Goal: Information Seeking & Learning: Learn about a topic

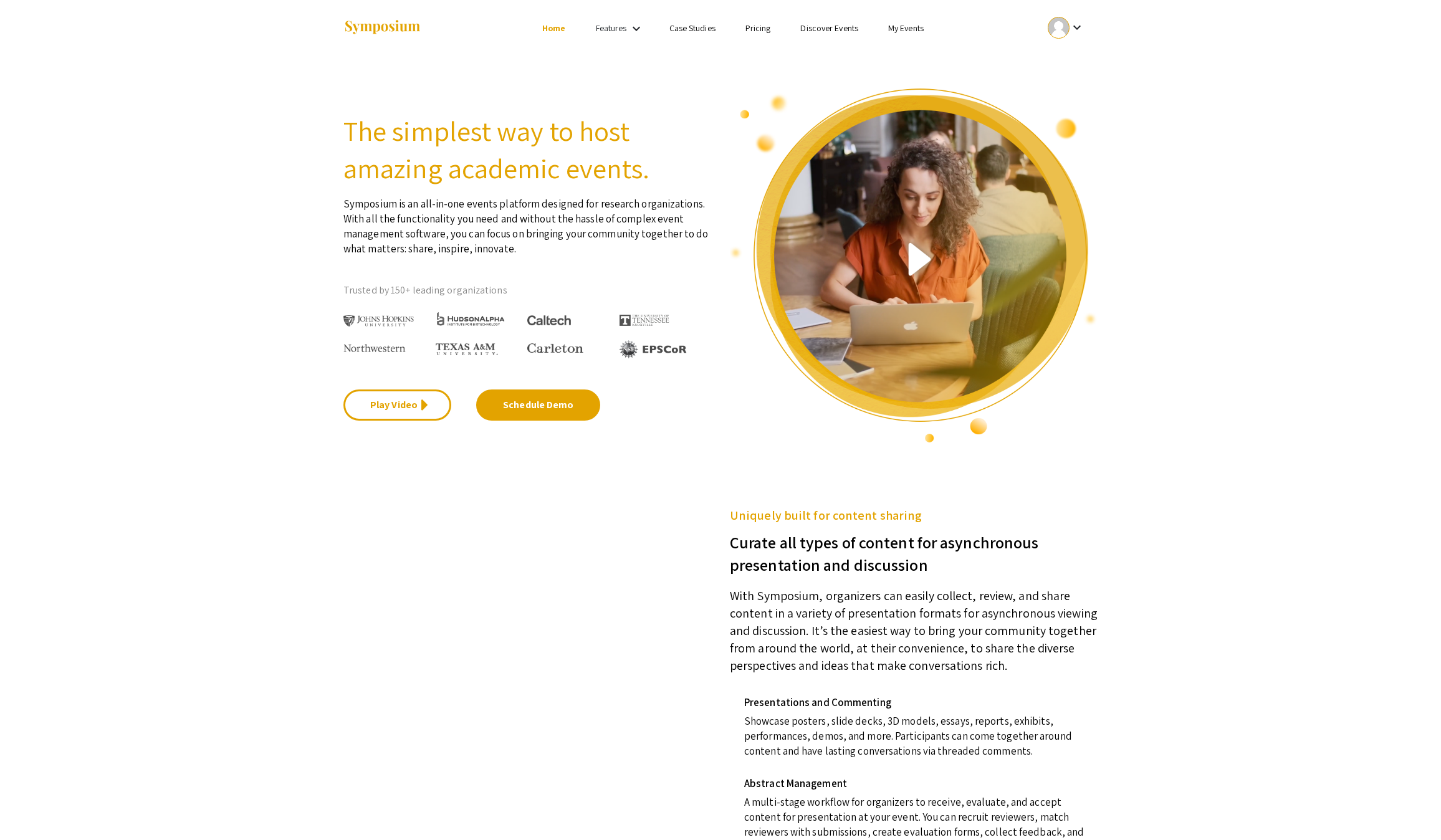
click at [985, 10] on ul "keyboard_arrow_down" at bounding box center [973, 28] width 248 height 56
click at [924, 29] on link "My Events" at bounding box center [906, 28] width 35 height 11
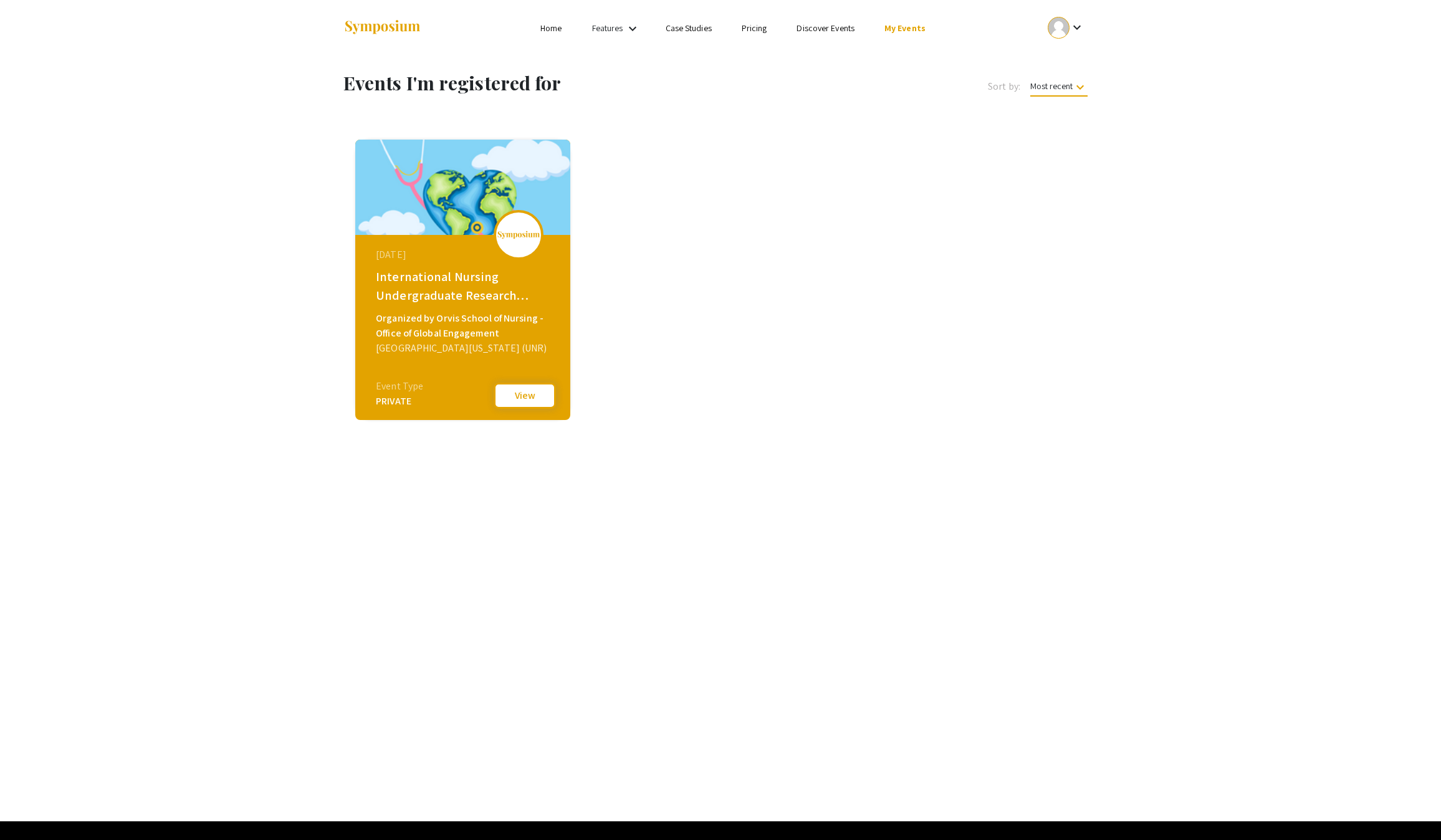
click at [521, 400] on button "View" at bounding box center [525, 396] width 63 height 26
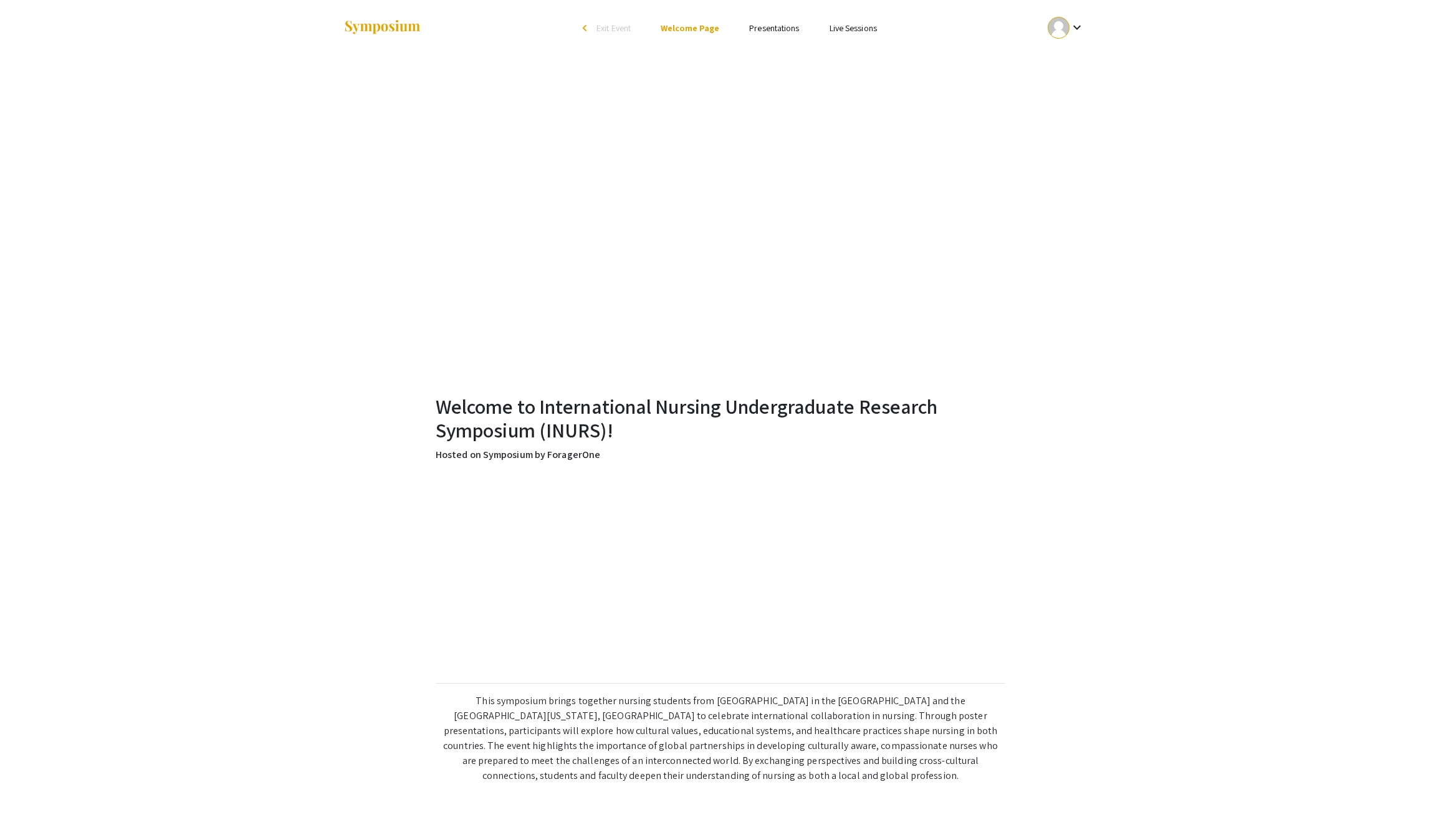
click at [819, 40] on ul "Skip navigation arrow_back_ios Exit Event Welcome Page Presentations Live Sessi…" at bounding box center [719, 28] width 248 height 56
click at [799, 24] on link "Presentations" at bounding box center [775, 28] width 50 height 11
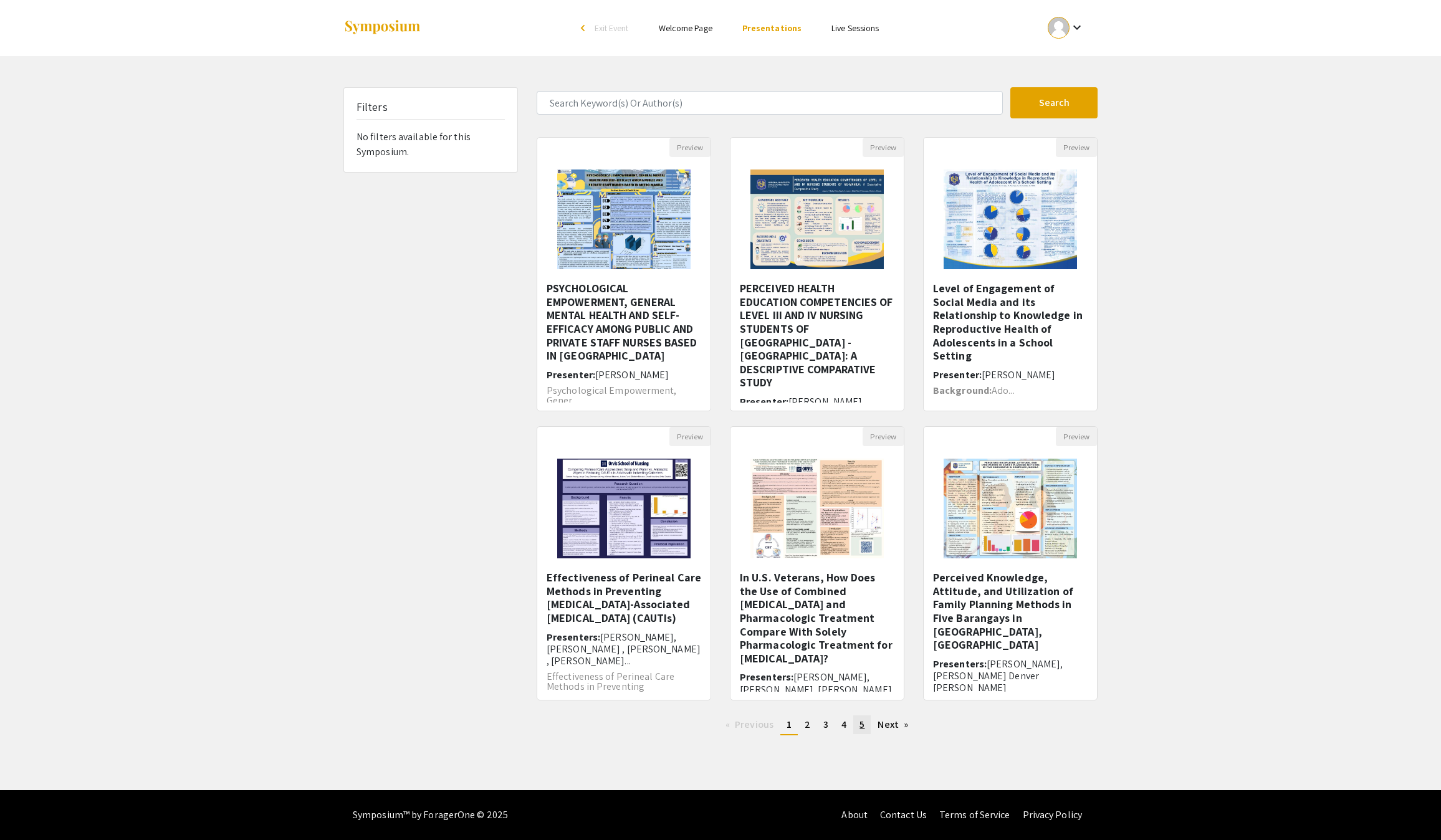
click at [864, 731] on span "5" at bounding box center [861, 725] width 5 height 13
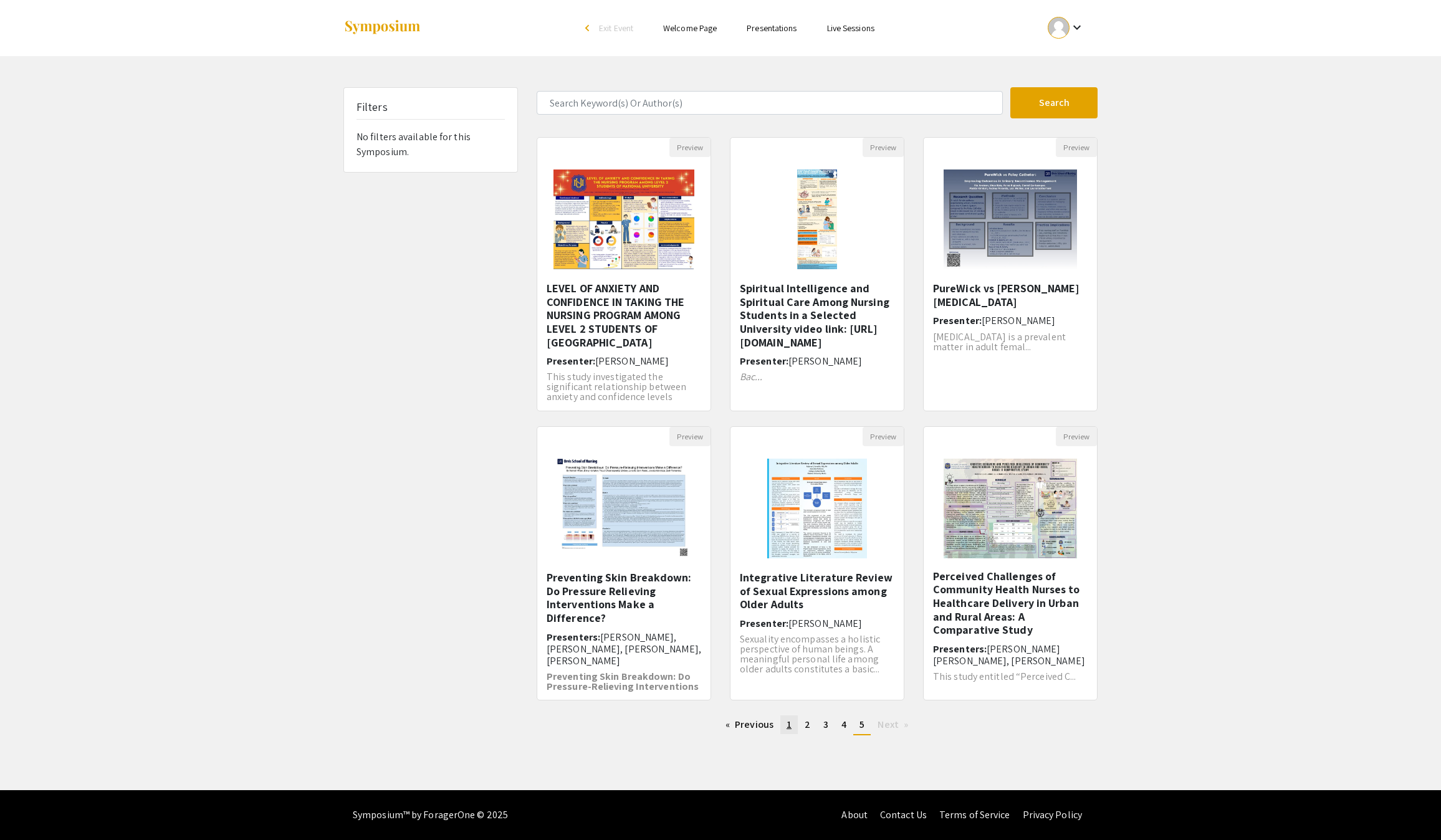
click at [787, 731] on span "1" at bounding box center [788, 725] width 5 height 13
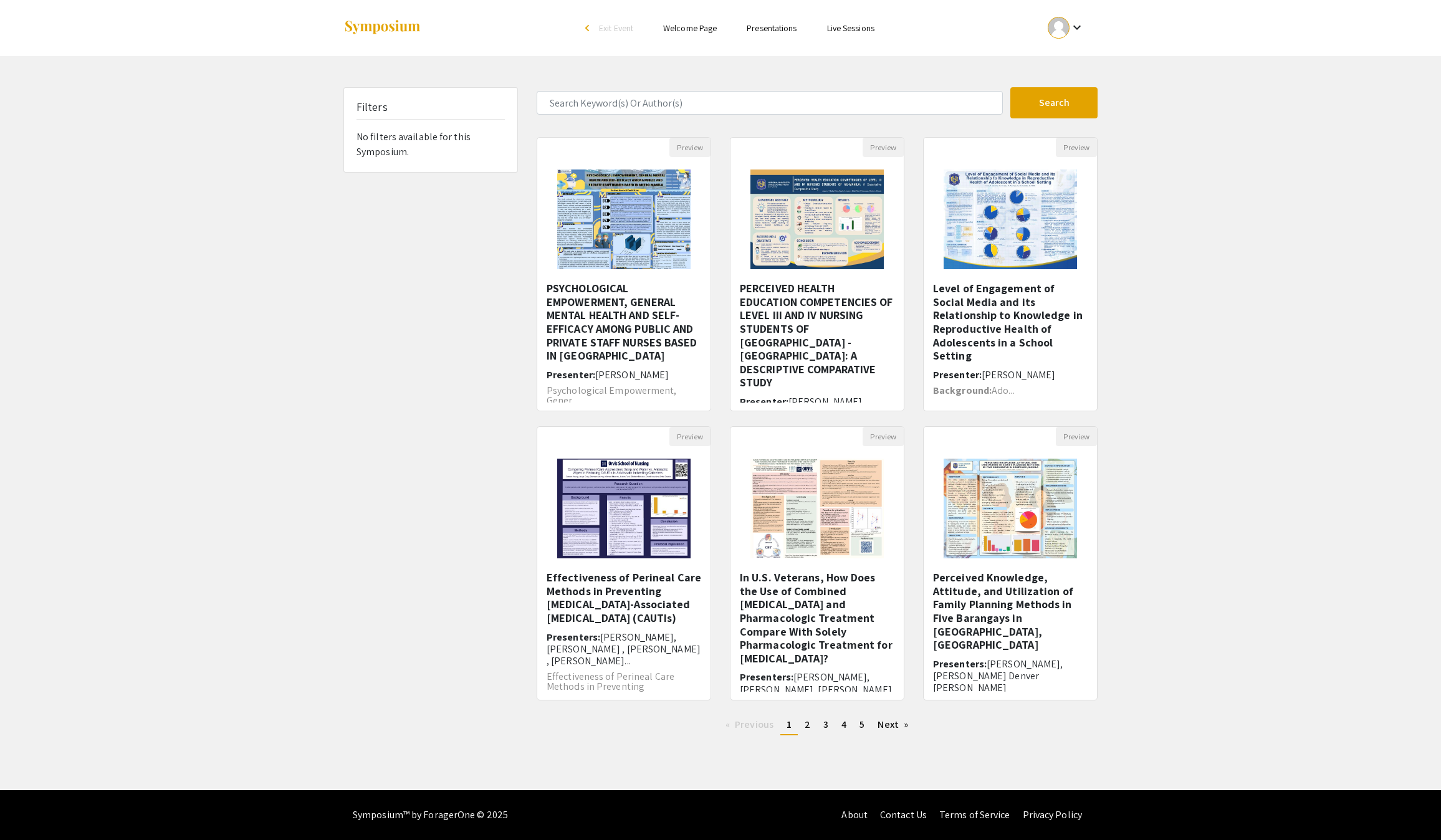
scroll to position [20, 0]
click at [805, 731] on span "2" at bounding box center [808, 725] width 6 height 13
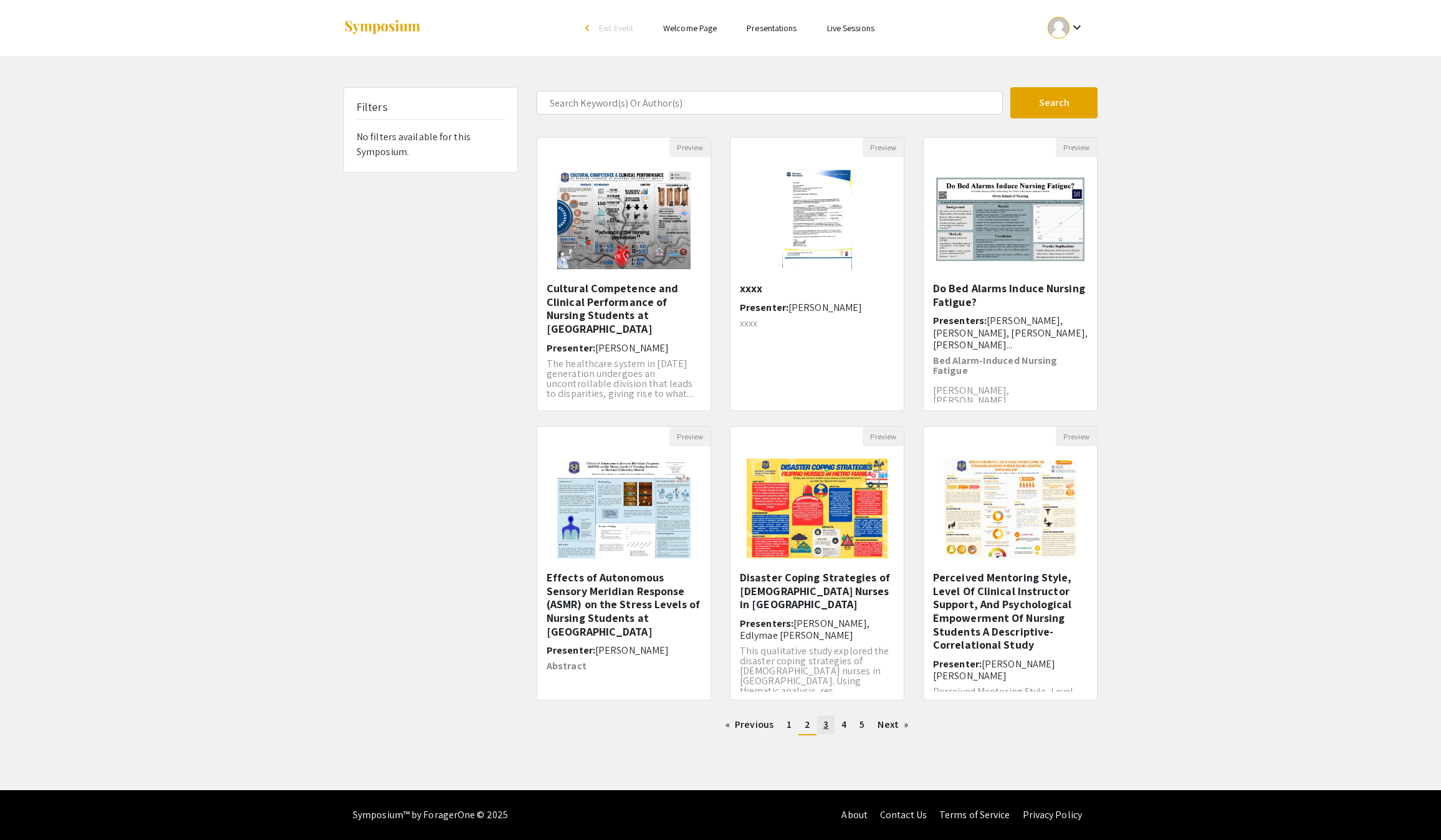
click at [828, 731] on span "3" at bounding box center [825, 725] width 5 height 13
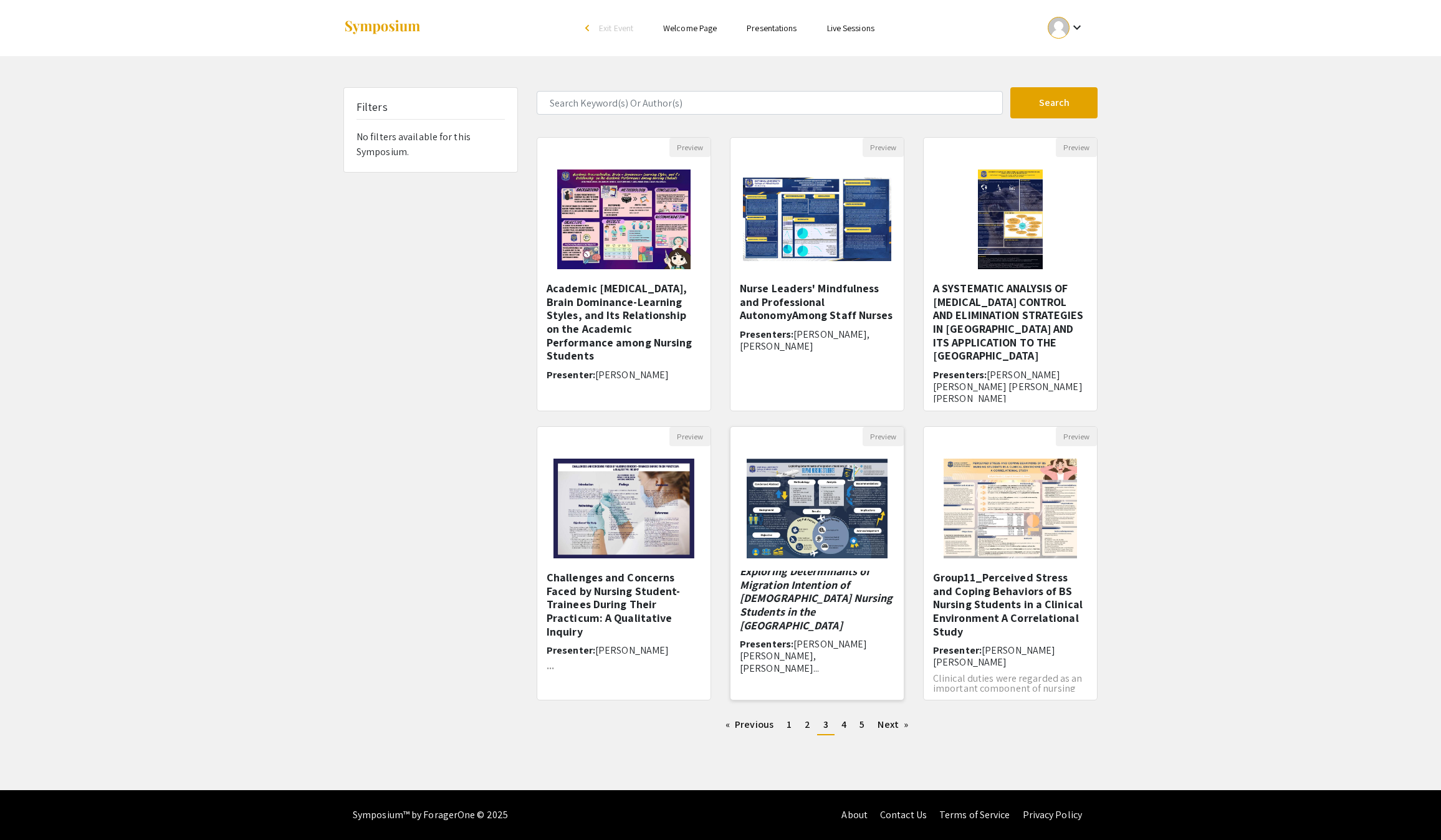
scroll to position [11, 0]
click at [847, 731] on span "4" at bounding box center [843, 725] width 5 height 13
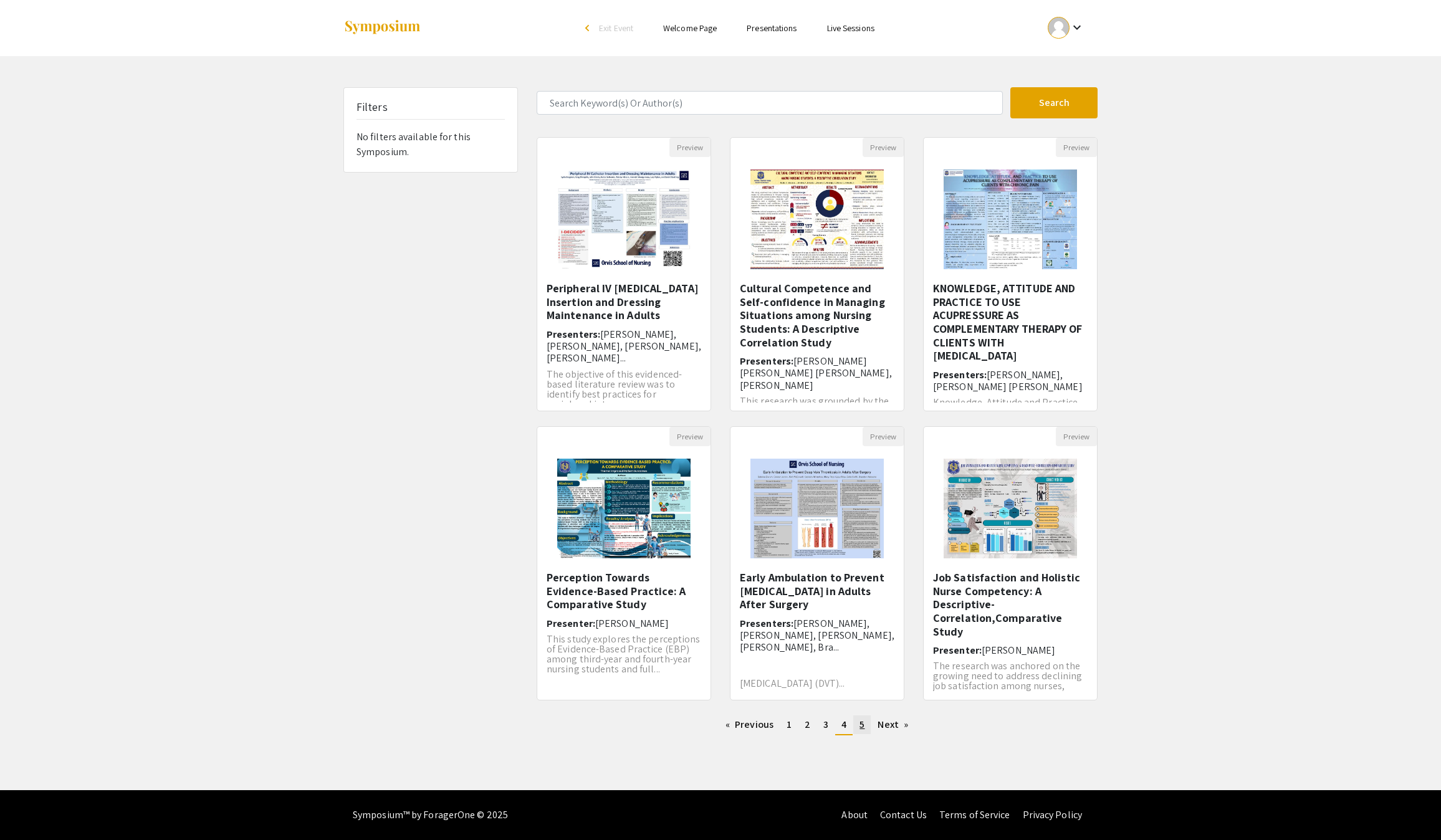
click at [864, 718] on span "5" at bounding box center [861, 725] width 5 height 13
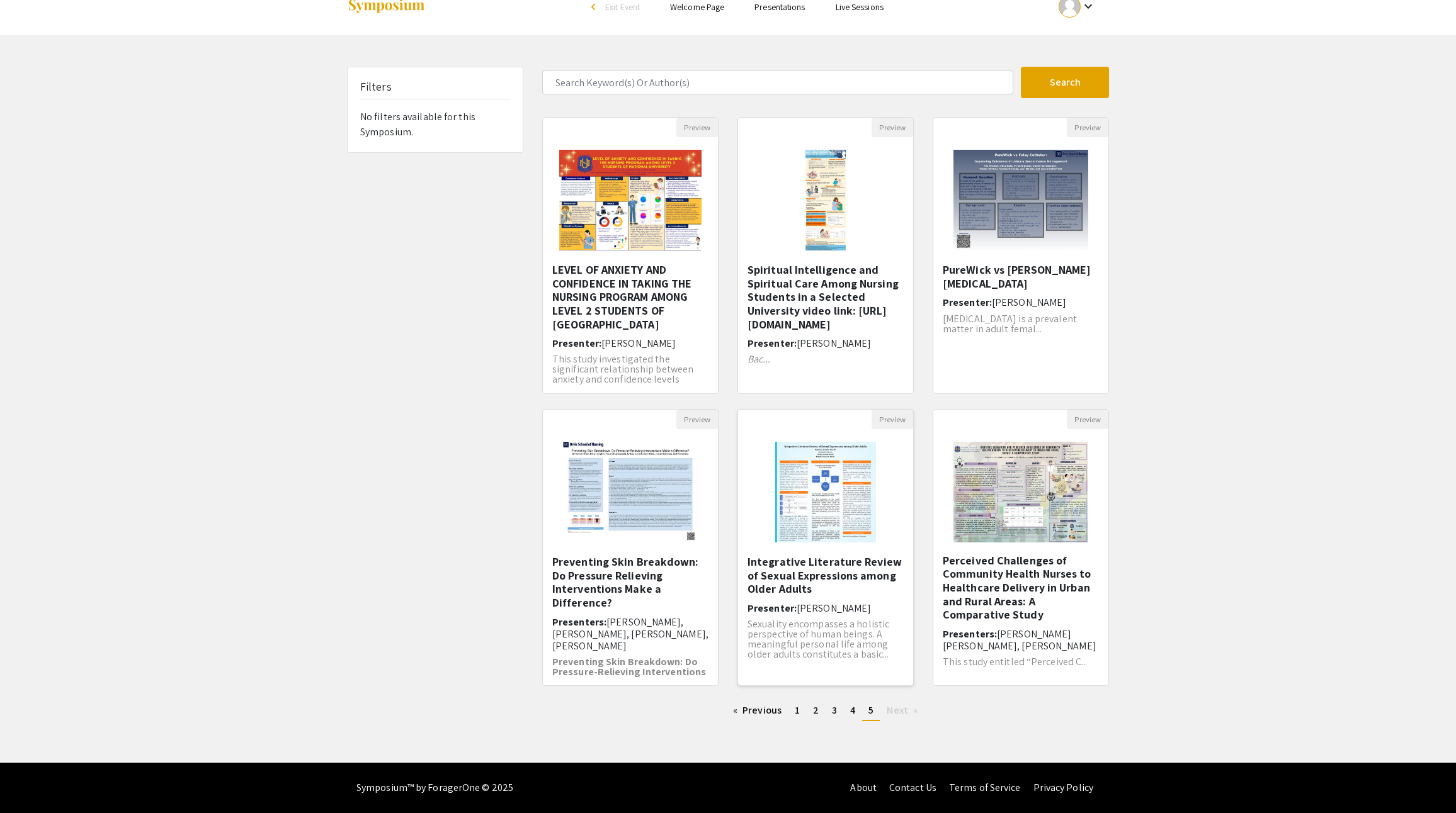
scroll to position [84, 0]
click at [873, 704] on span "5" at bounding box center [870, 710] width 5 height 13
click at [880, 701] on li "You're on page 5" at bounding box center [870, 711] width 18 height 21
click at [1013, 263] on h5 "PureWick vs Foley Catheter" at bounding box center [1020, 276] width 156 height 27
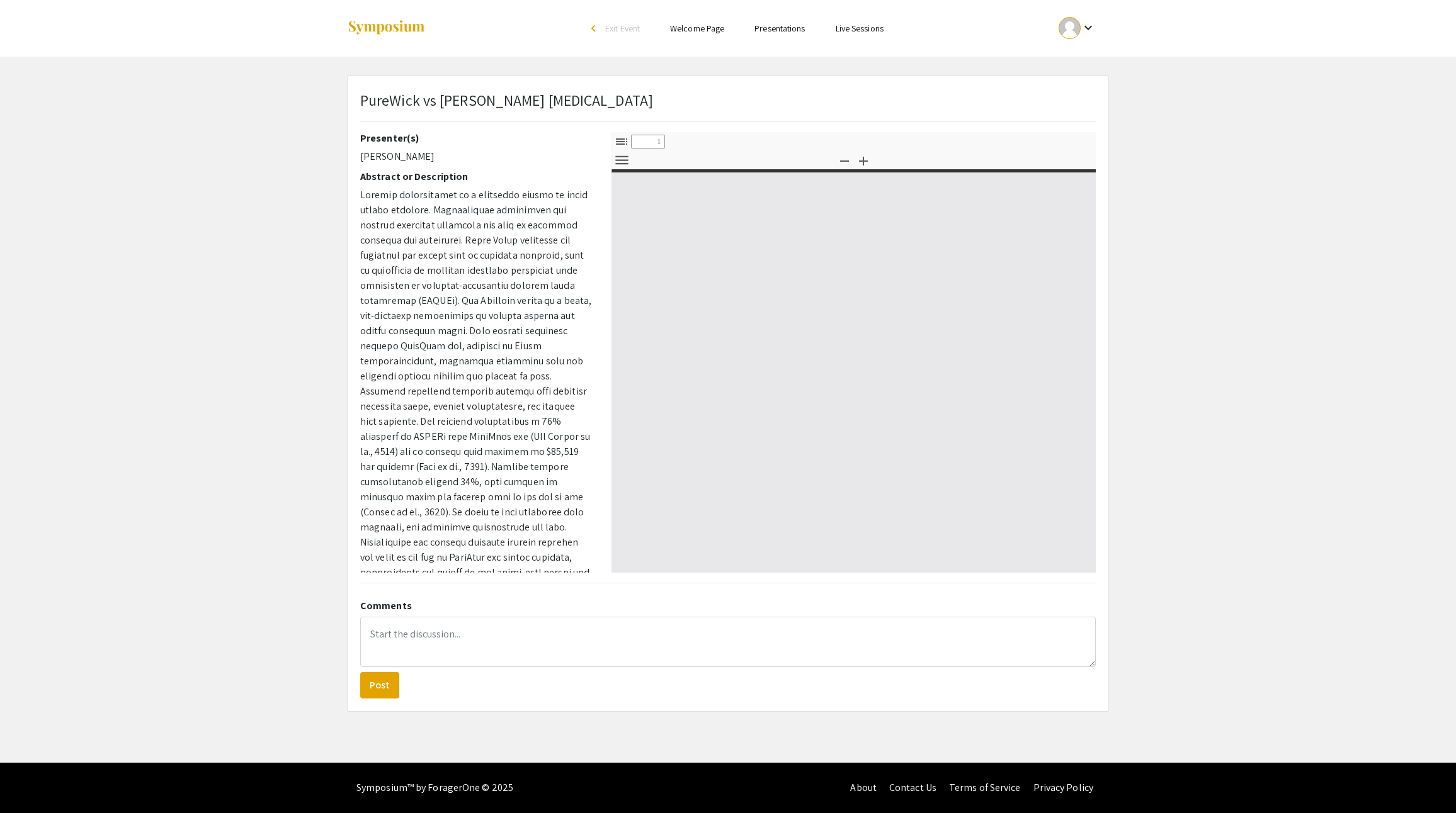
type input "0"
select select "custom"
type input "1"
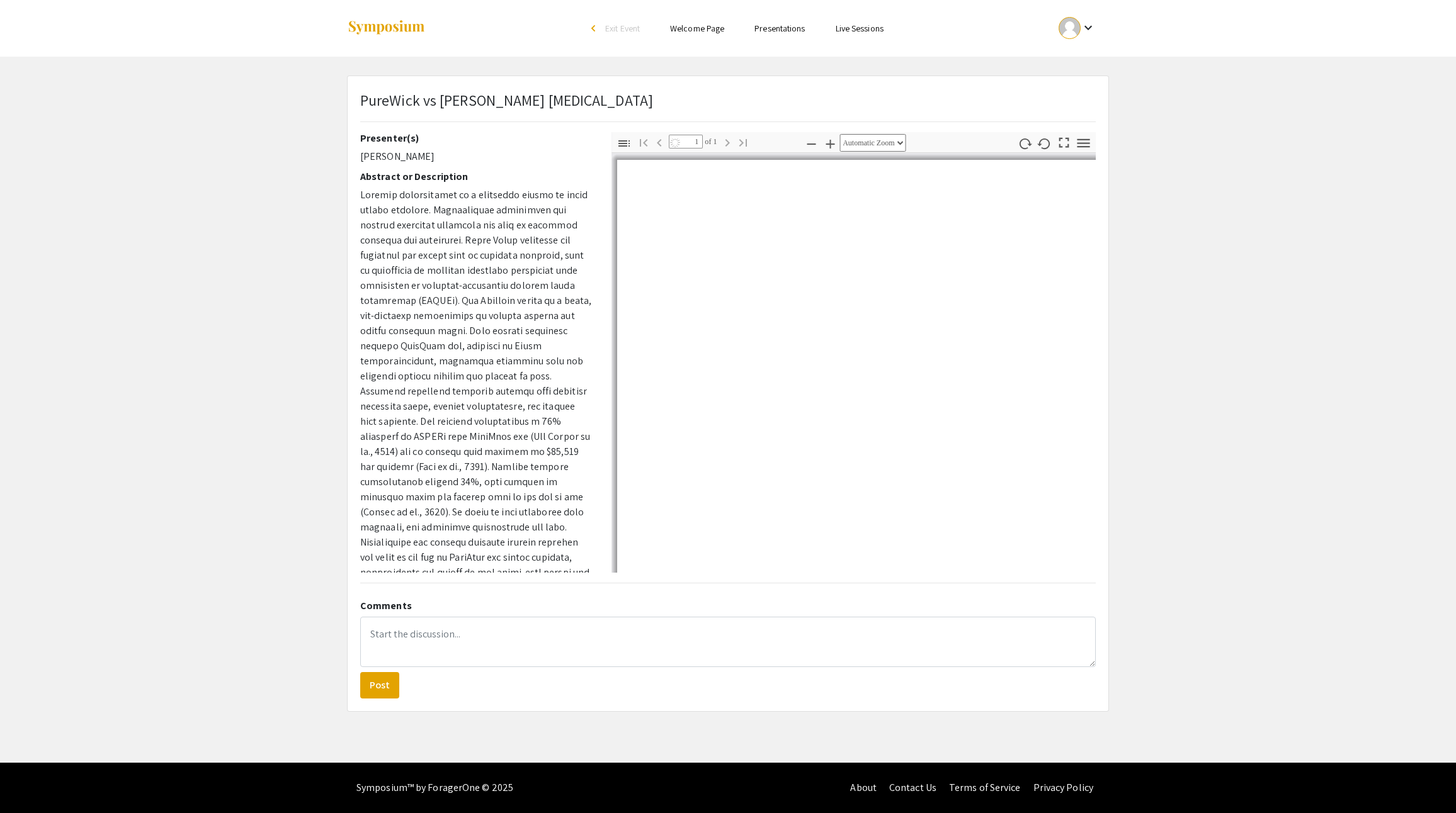
select select "auto"
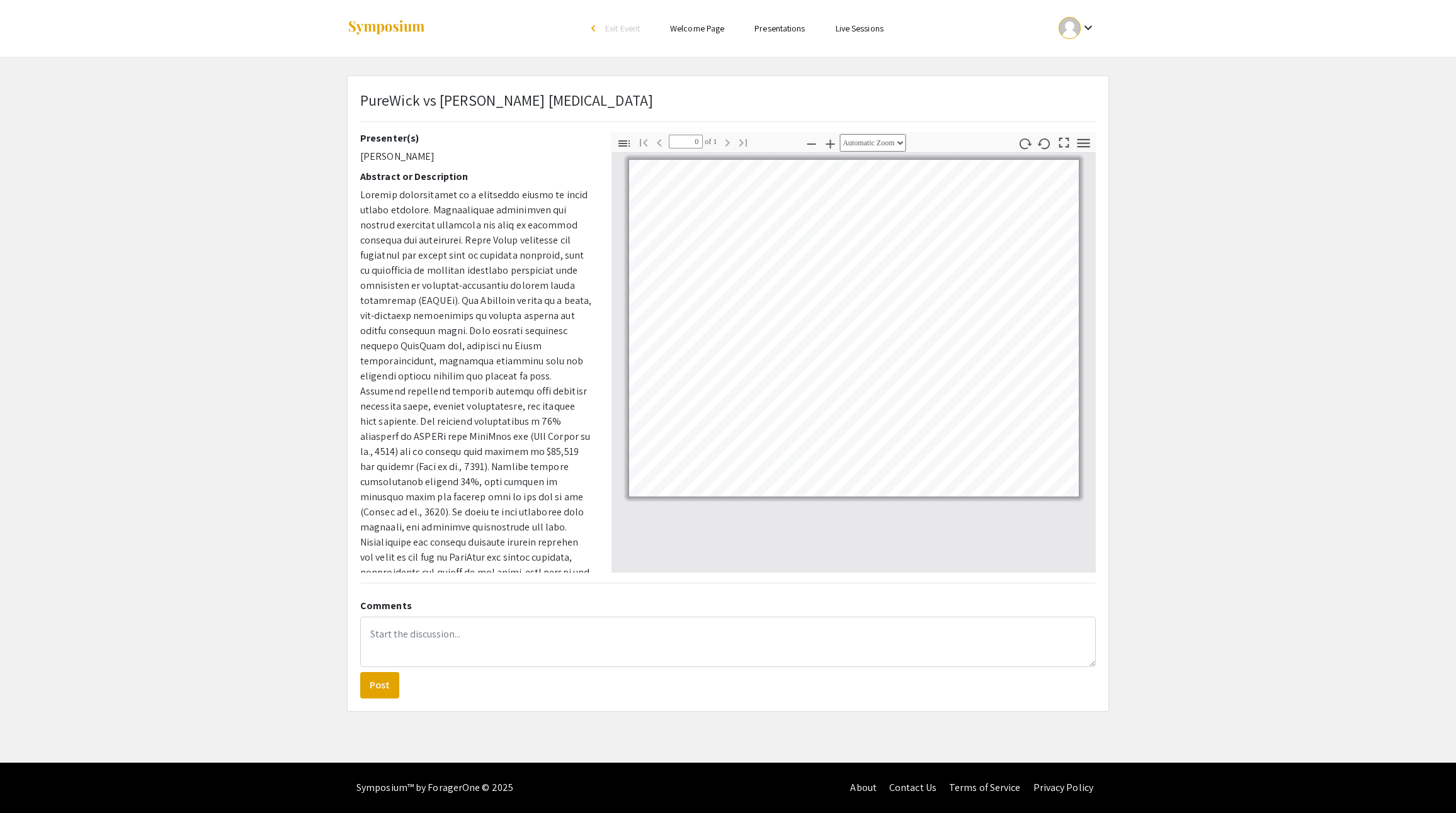
scroll to position [84, 0]
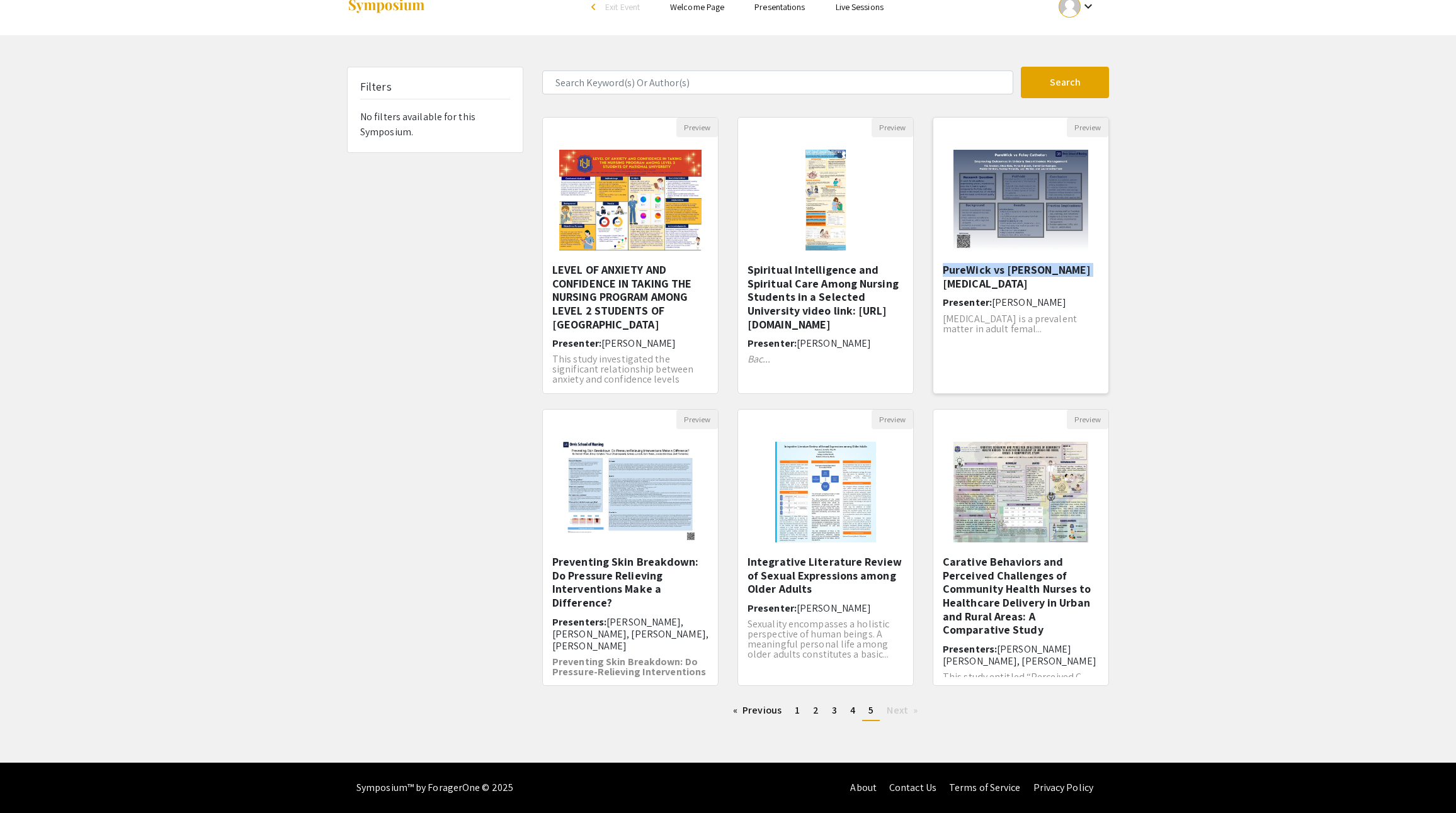
drag, startPoint x: 1011, startPoint y: 241, endPoint x: 939, endPoint y: 229, distance: 73.0
click at [939, 263] on div "PureWick vs Foley Catheter Presenter: Shea Baiz Urinary incontinence is a preva…" at bounding box center [1021, 328] width 175 height 131
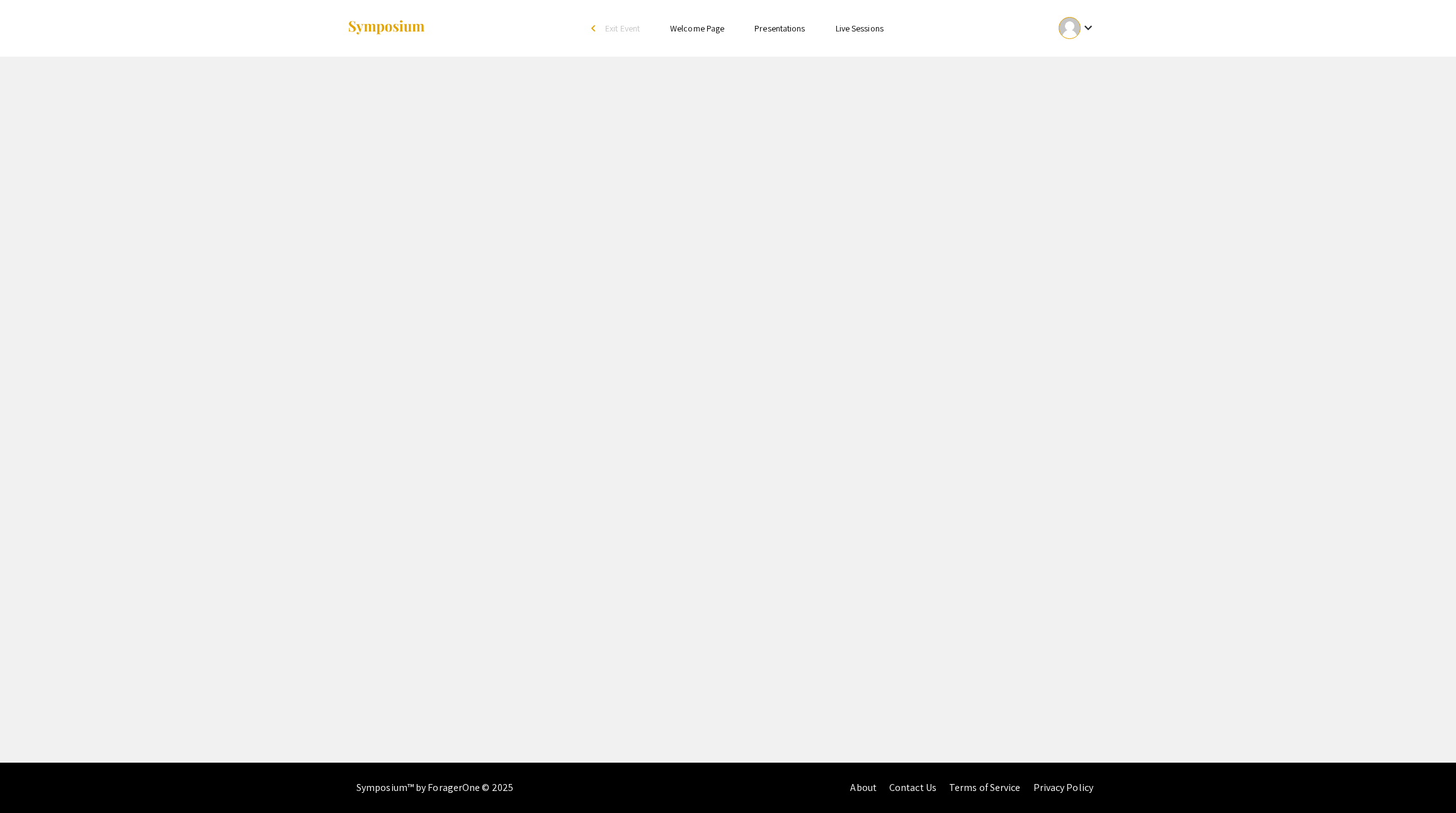
select select "custom"
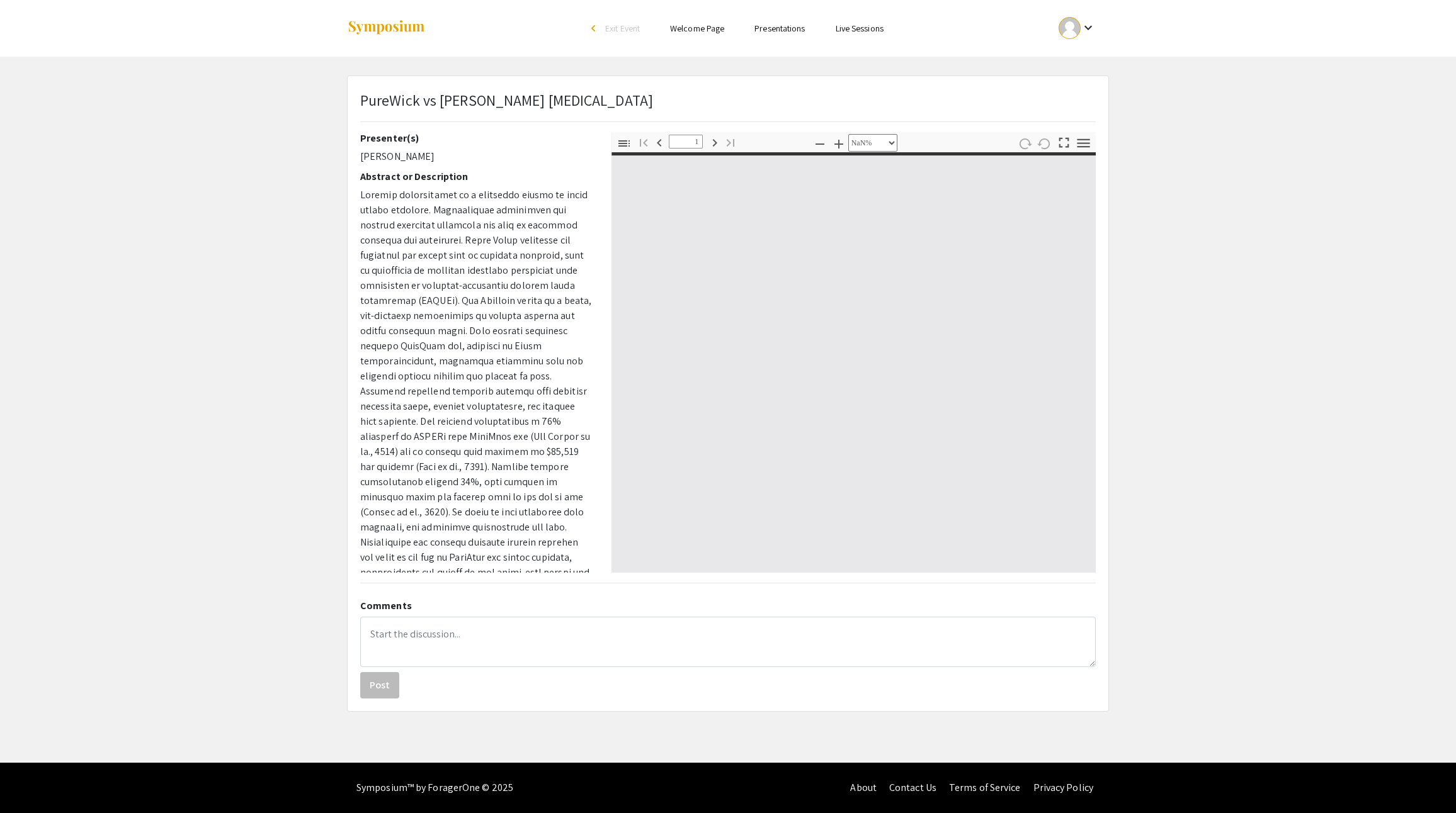
type input "0"
select select "custom"
type input "1"
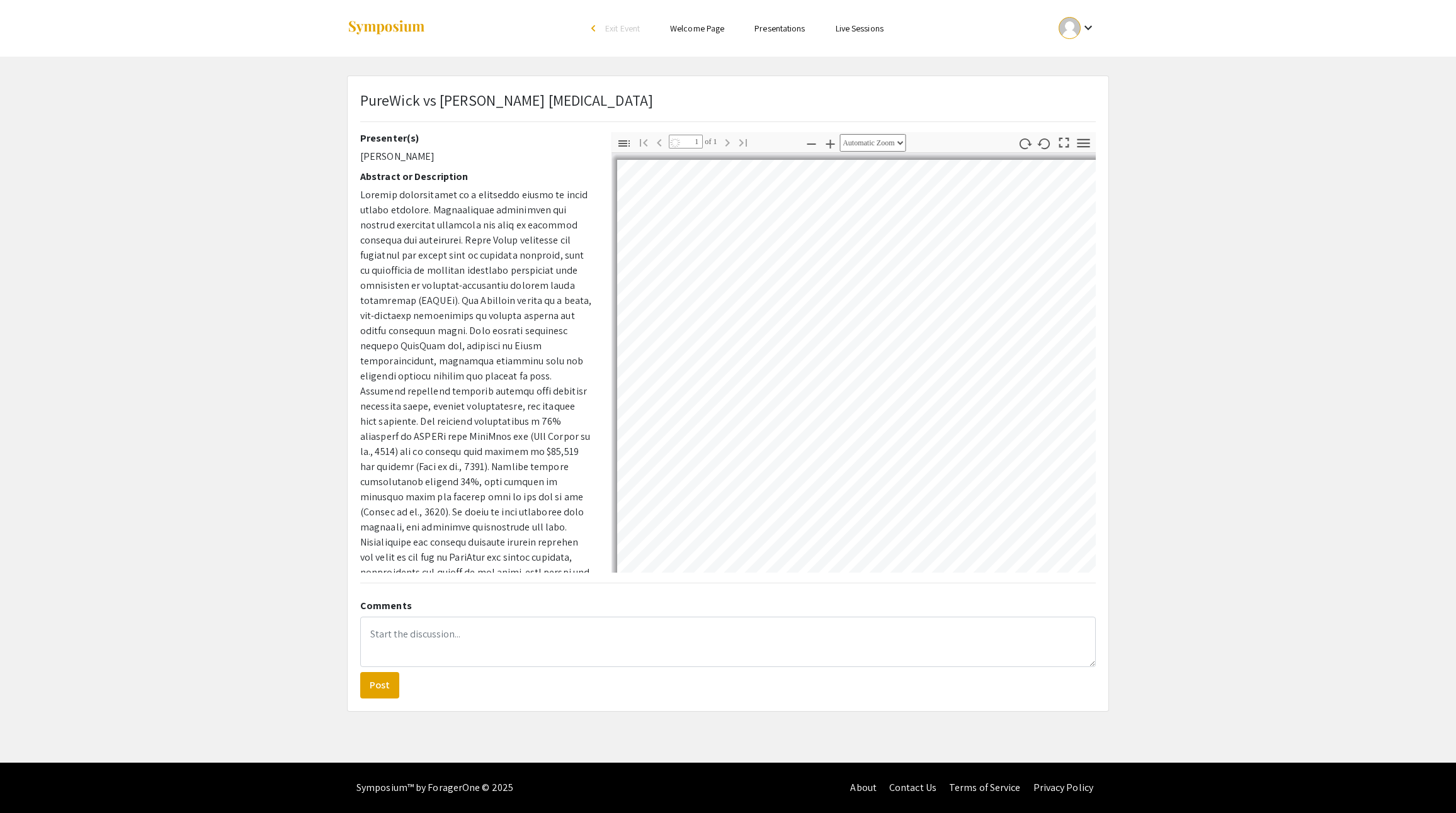
select select "auto"
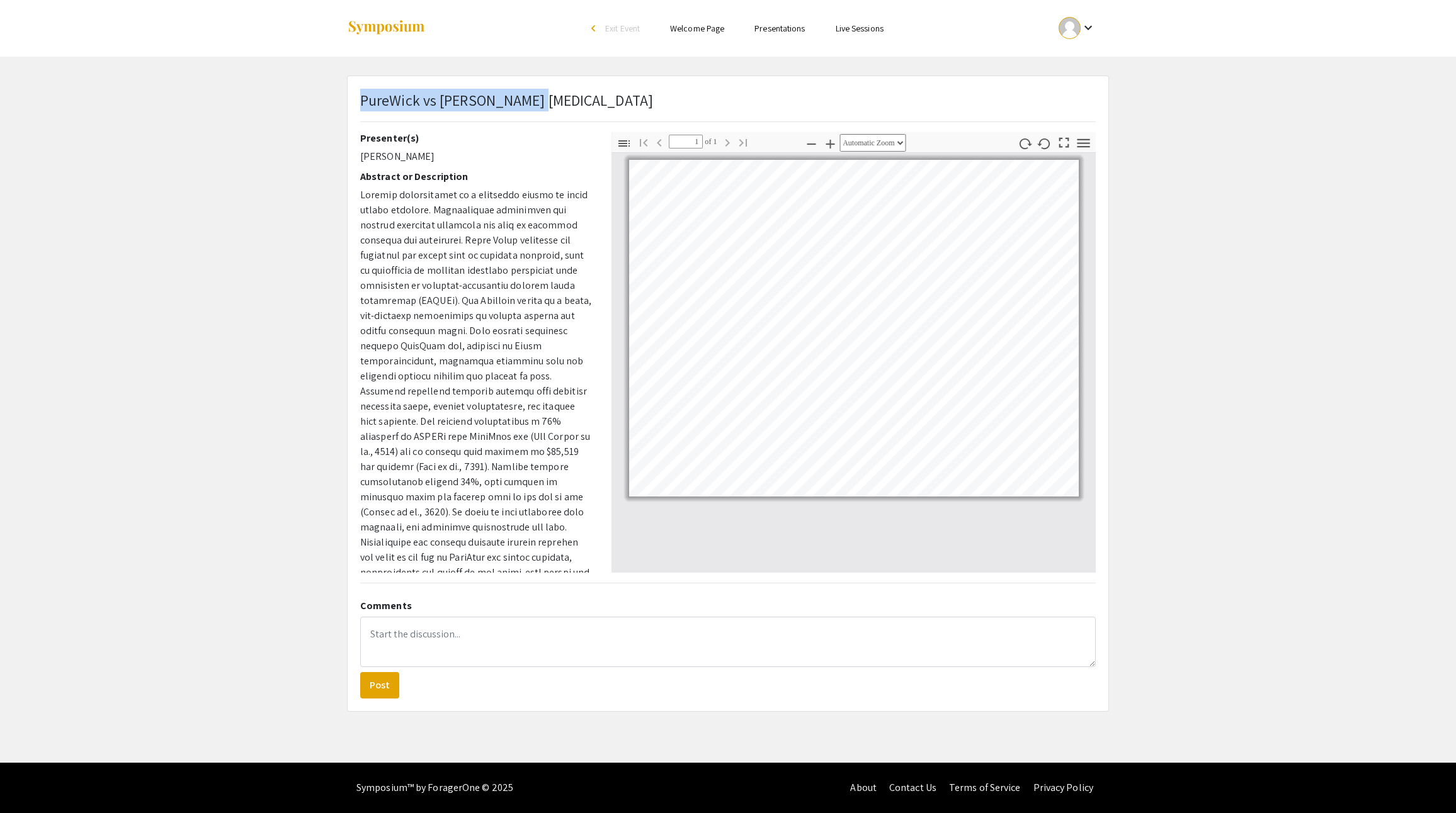
drag, startPoint x: 544, startPoint y: 103, endPoint x: 353, endPoint y: 101, distance: 191.0
click at [353, 101] on div "PureWick vs Foley Catheter Presenter(s) Shea Baiz Abstract or Description Thumb…" at bounding box center [728, 393] width 761 height 635
copy p "PureWick vs Foley Catheter"
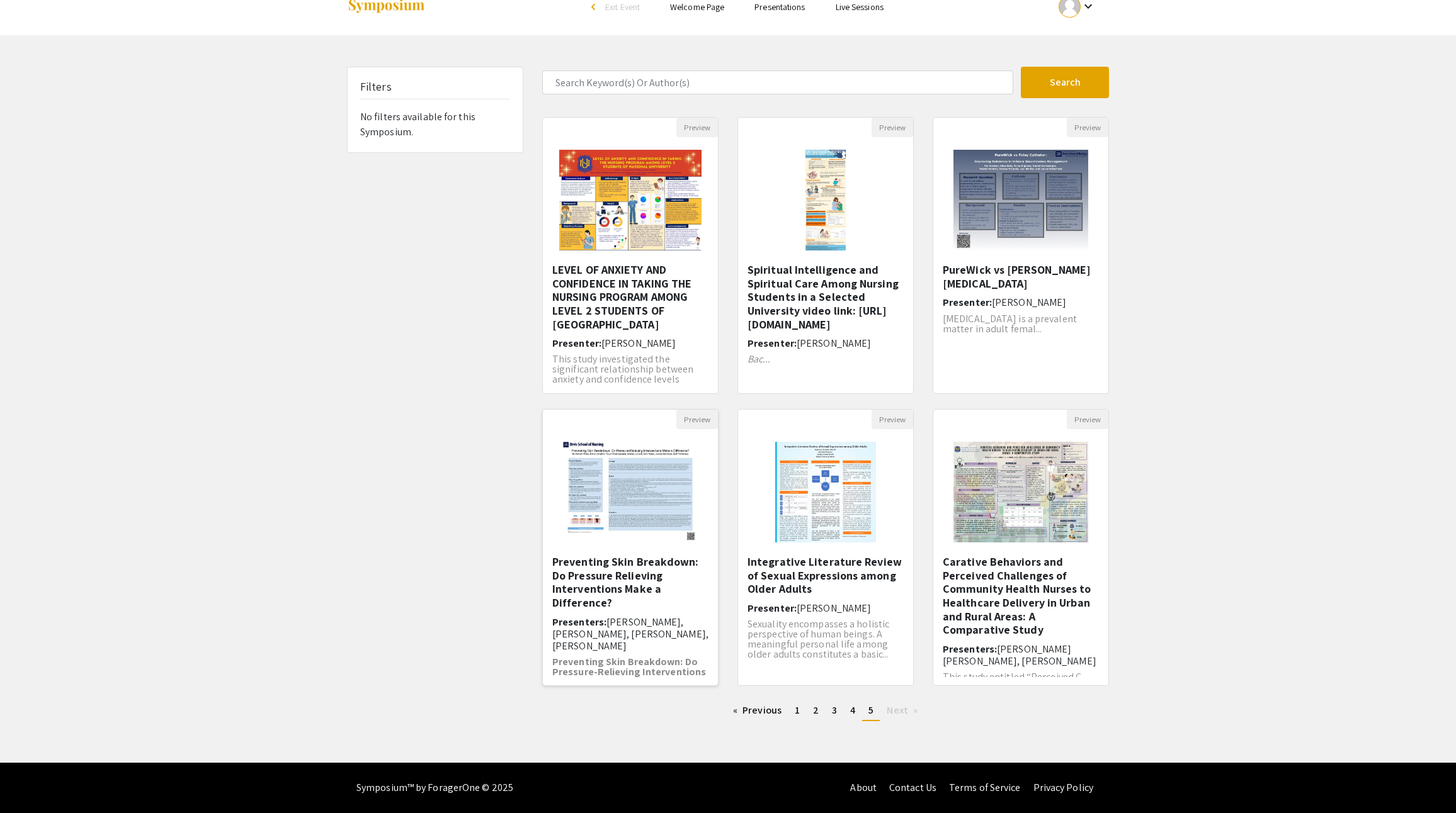
click at [612, 592] on h5 "Preventing Skin Breakdown: Do Pressure Relieving Interventions Make a Differenc…" at bounding box center [630, 582] width 156 height 54
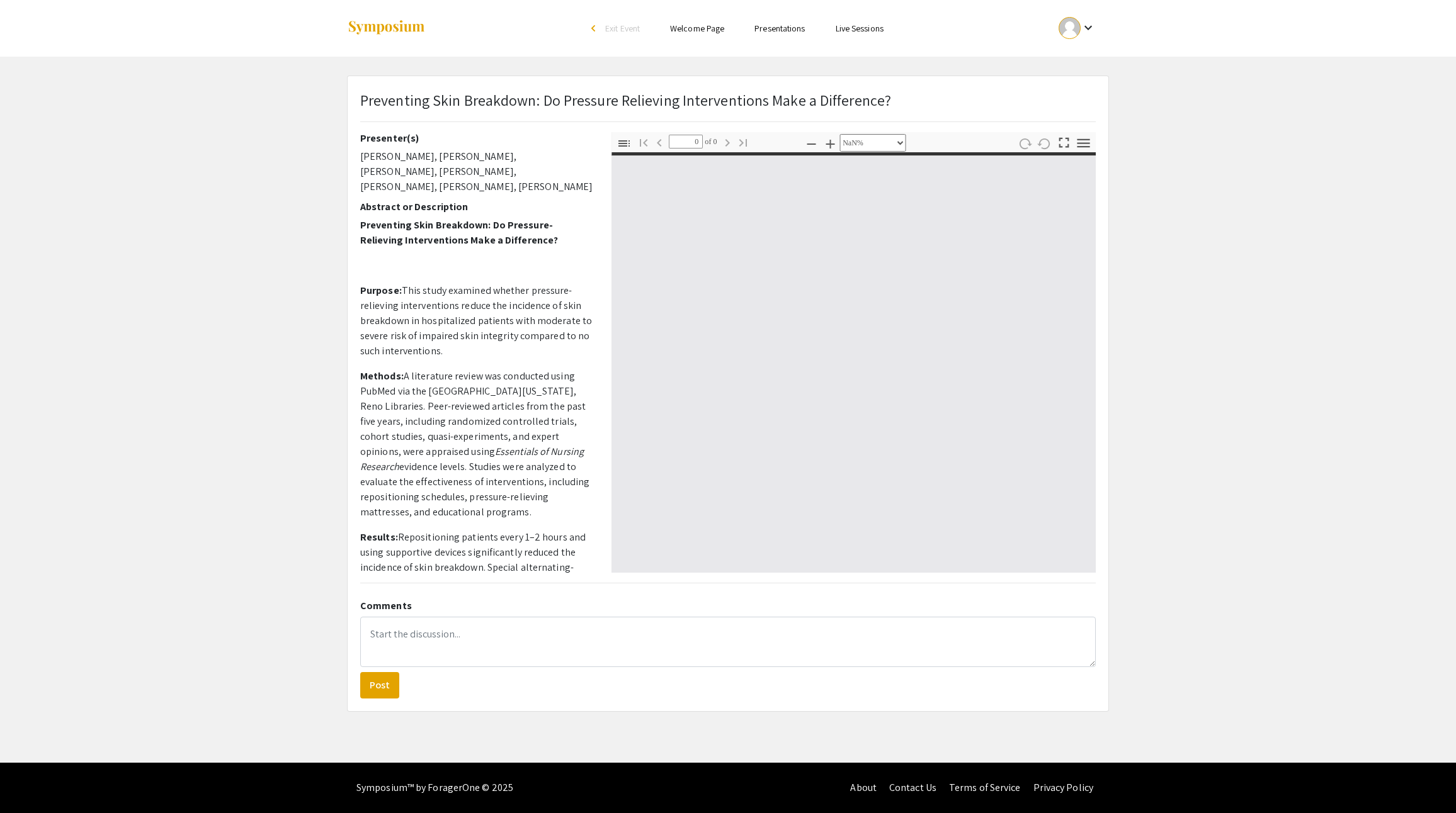
select select "auto"
type input "1"
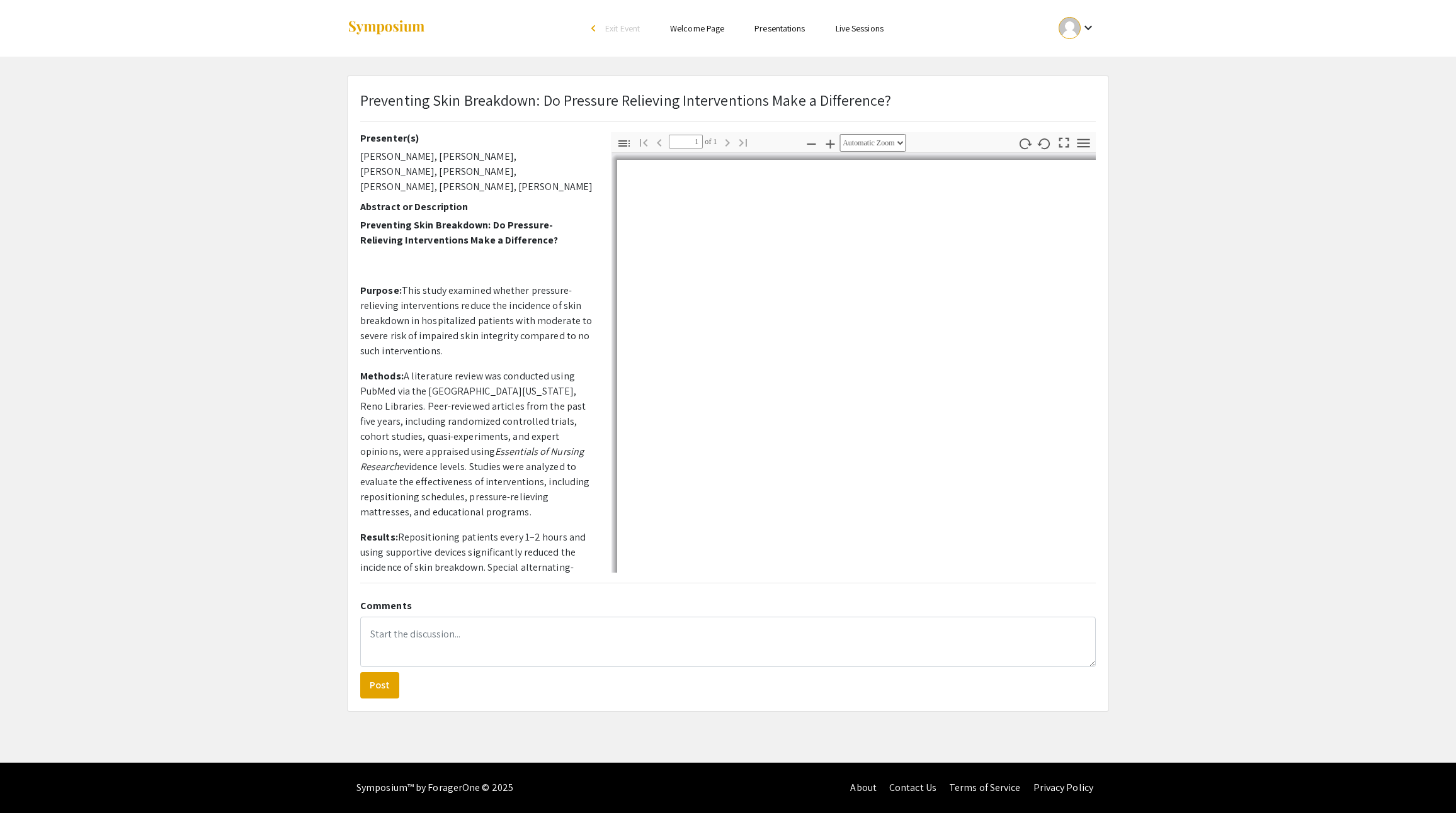
select select "auto"
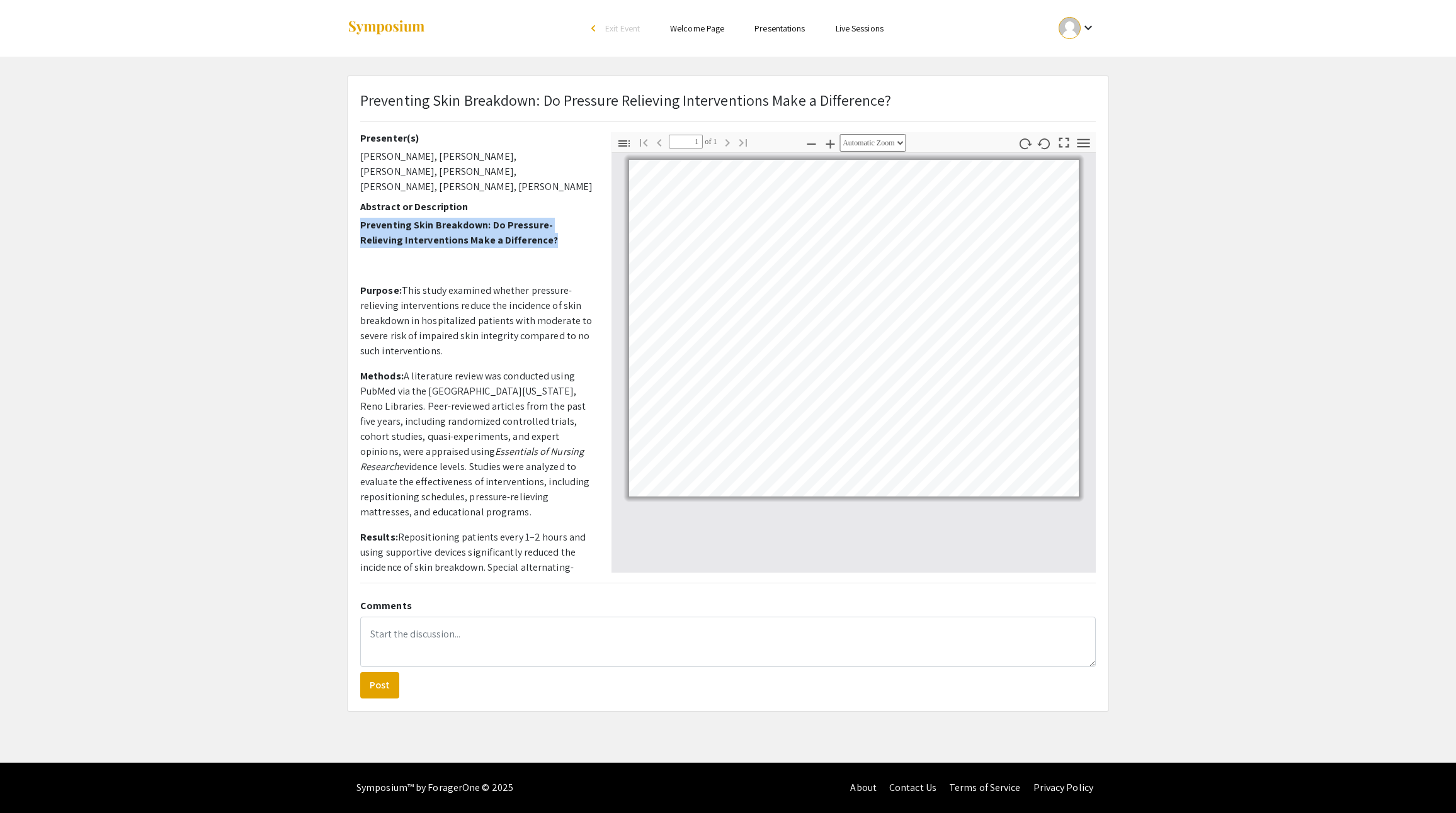
drag, startPoint x: 500, startPoint y: 357, endPoint x: 369, endPoint y: 310, distance: 139.2
click at [369, 248] on p "Preventing Skin Breakdown: Do Pressure-Relieving Interventions Make a Differenc…" at bounding box center [476, 233] width 232 height 30
copy strong "Preventing Skin Breakdown: Do Pressure-Relieving Interventions Make a Differenc…"
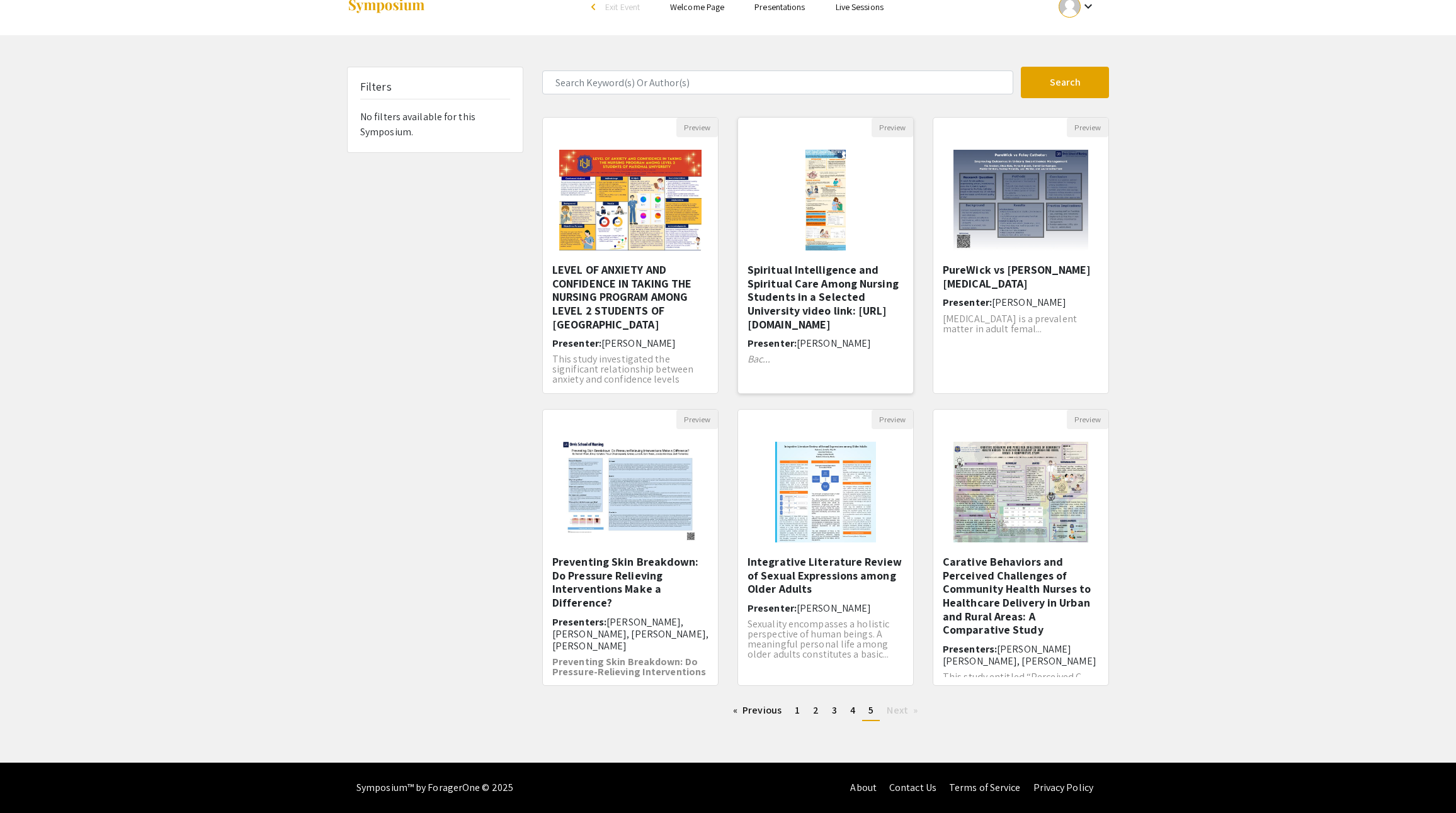
click at [853, 312] on h5 "Spiritual Intelligence and Spiritual Care Among Nursing Students in a Selected …" at bounding box center [825, 296] width 156 height 68
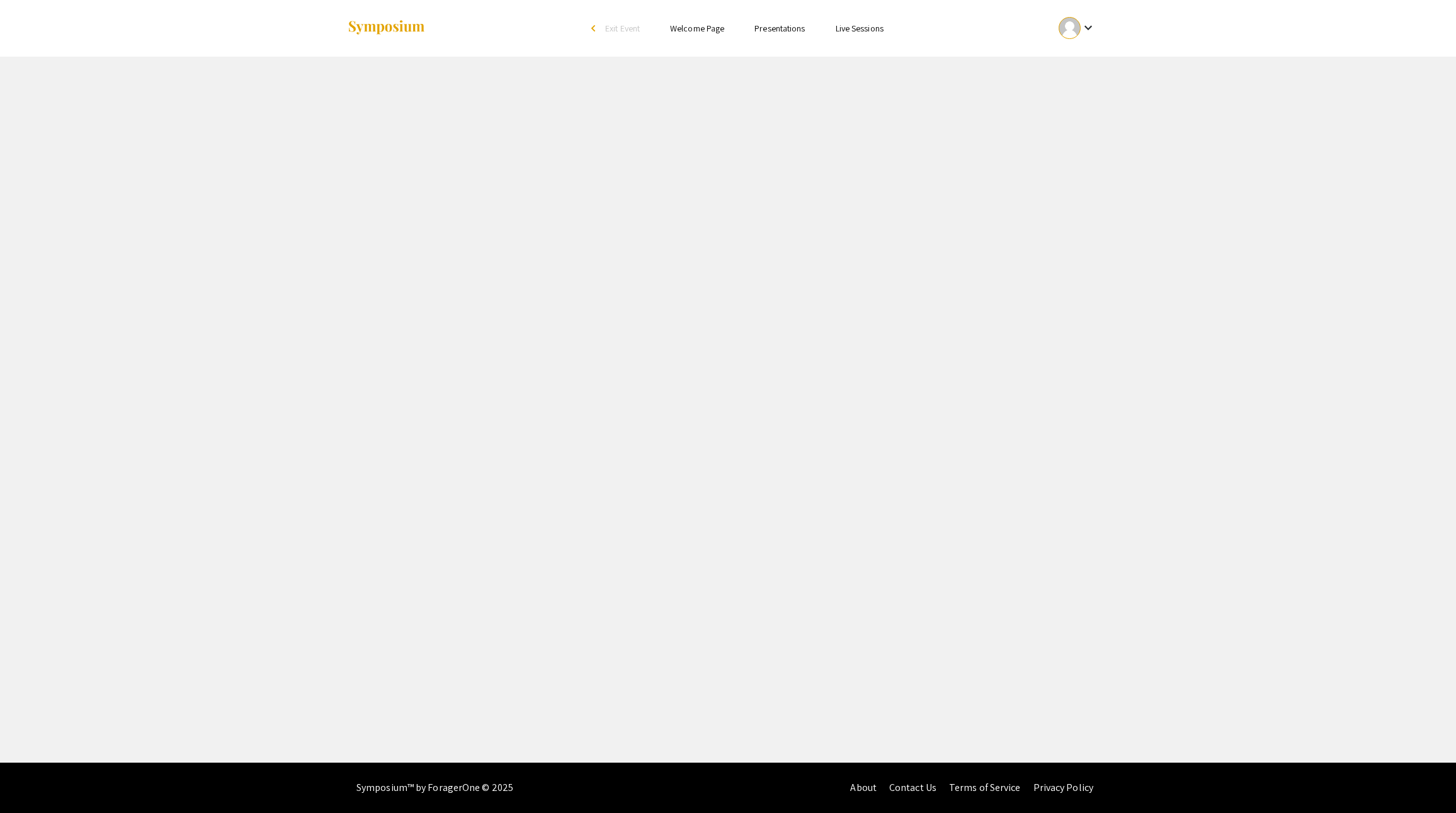
select select "custom"
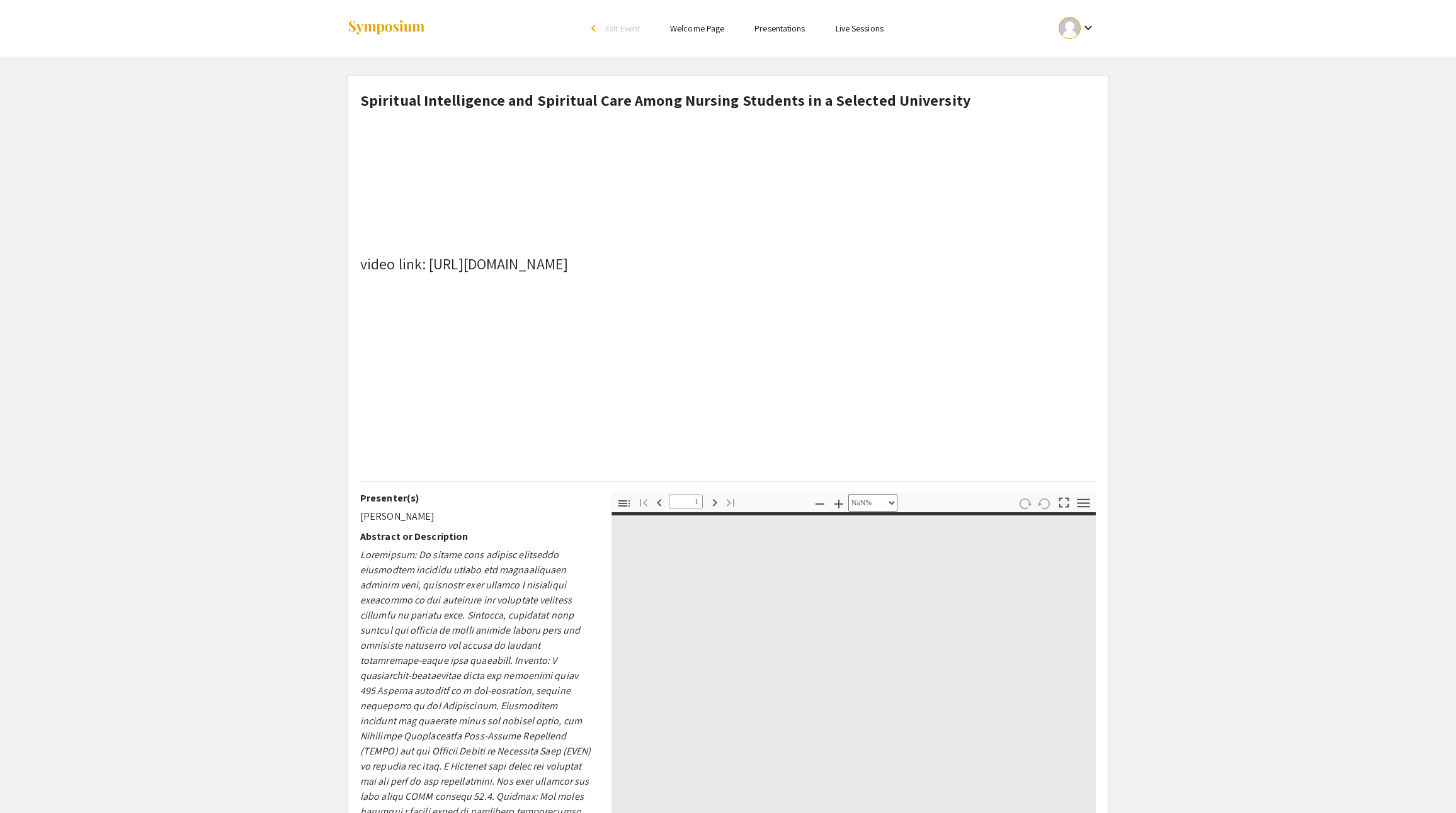
type input "0"
select select "custom"
type input "1"
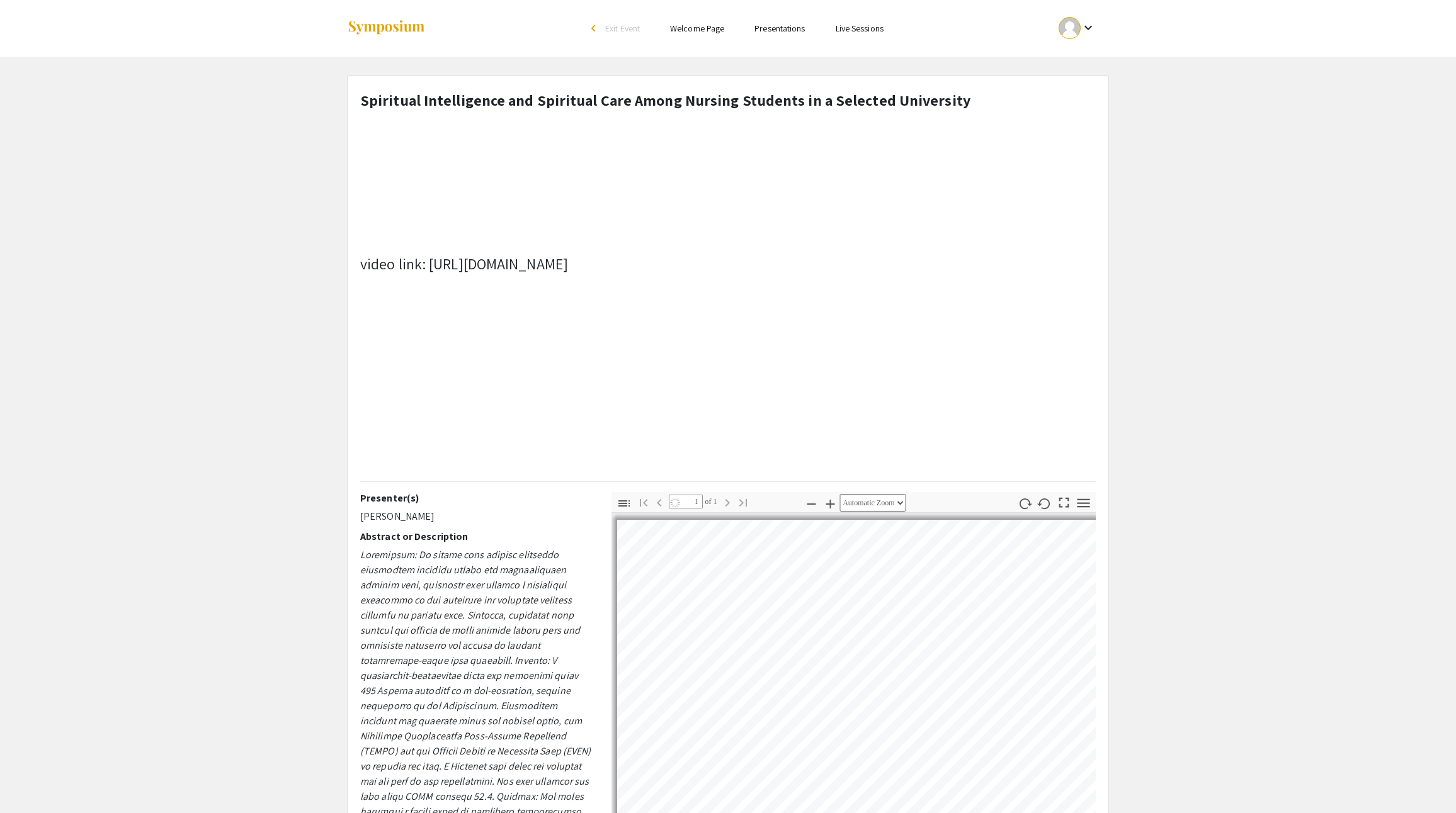
select select "auto"
drag, startPoint x: 968, startPoint y: 104, endPoint x: 334, endPoint y: 100, distance: 634.0
click at [332, 100] on app-presentation "Spiritual Intelligence and Spiritual Care Among Nursing Students in a Selected …" at bounding box center [728, 573] width 1456 height 997
copy strong "Spiritual Intelligence and Spiritual Care Among Nursing Students in a Selected …"
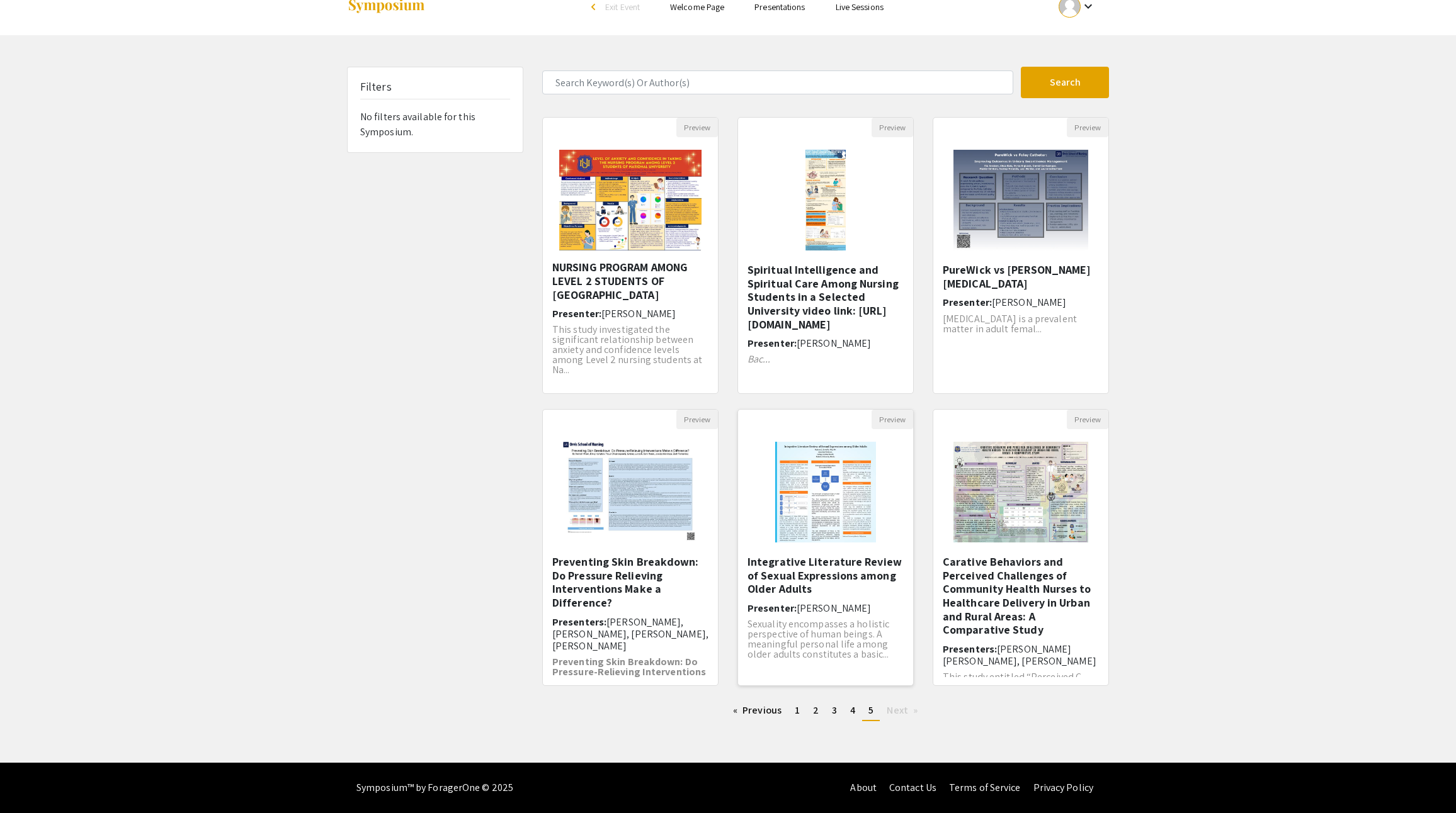
scroll to position [84, 0]
click at [855, 704] on span "4" at bounding box center [852, 710] width 5 height 13
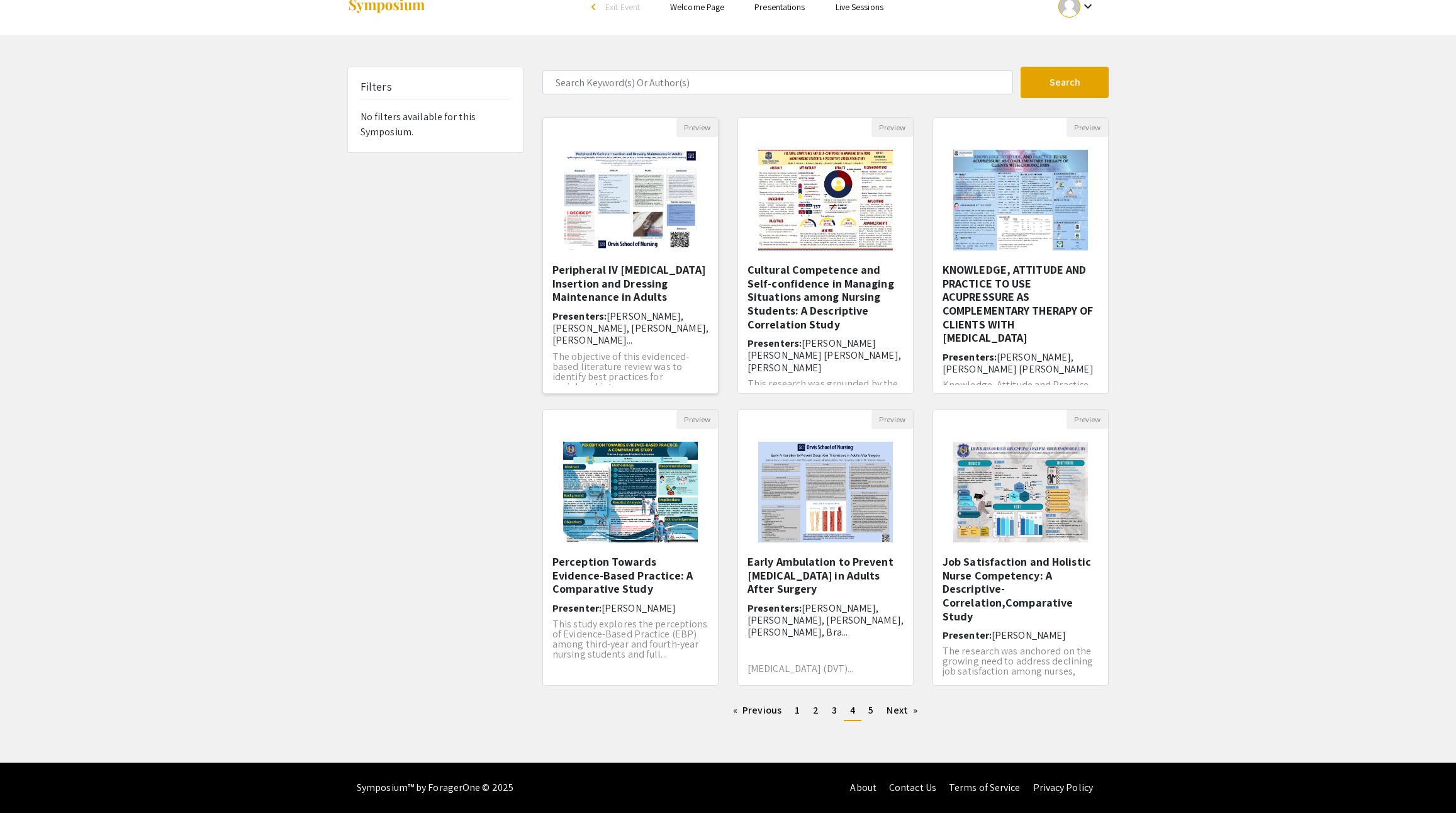
scroll to position [84, 0]
click at [873, 704] on span "5" at bounding box center [871, 710] width 5 height 13
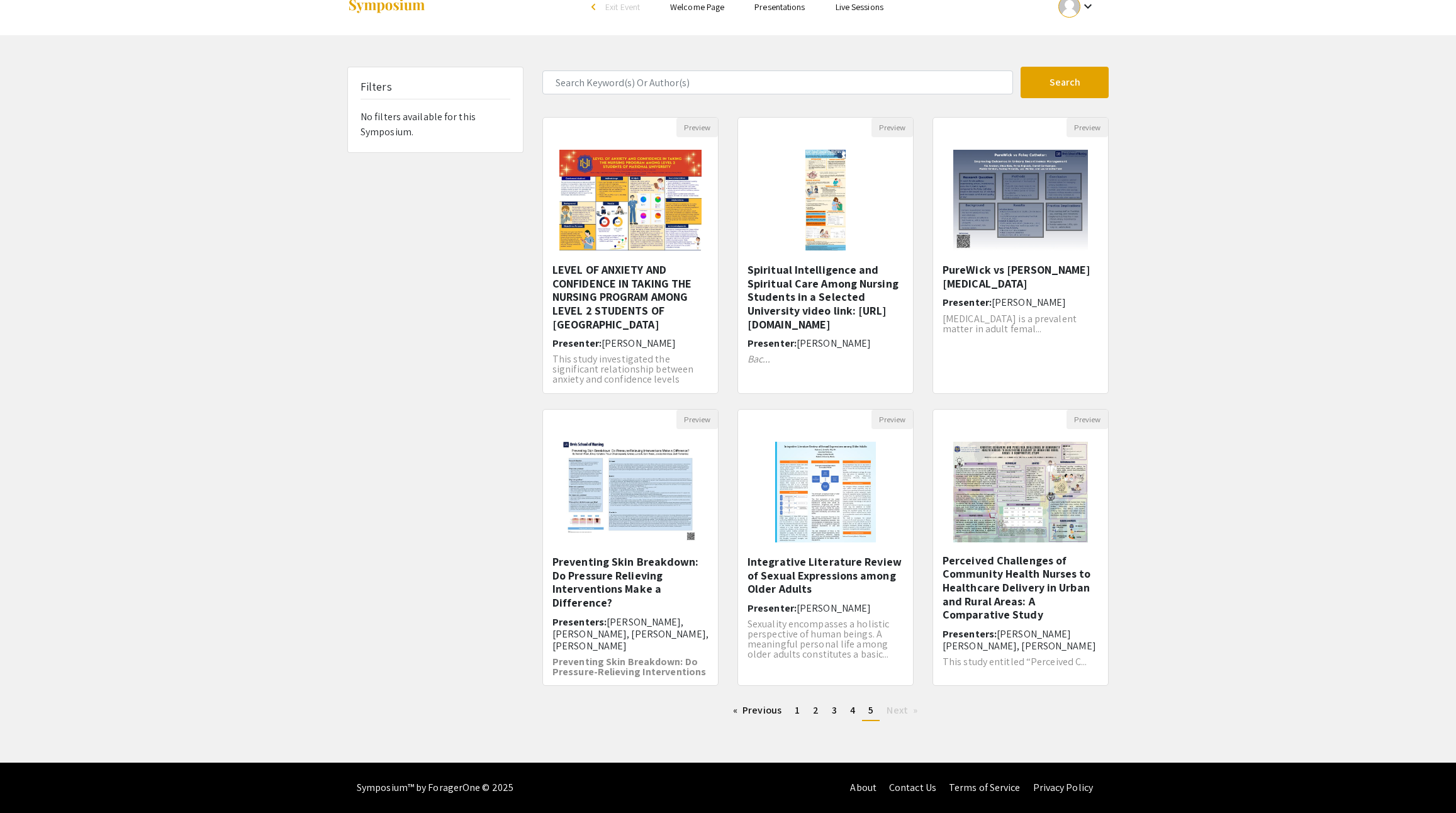
scroll to position [84, 0]
click at [908, 704] on span "Next page" at bounding box center [897, 710] width 21 height 13
click at [795, 704] on span "1" at bounding box center [797, 710] width 5 height 13
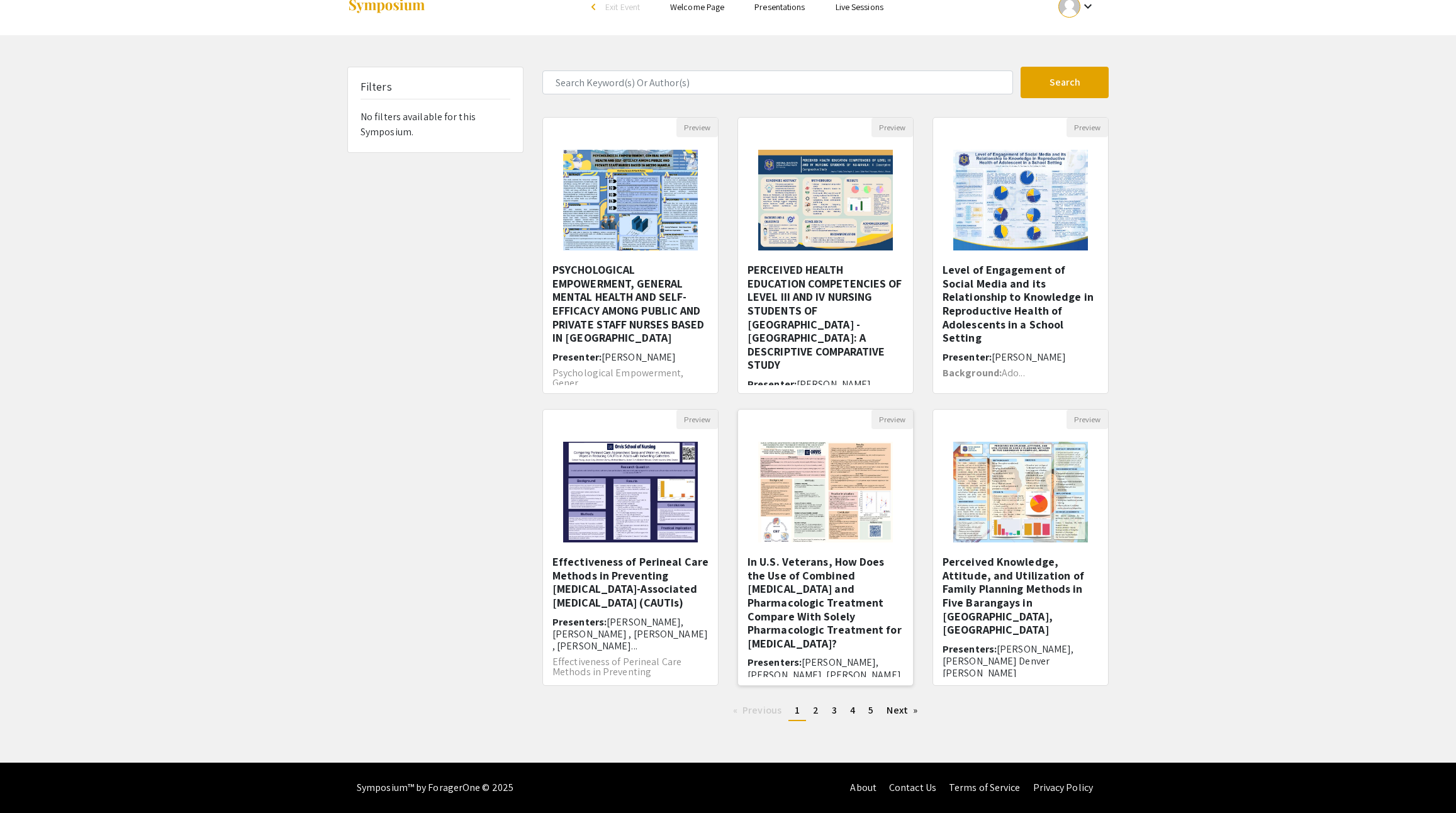
scroll to position [5, 0]
click at [813, 704] on span "2" at bounding box center [816, 710] width 6 height 13
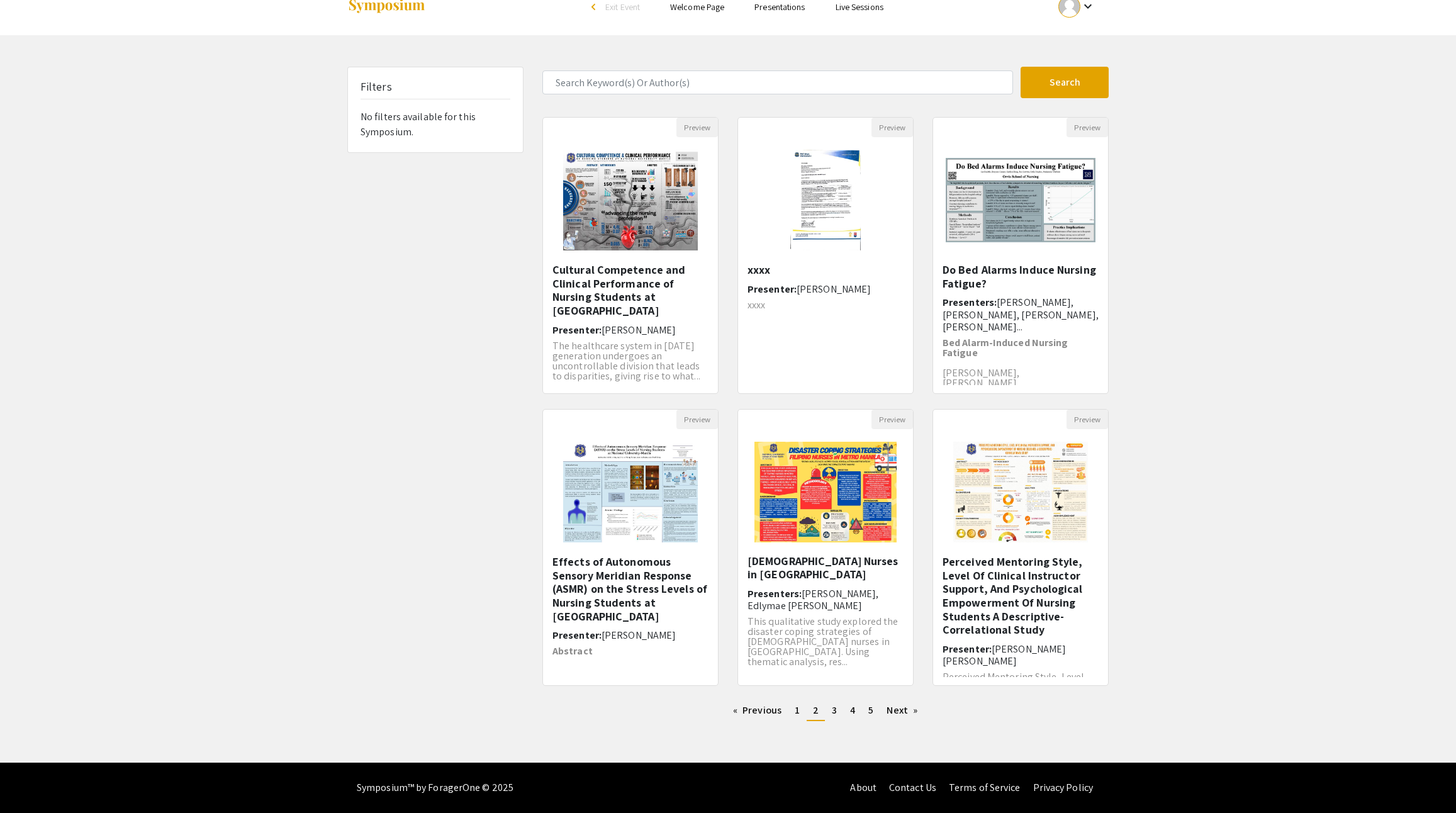
scroll to position [84, 0]
click at [837, 704] on span "3" at bounding box center [834, 710] width 5 height 13
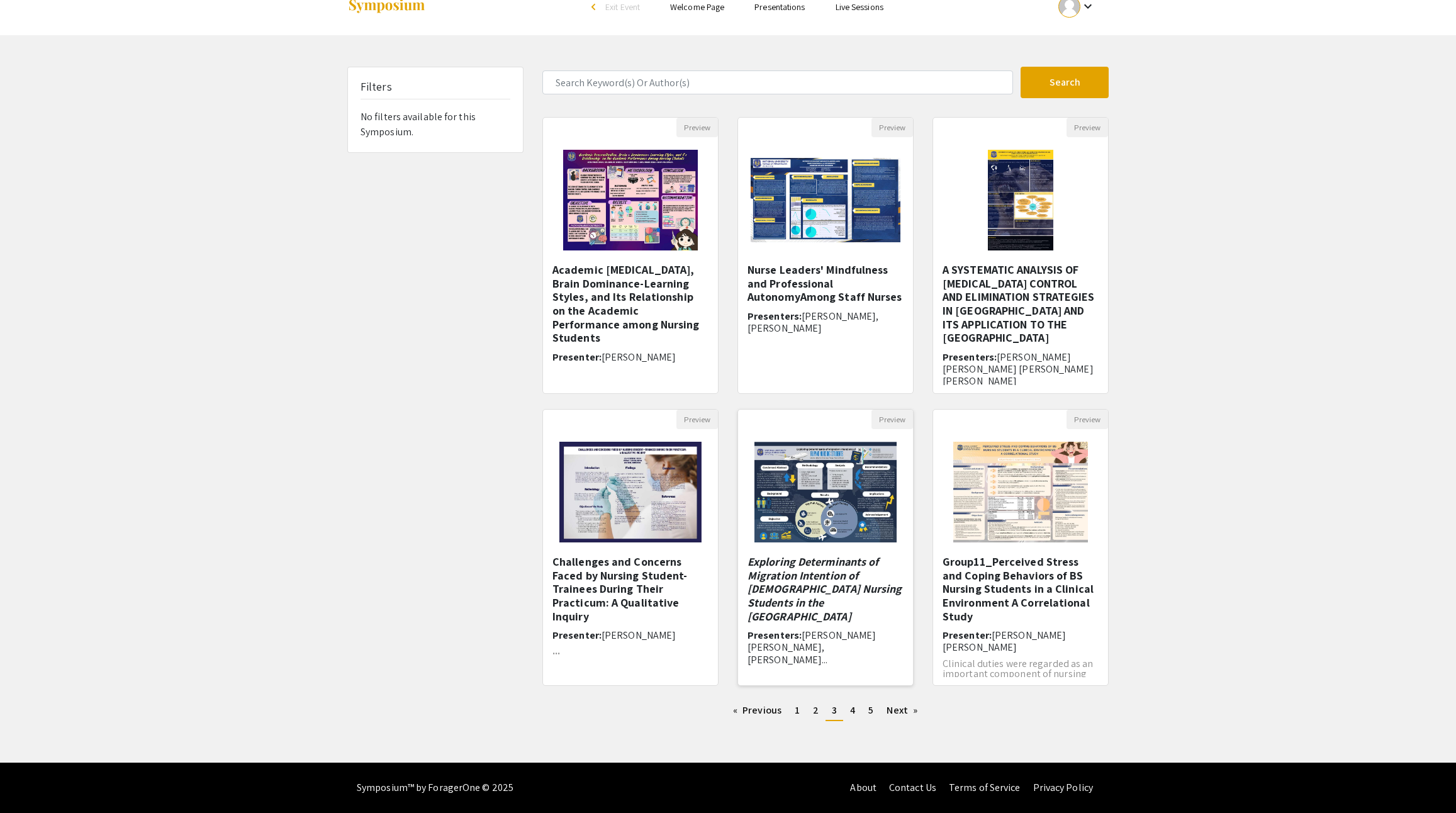
scroll to position [84, 0]
click at [861, 701] on link "page 4" at bounding box center [852, 710] width 18 height 19
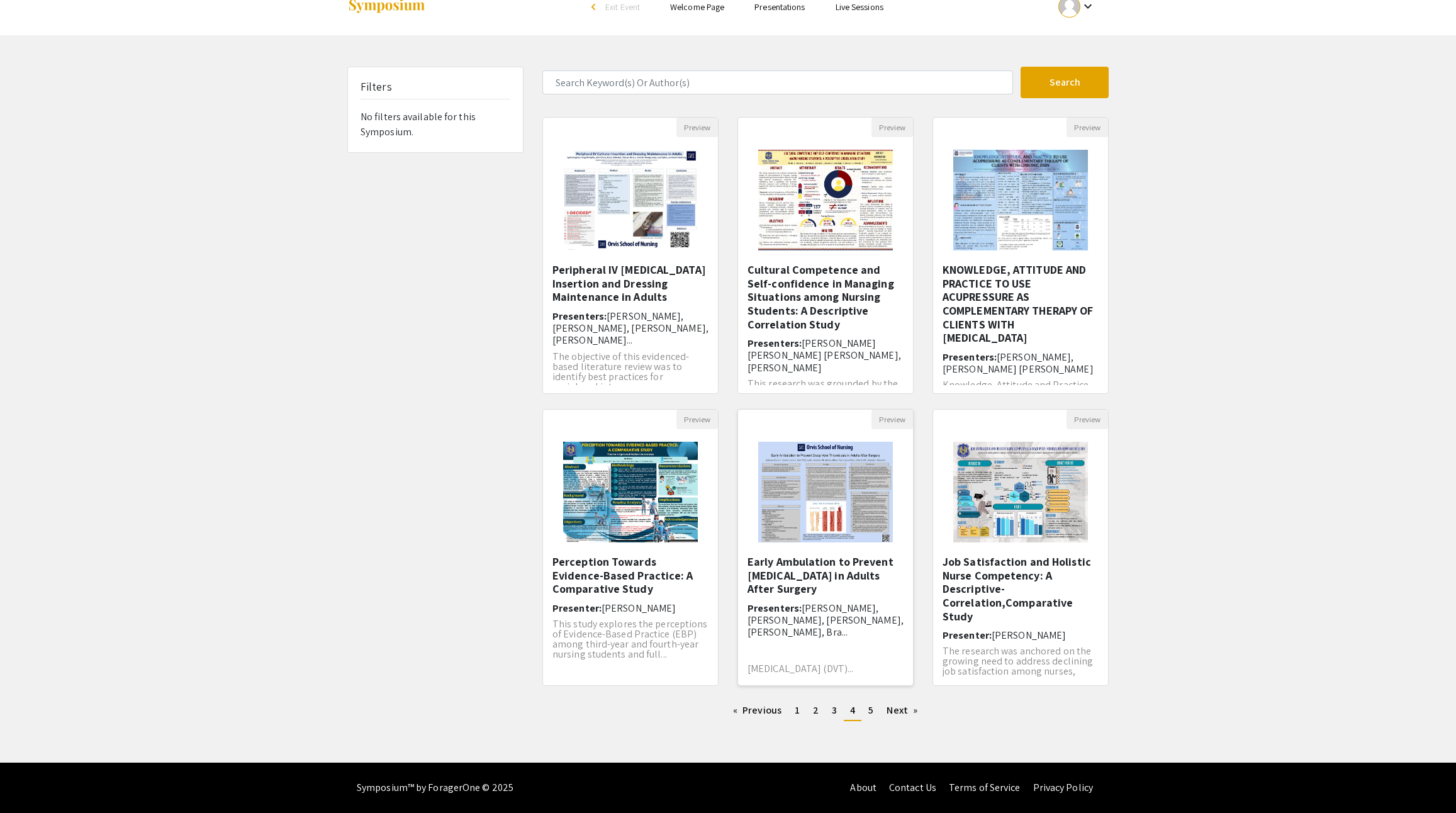
click at [841, 555] on h5 "Early Ambulation to Prevent Deep Vein Thrombosis in Adults After Surgery" at bounding box center [825, 575] width 156 height 41
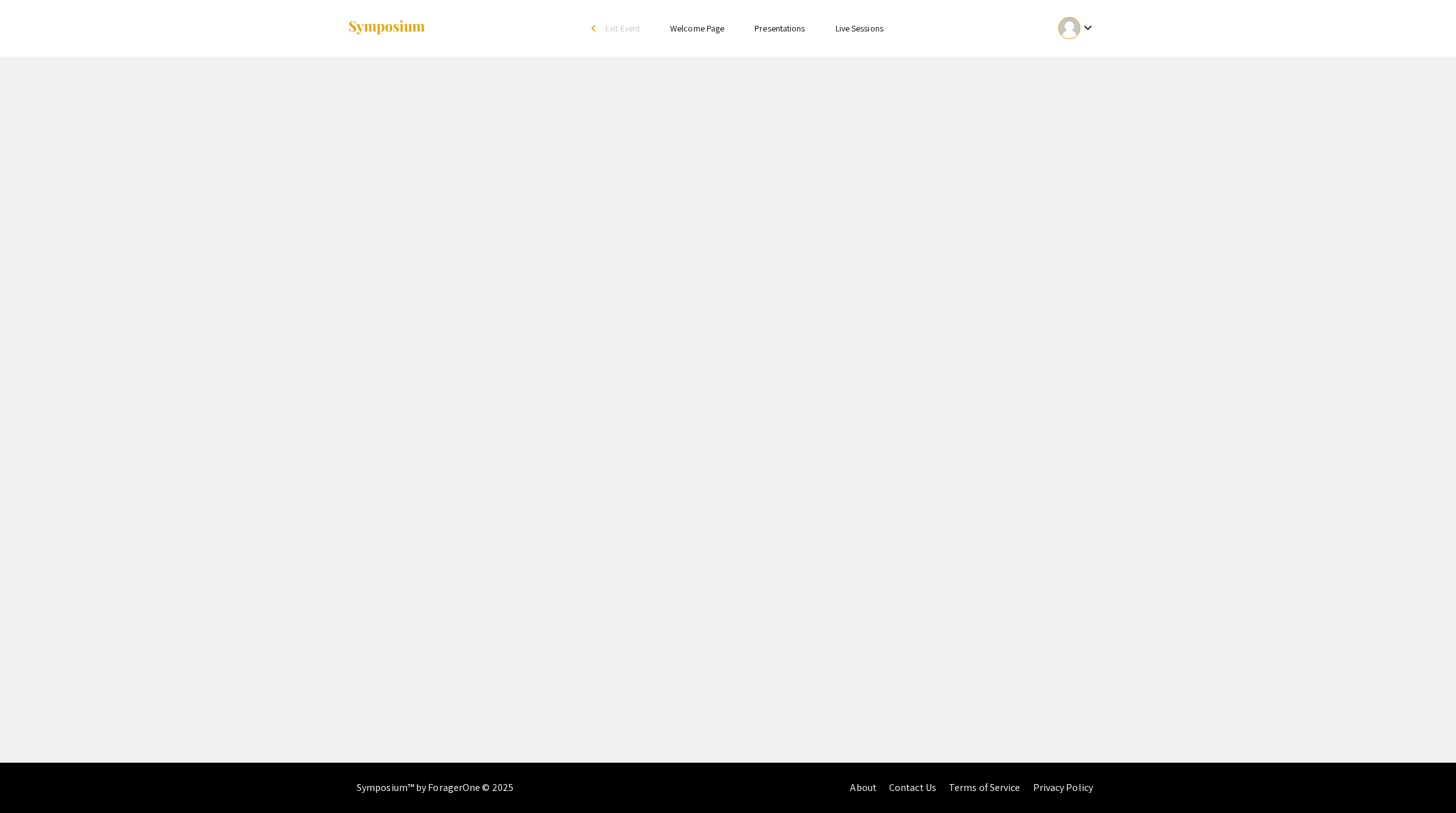
select select "custom"
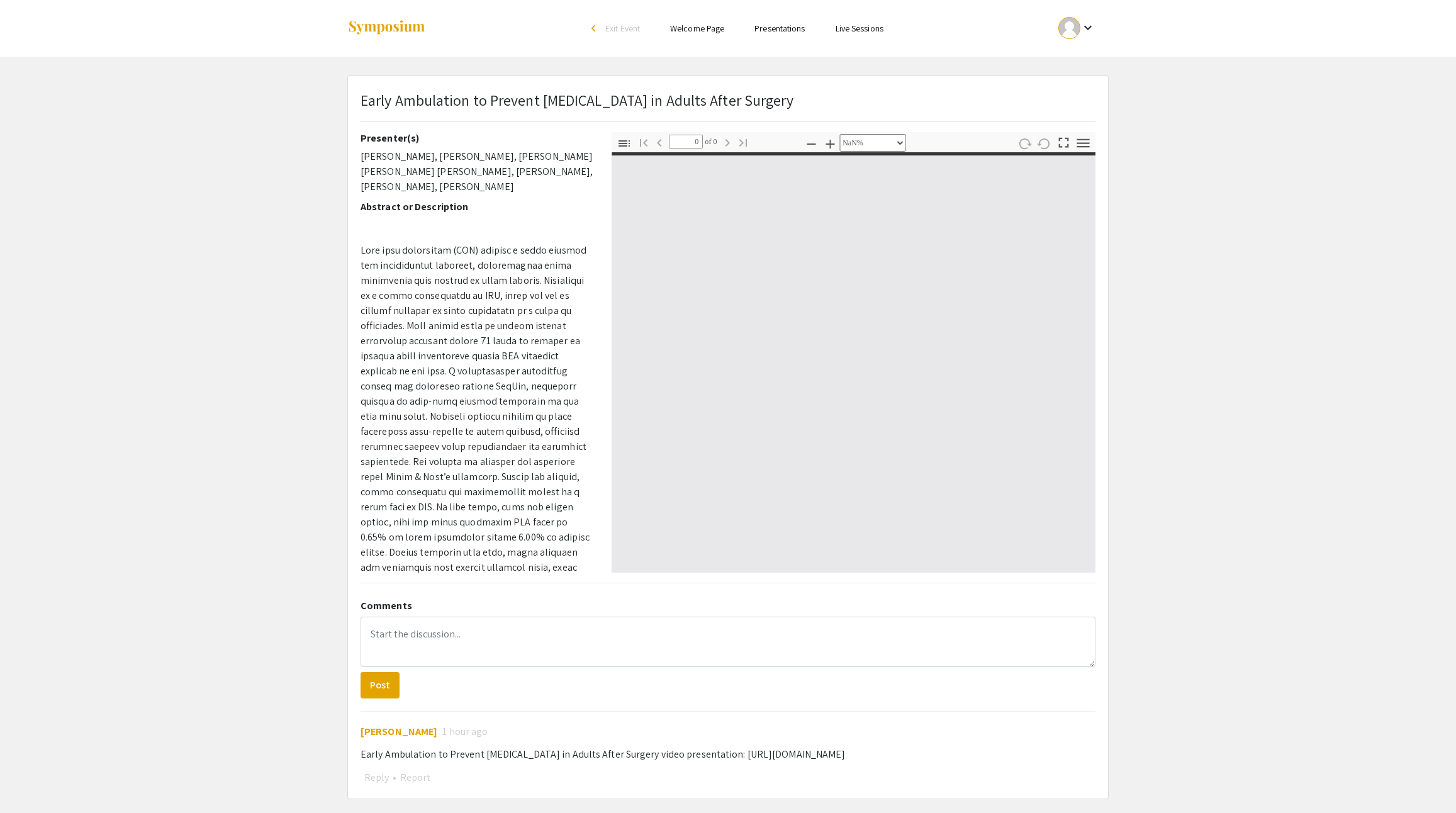
type input "1"
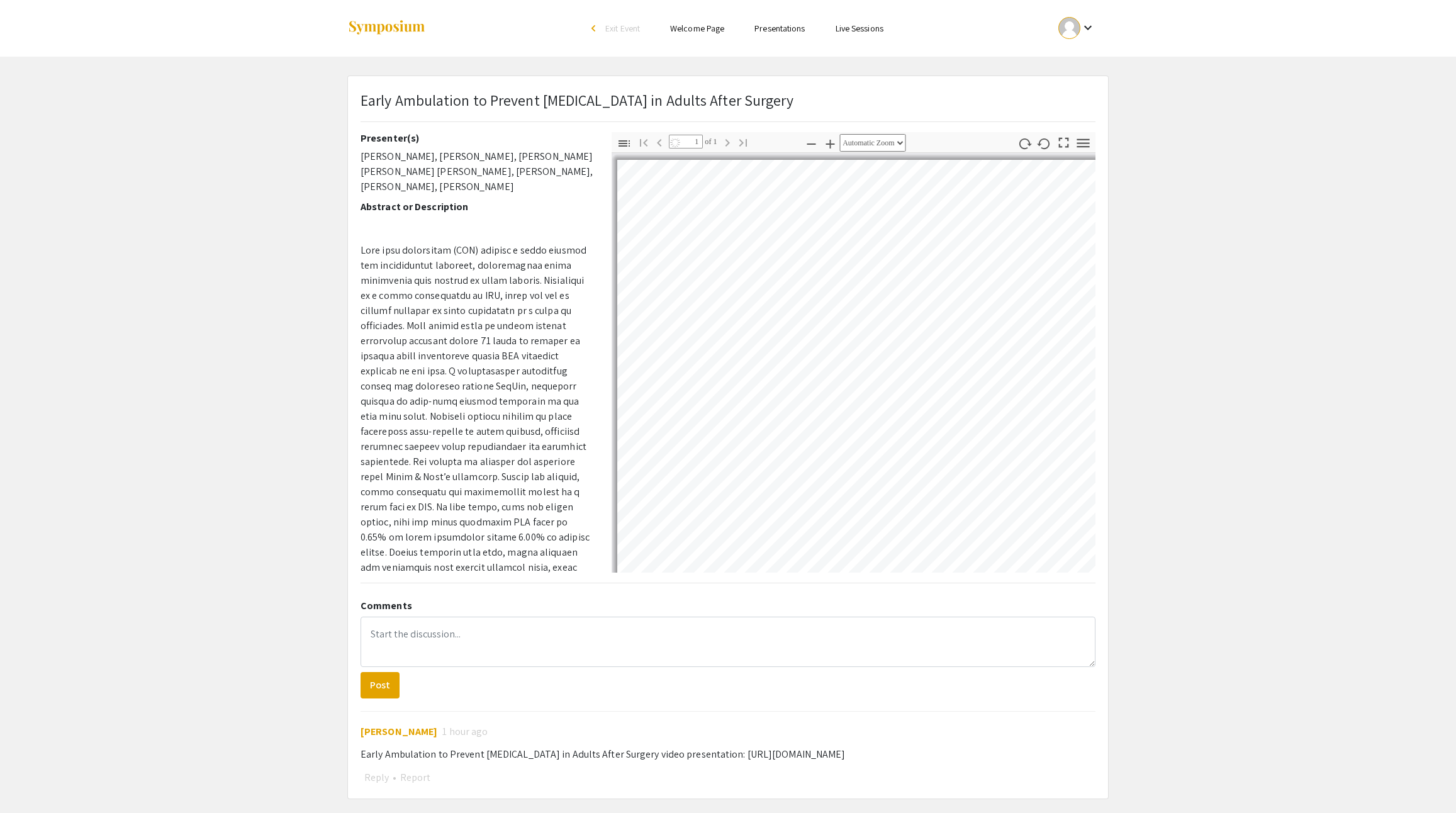
select select "auto"
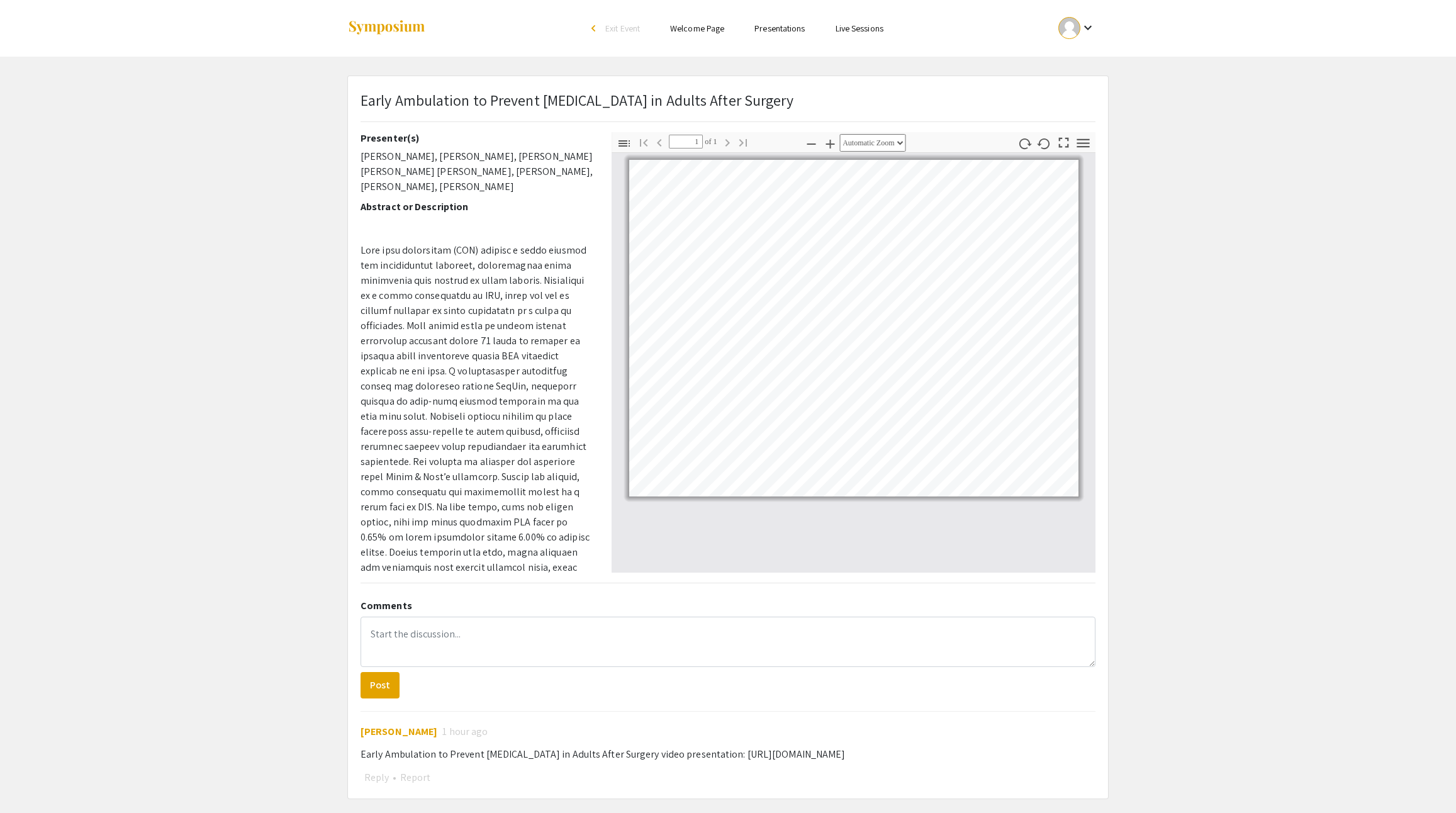
drag, startPoint x: 863, startPoint y: 94, endPoint x: 355, endPoint y: 126, distance: 509.0
click at [355, 126] on div "Early Ambulation to Prevent Deep Vein Thrombosis in Adults After Surgery Presen…" at bounding box center [728, 437] width 761 height 723
copy p "Early Ambulation to Prevent Deep Vein Thrombosis in Adults After Surgery"
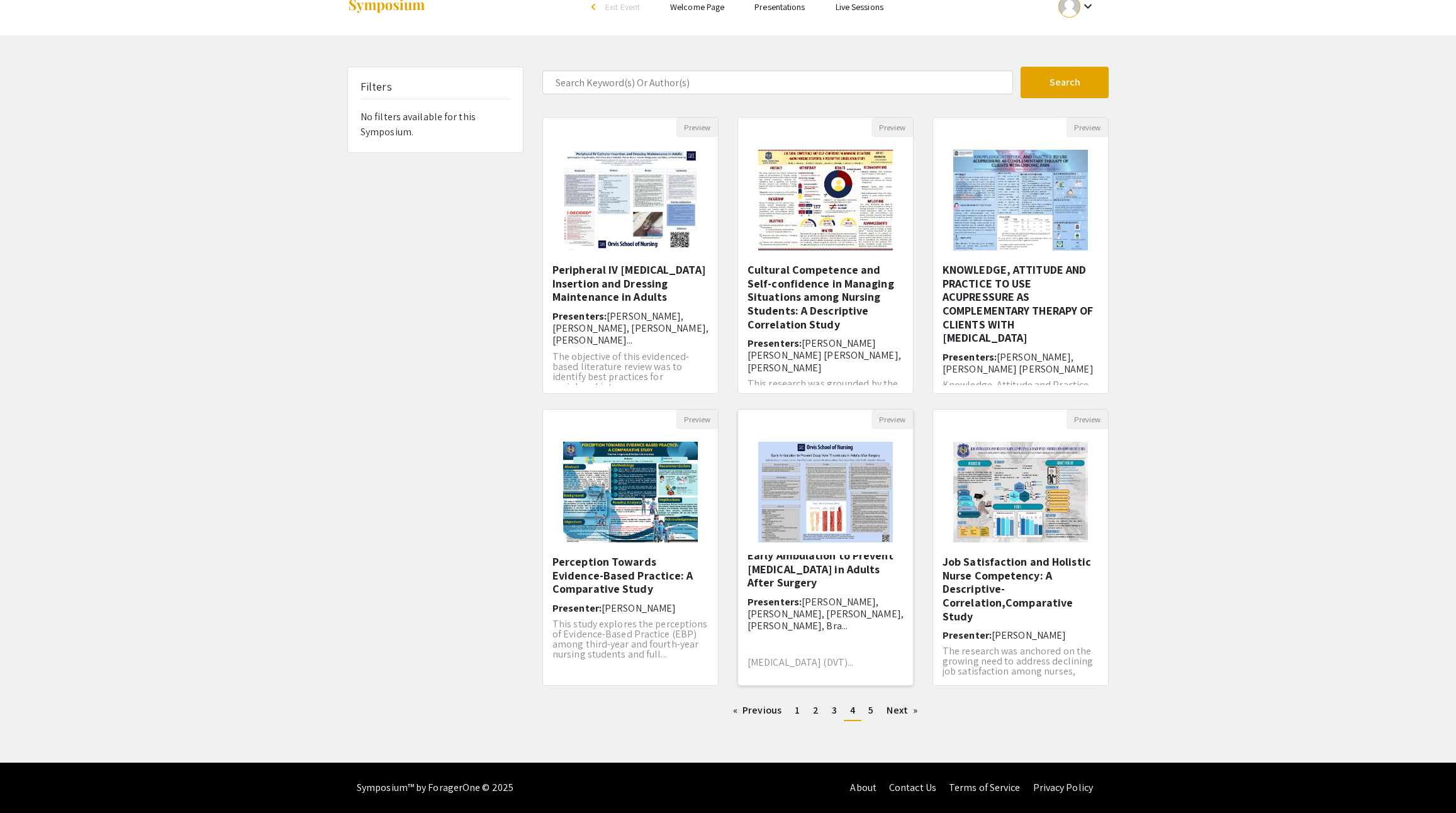
scroll to position [49, 0]
click at [880, 701] on link "page 5" at bounding box center [871, 710] width 18 height 19
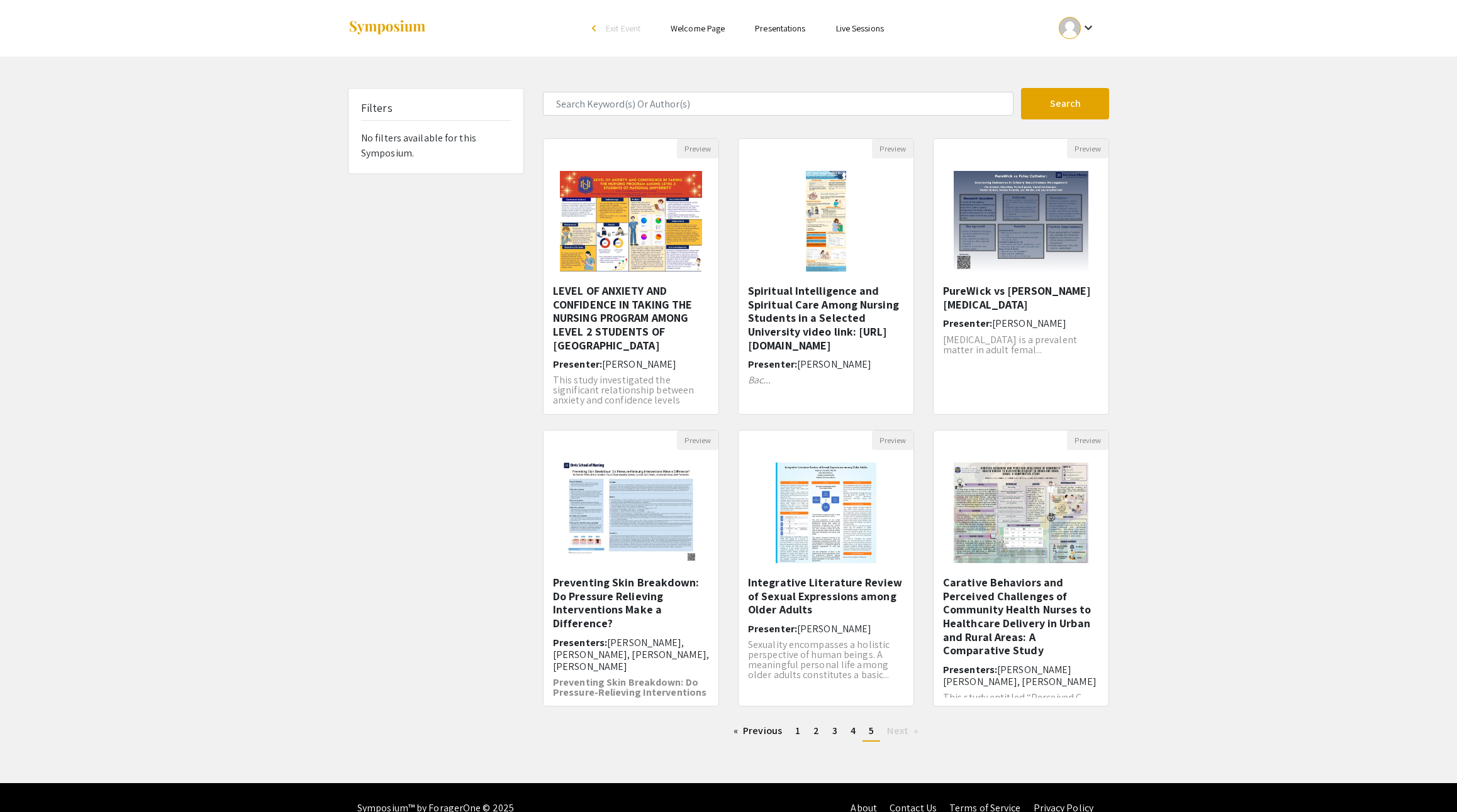
click at [907, 738] on span "Next page" at bounding box center [897, 731] width 20 height 13
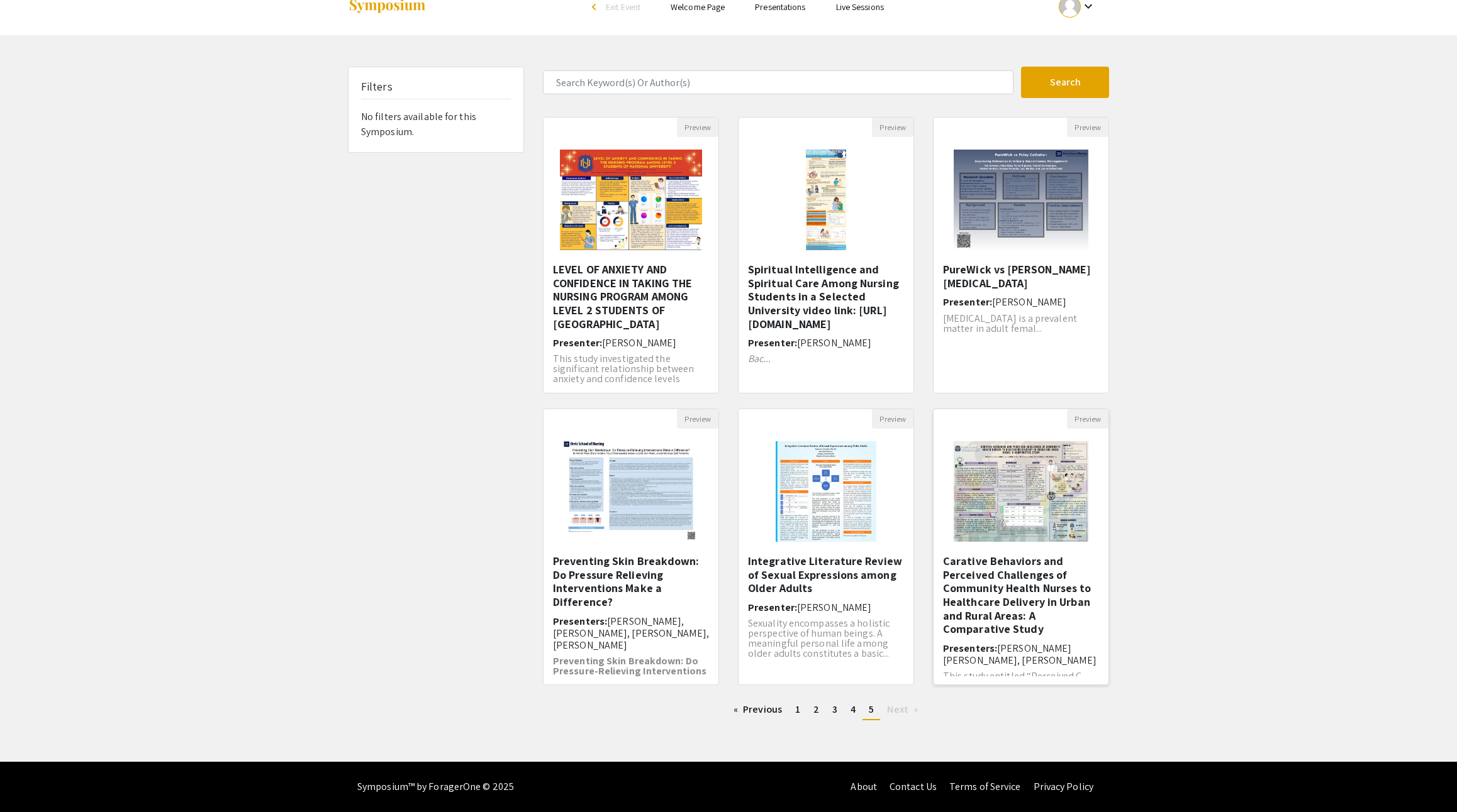
scroll to position [84, 0]
click at [621, 581] on h5 "Preventing Skin Breakdown: Do Pressure Relieving Interventions Make a Differenc…" at bounding box center [630, 581] width 156 height 54
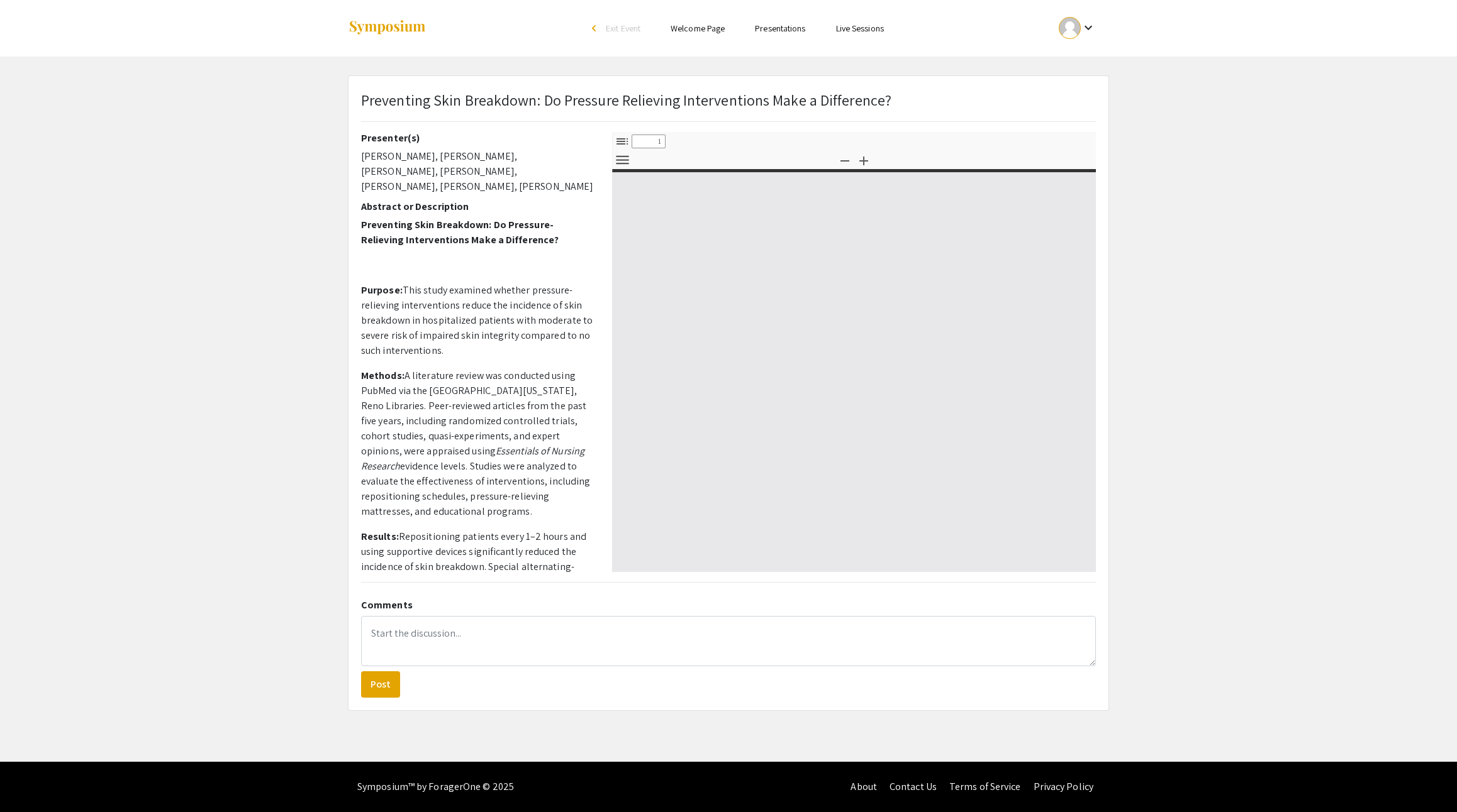
select select "custom"
type input "0"
select select "custom"
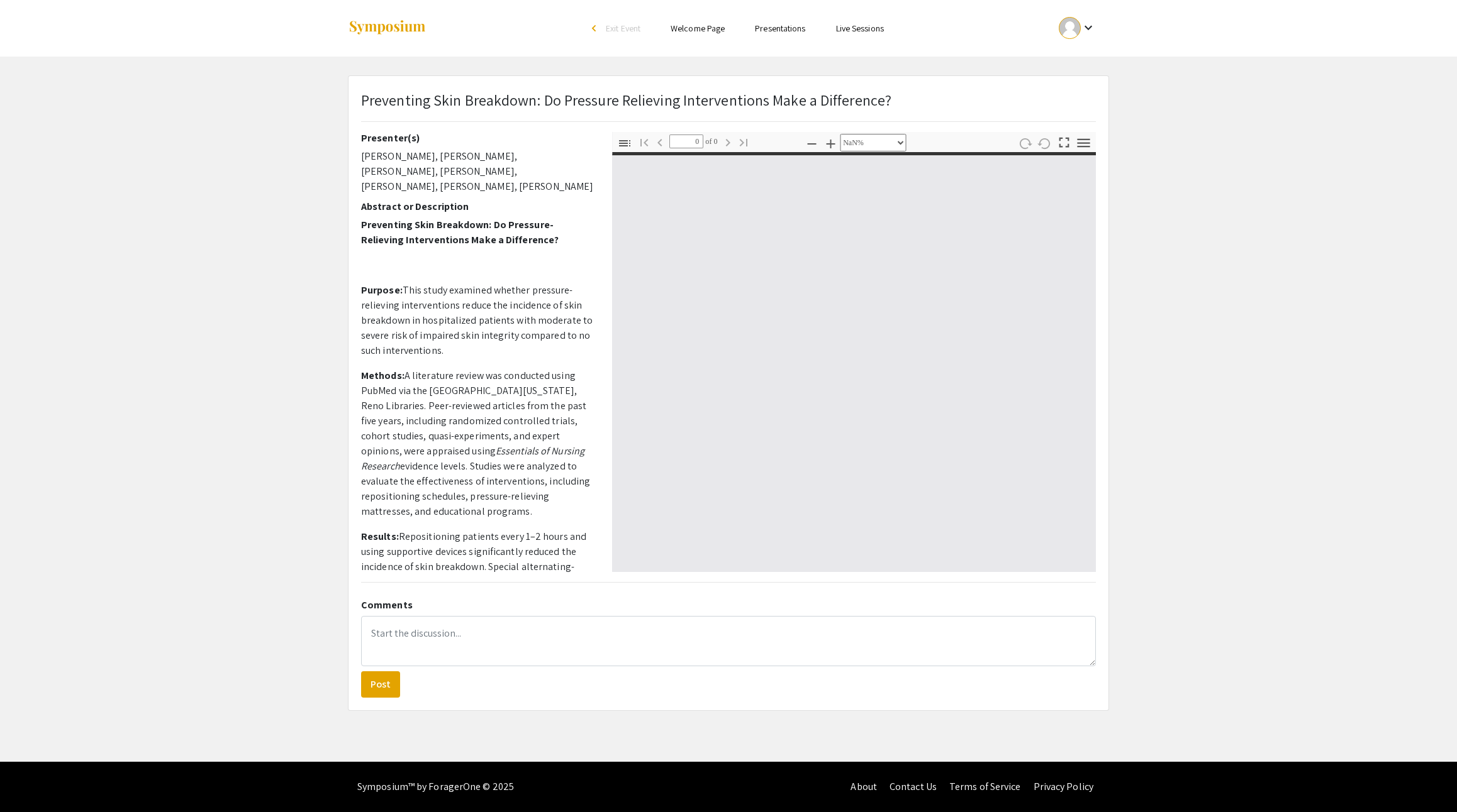
type input "1"
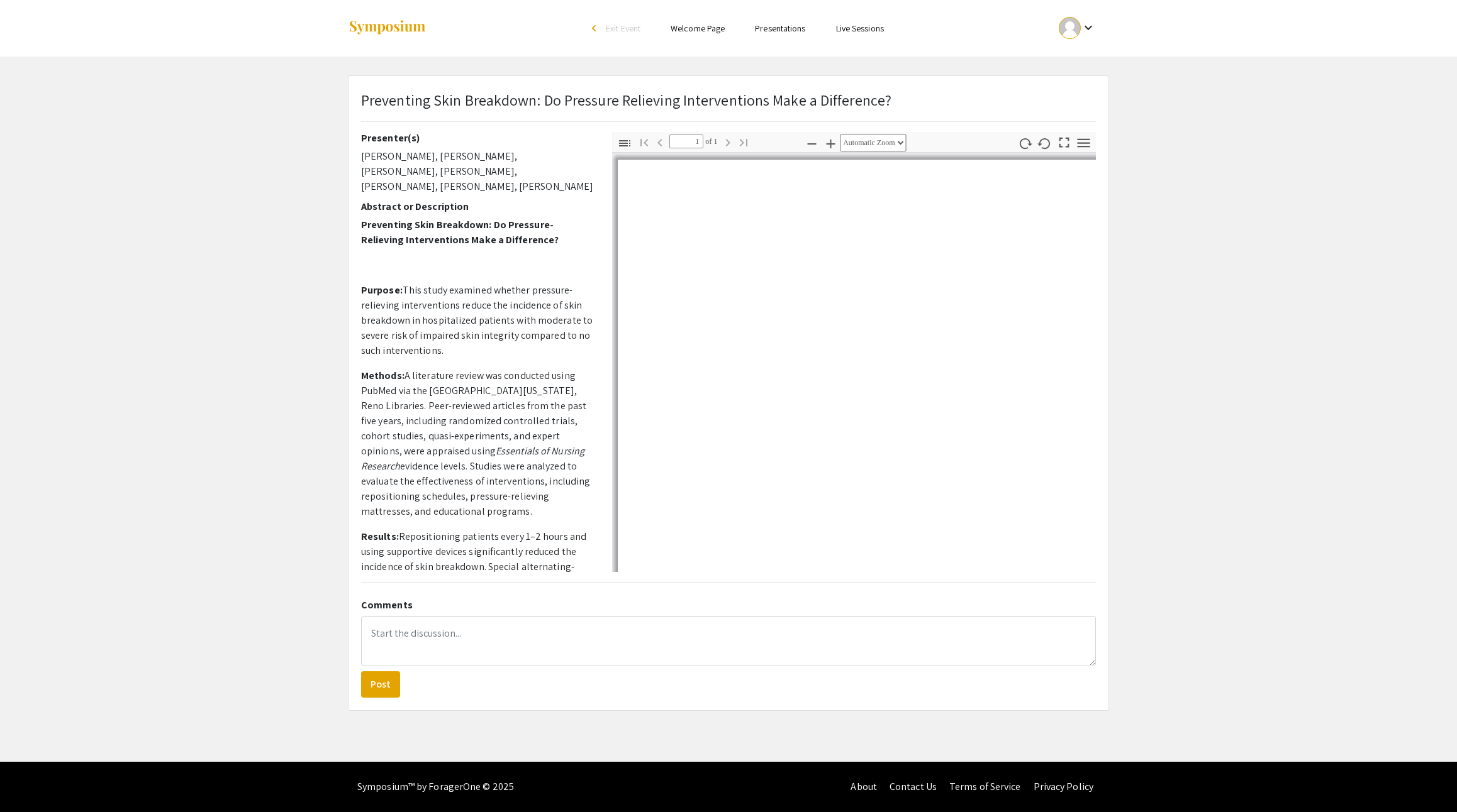
scroll to position [-5, 1]
select select "auto"
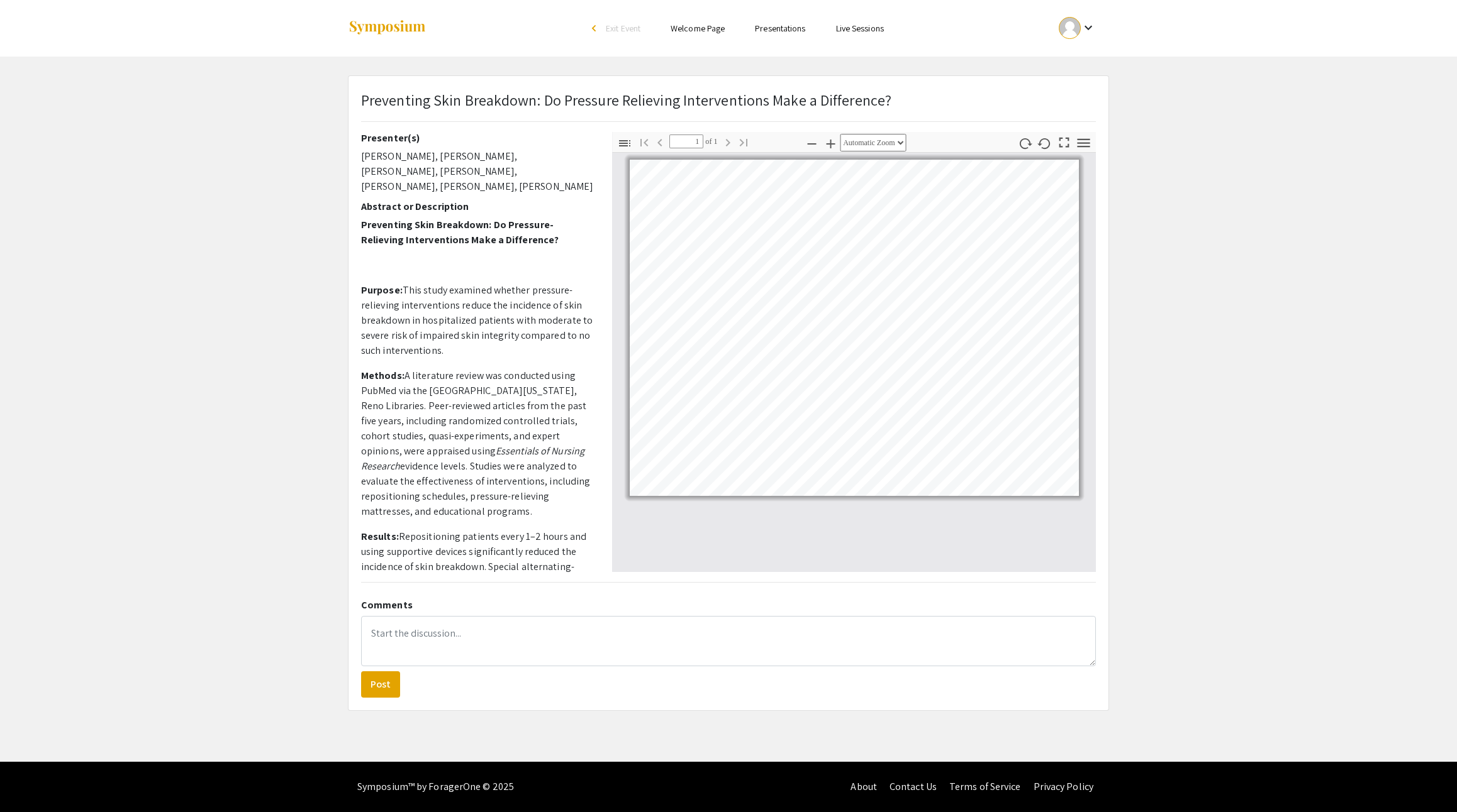
scroll to position [0, 0]
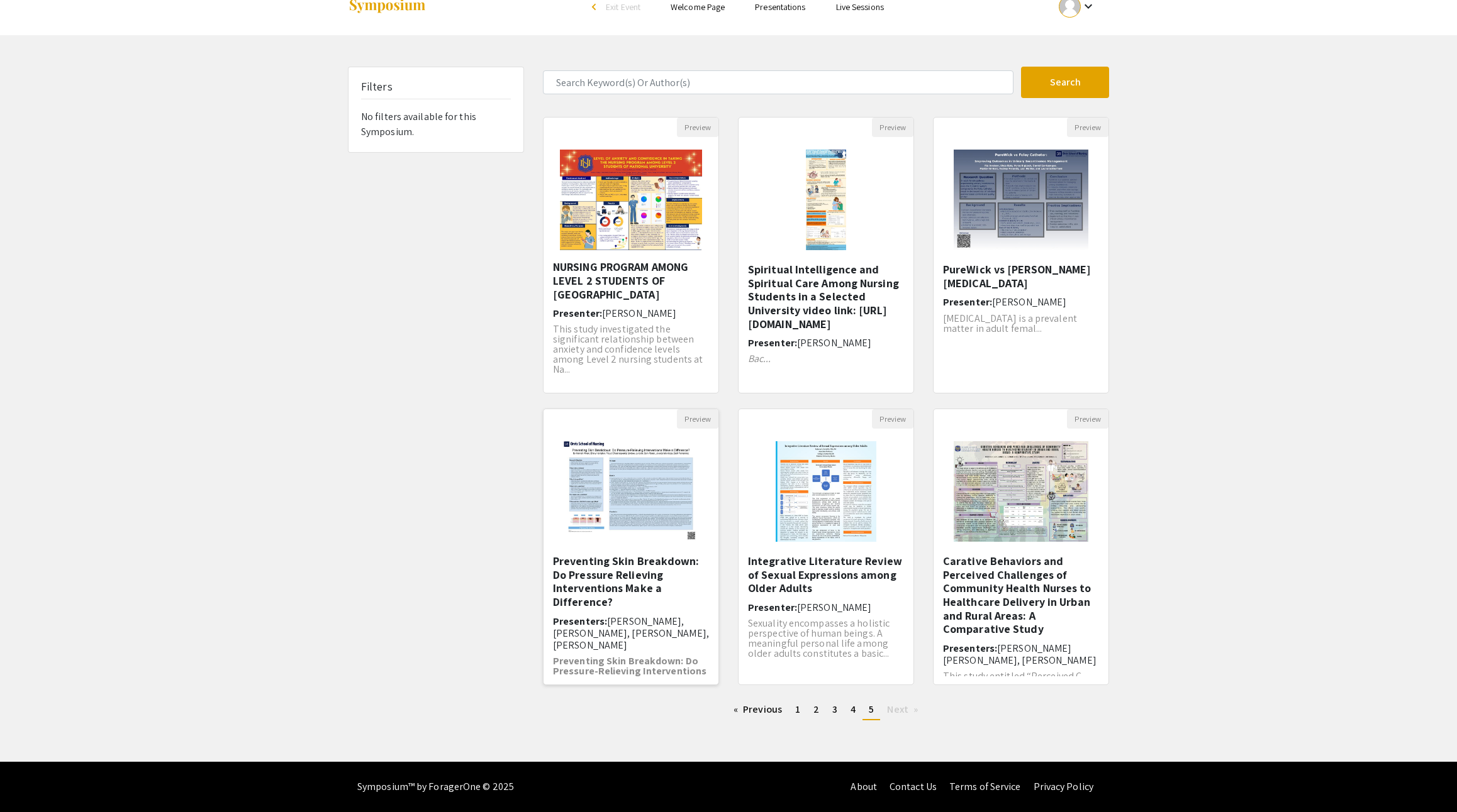
scroll to position [84, 0]
click at [907, 703] on span "Next page" at bounding box center [897, 710] width 20 height 13
click at [862, 700] on link "page 4" at bounding box center [852, 710] width 18 height 19
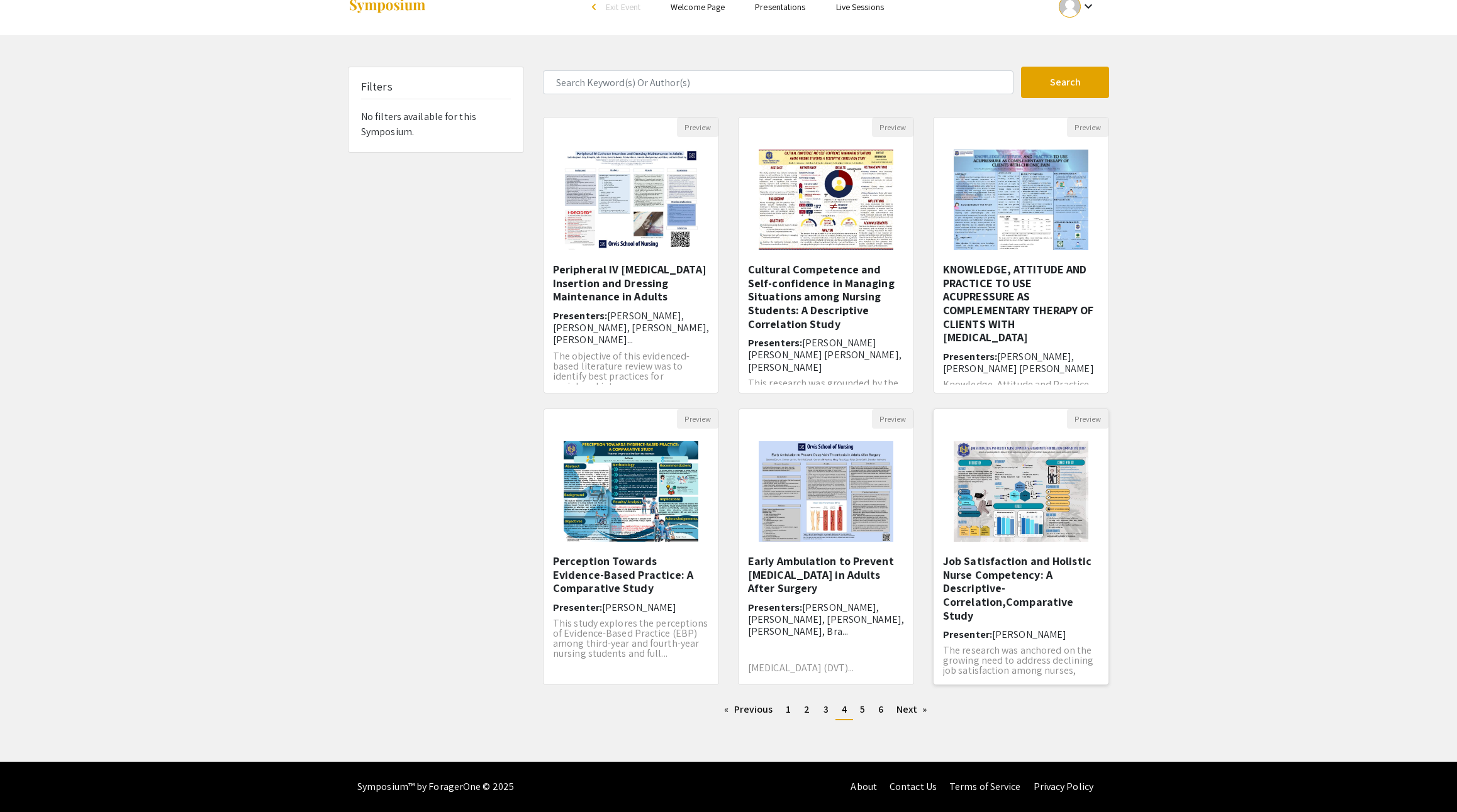
scroll to position [84, 0]
click at [883, 703] on span "6" at bounding box center [879, 710] width 5 height 13
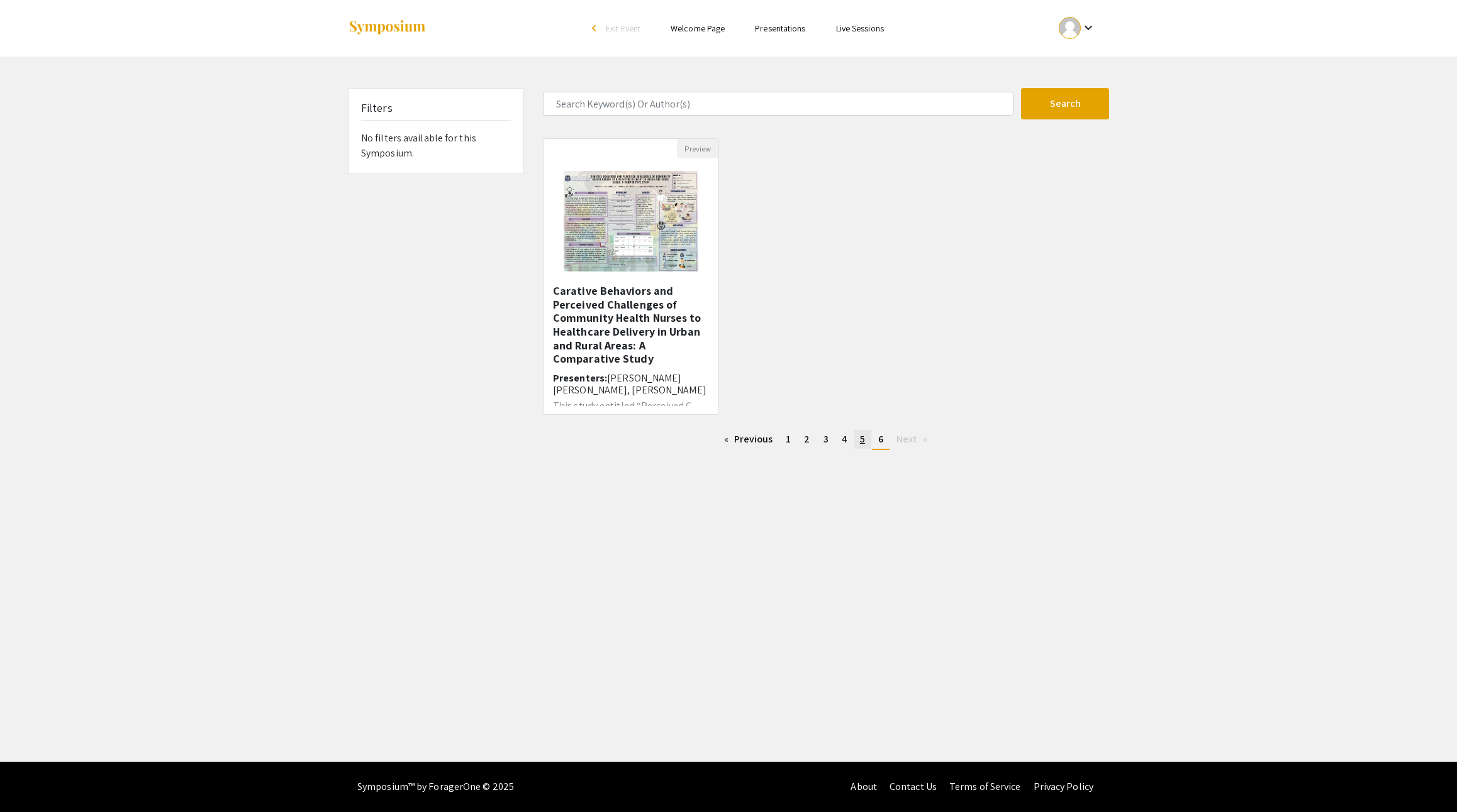
click at [865, 446] on span "5" at bounding box center [862, 439] width 5 height 13
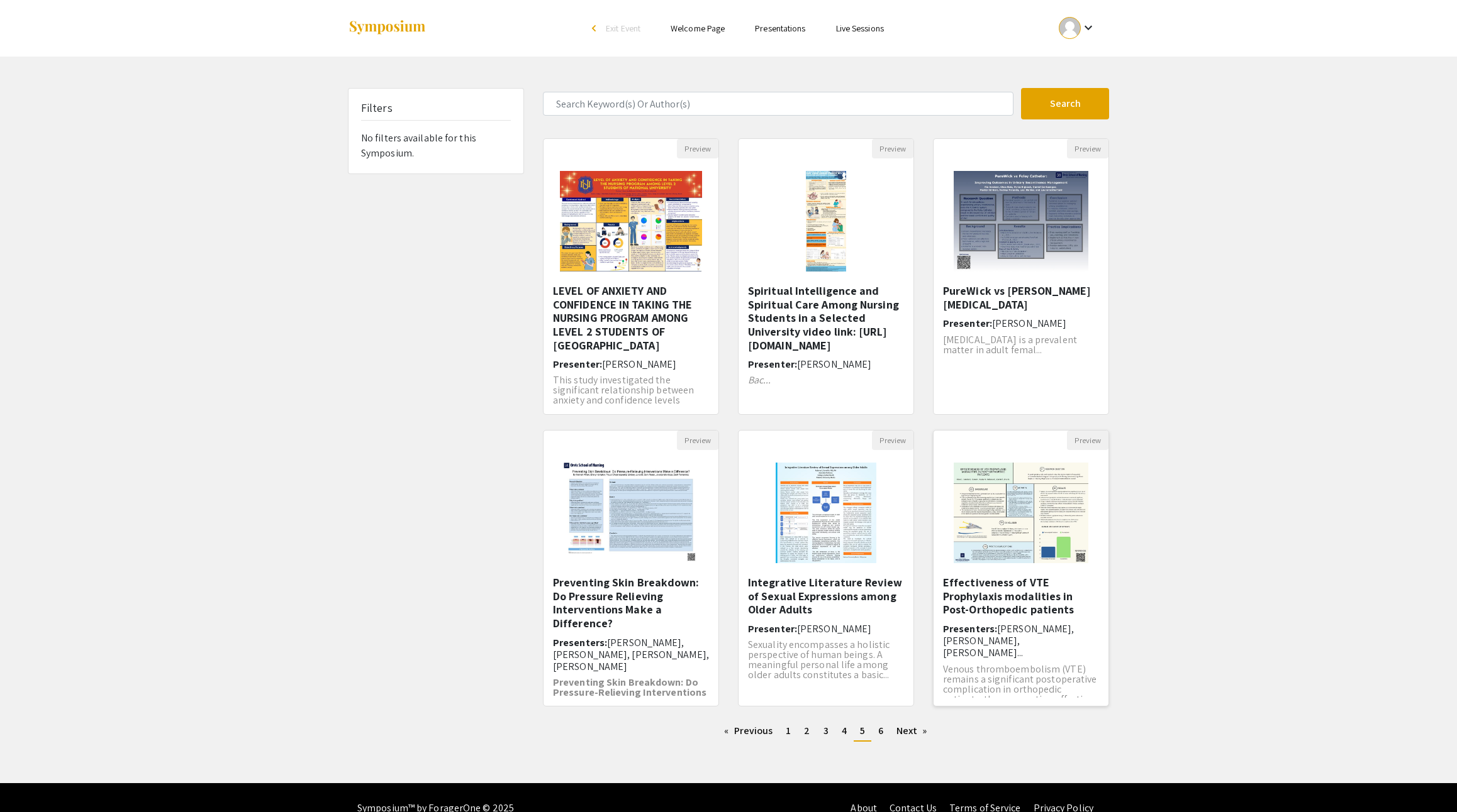
click at [1006, 616] on h5 "Effectiveness of VTE Prophylaxis modalities in Post-Orthopedic patients" at bounding box center [1020, 596] width 156 height 41
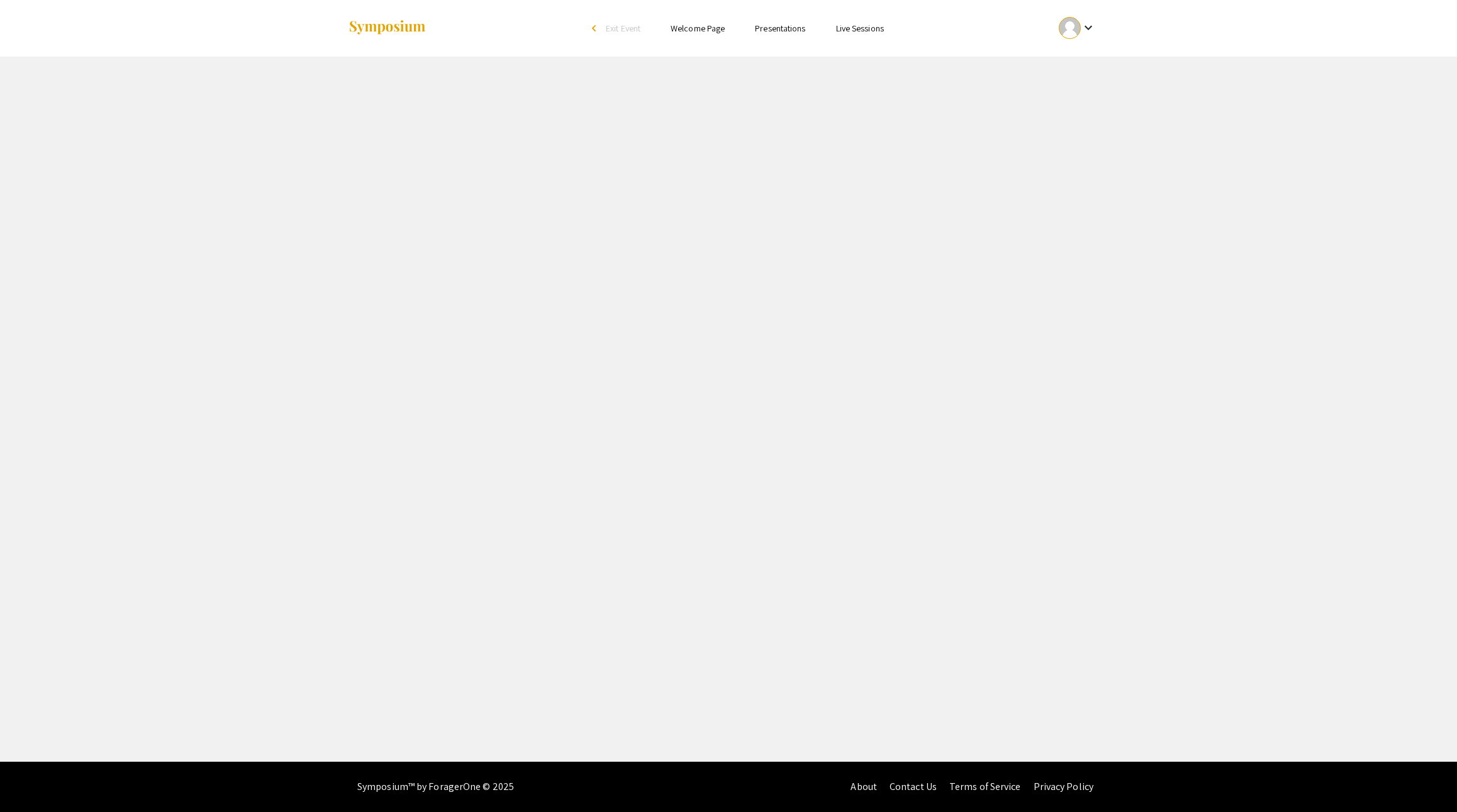
select select "custom"
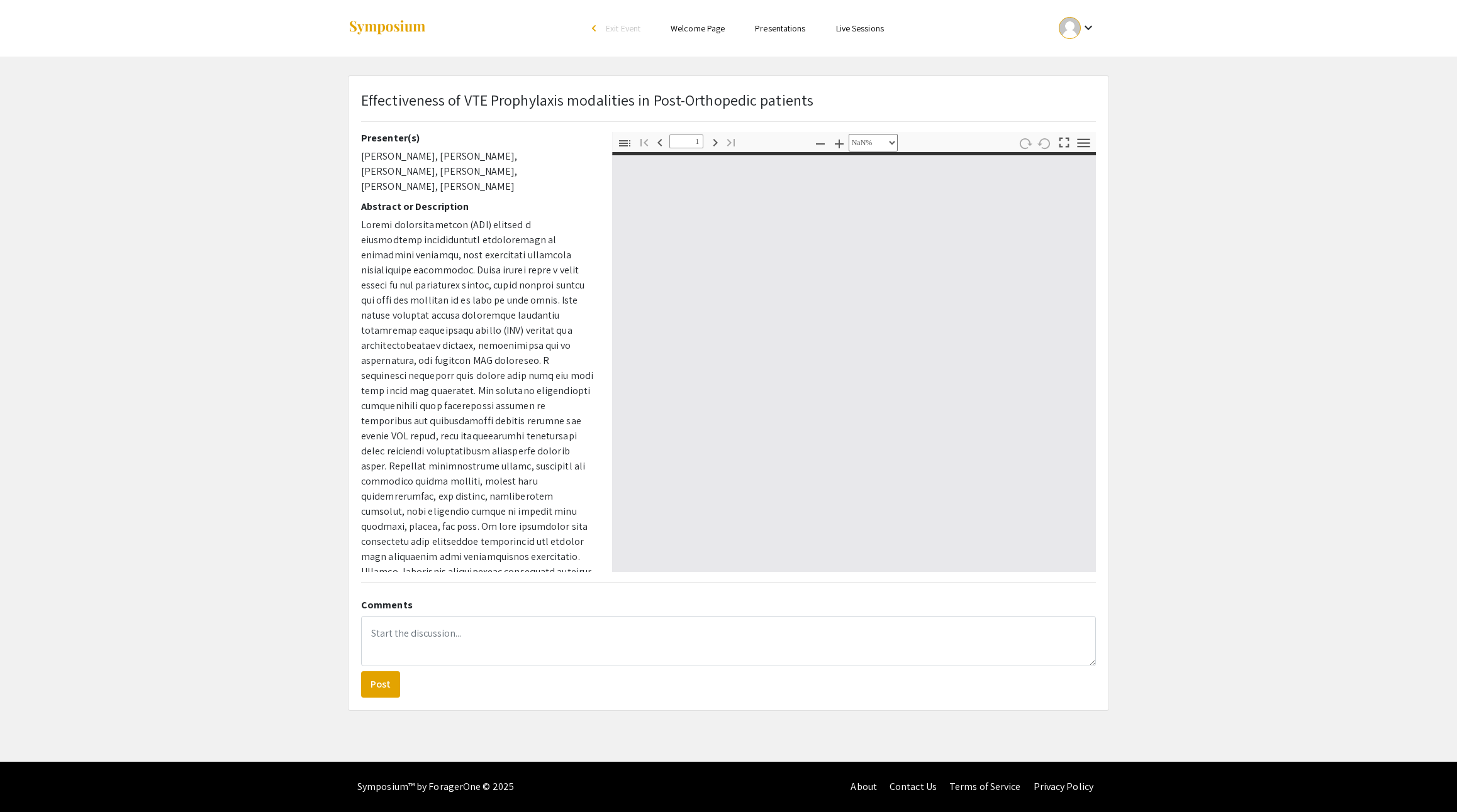
type input "0"
select select "custom"
type input "1"
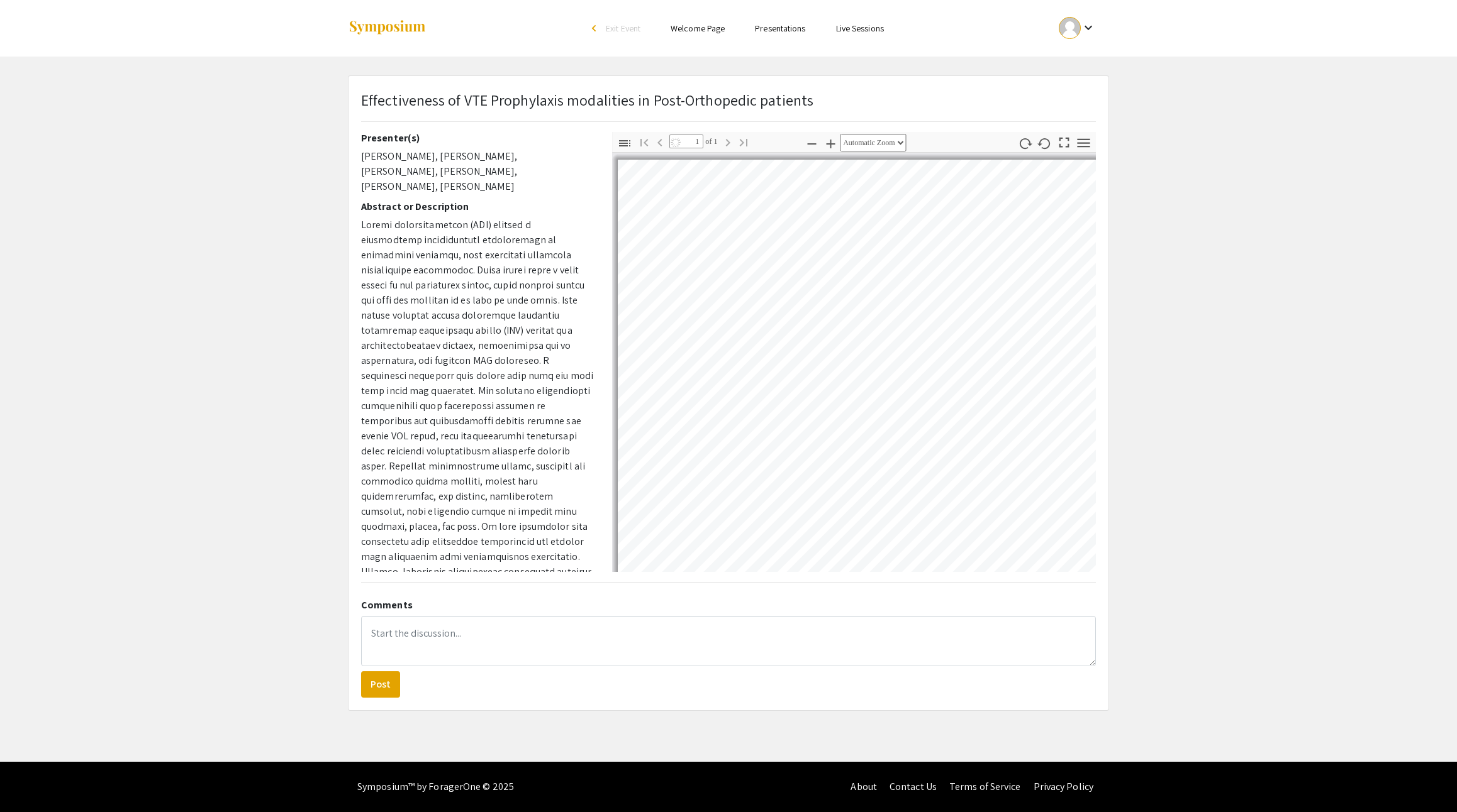
select select "auto"
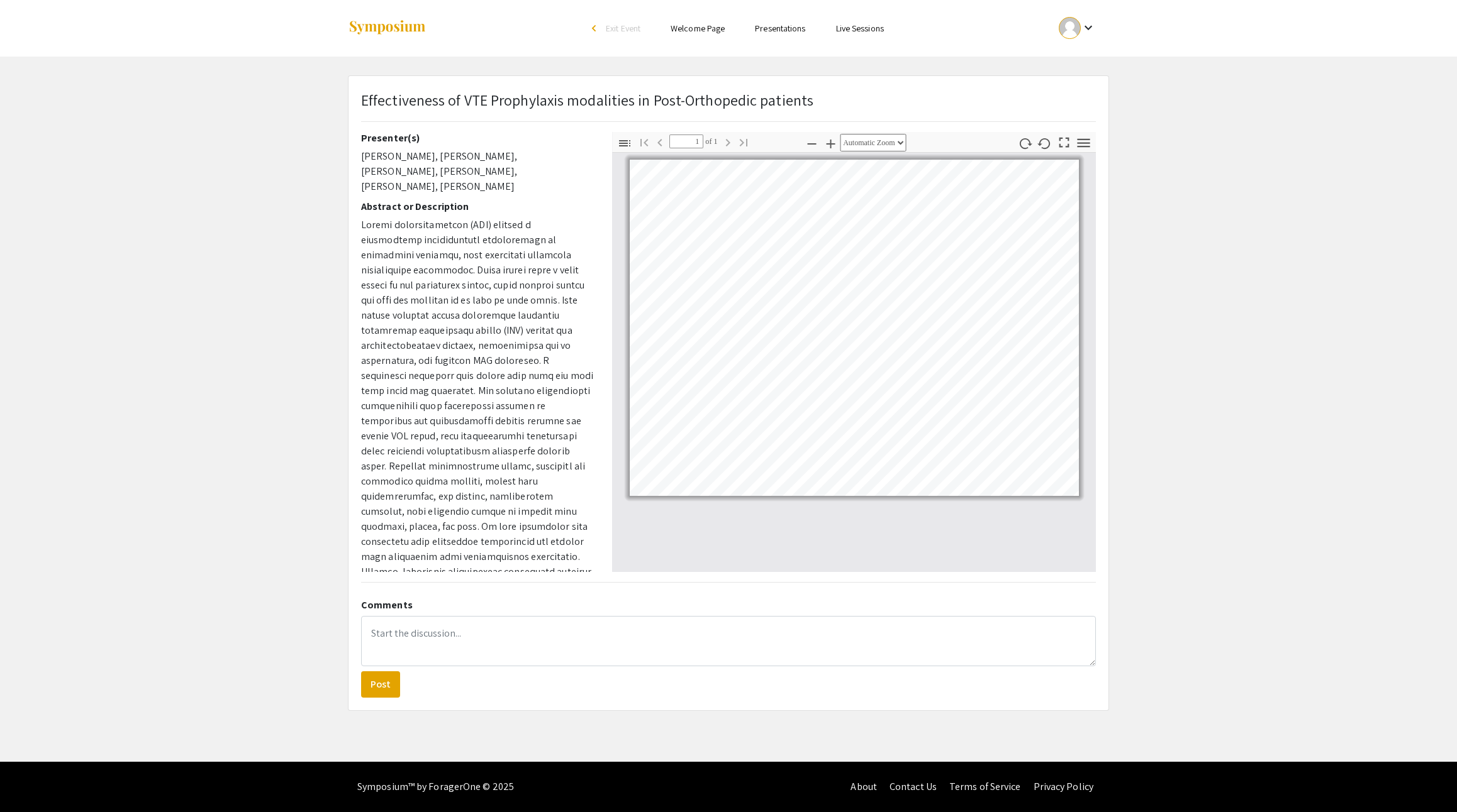
click at [825, 101] on div "Effectiveness of VTE Prophylaxis modalities in Post-Orthopedic patients" at bounding box center [728, 110] width 754 height 44
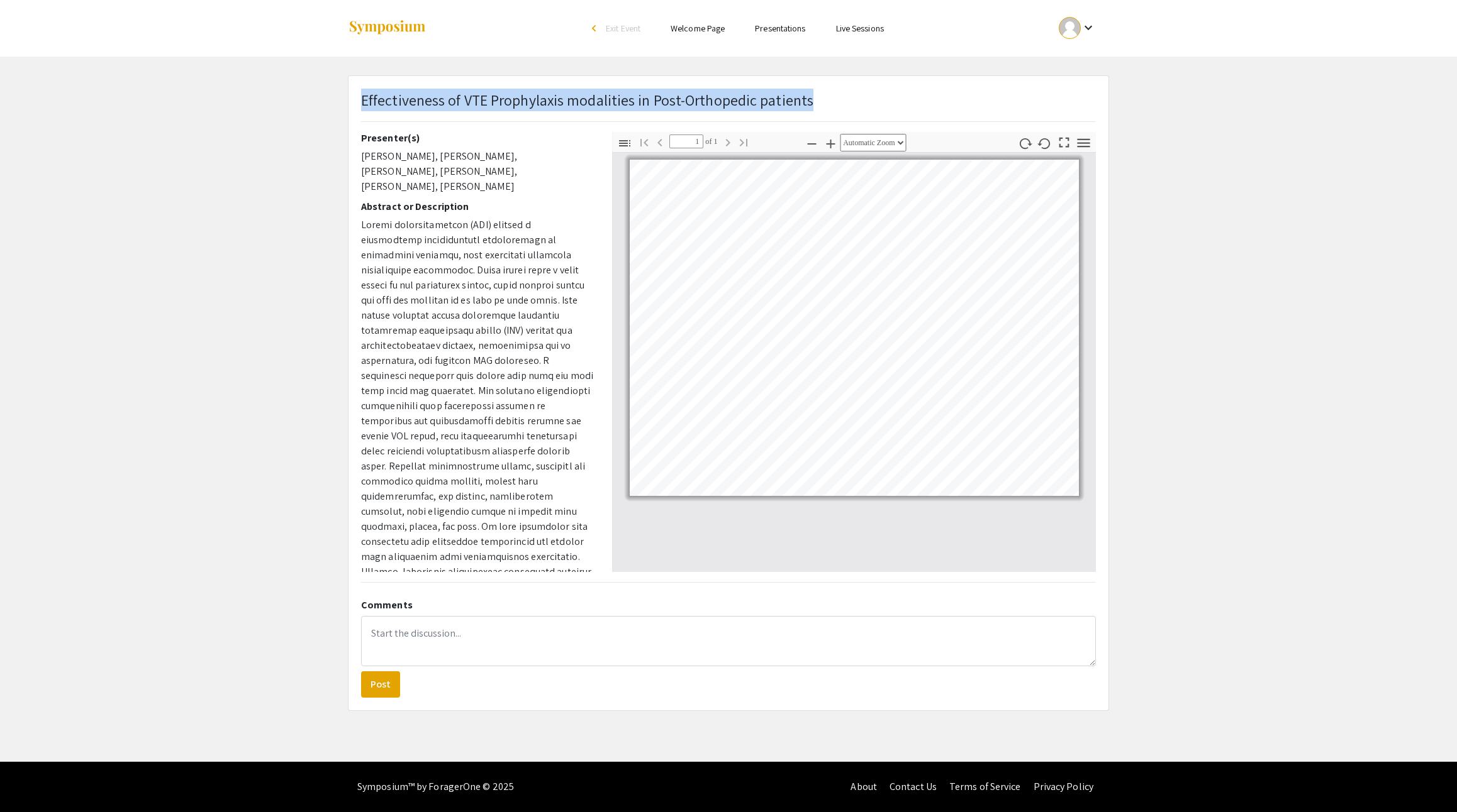
drag, startPoint x: 818, startPoint y: 105, endPoint x: 349, endPoint y: 107, distance: 469.0
click at [349, 107] on div "Effectiveness of VTE Prophylaxis modalities in Post-Orthopedic patients Present…" at bounding box center [728, 393] width 760 height 634
copy span "Effectiveness of VTE Prophylaxis modalities in Post-Orthopedic patients"
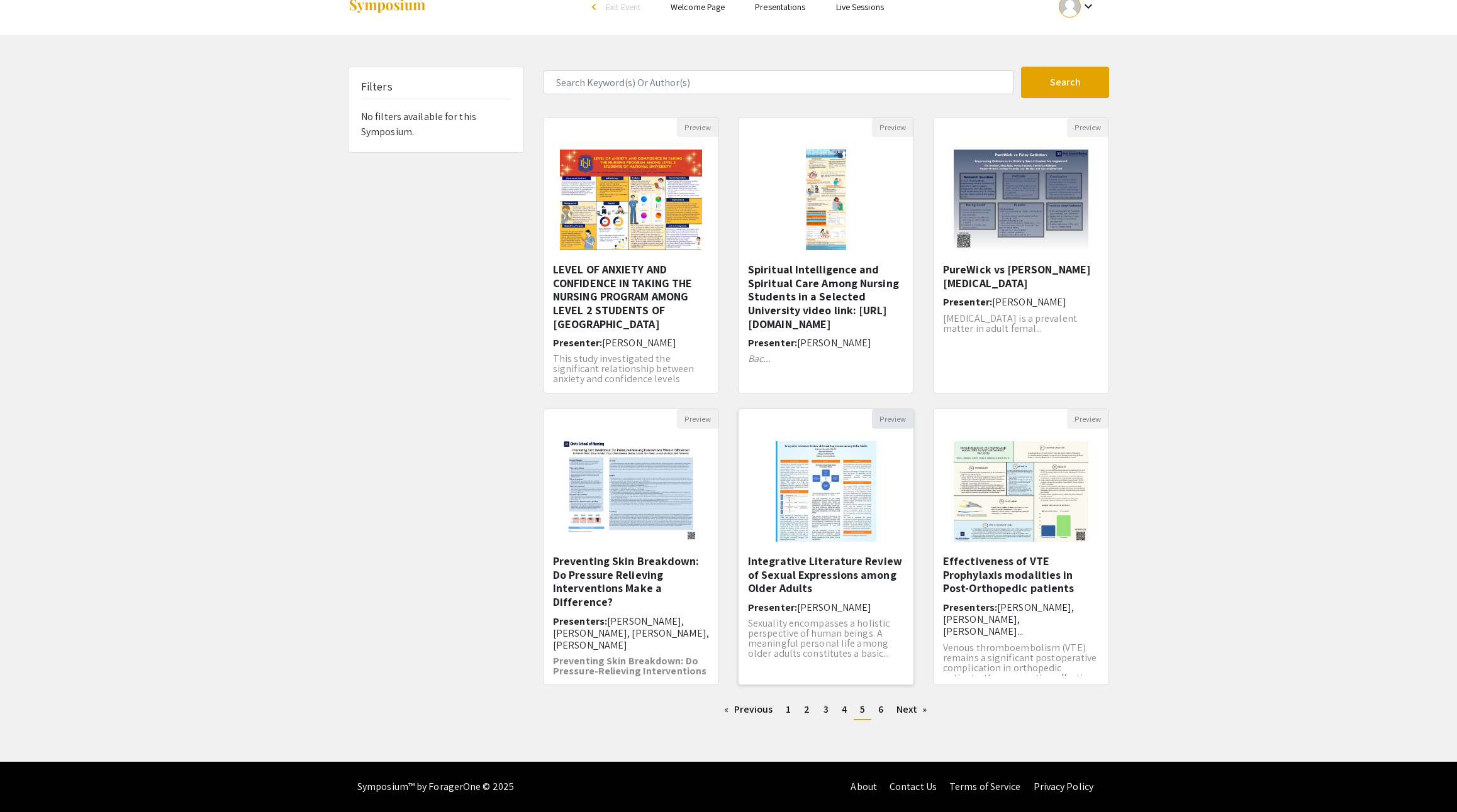
scroll to position [57, 0]
click at [890, 700] on link "page 6" at bounding box center [880, 710] width 18 height 19
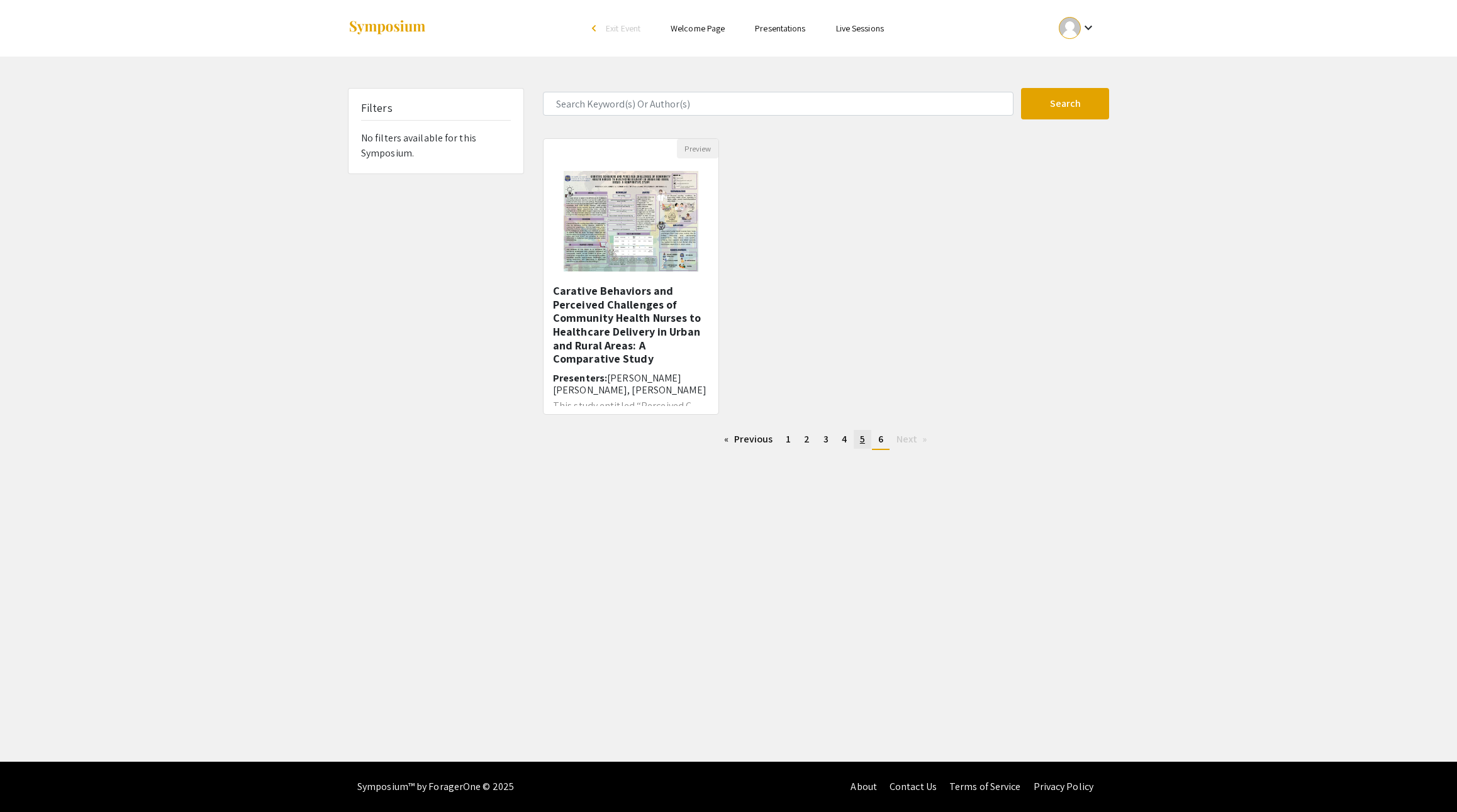
click at [865, 446] on span "5" at bounding box center [862, 439] width 5 height 13
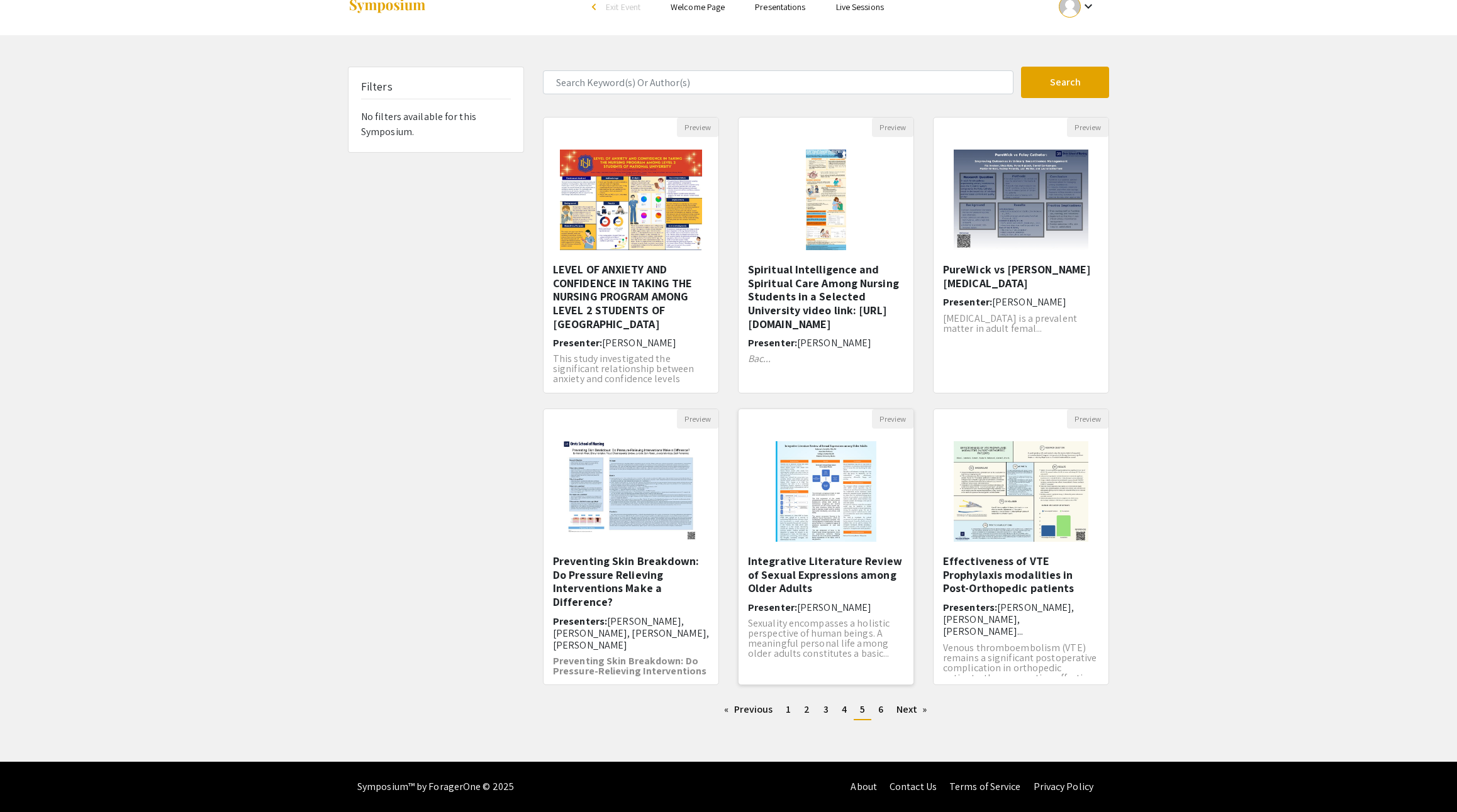
scroll to position [84, 0]
click at [847, 703] on span "4" at bounding box center [843, 710] width 5 height 13
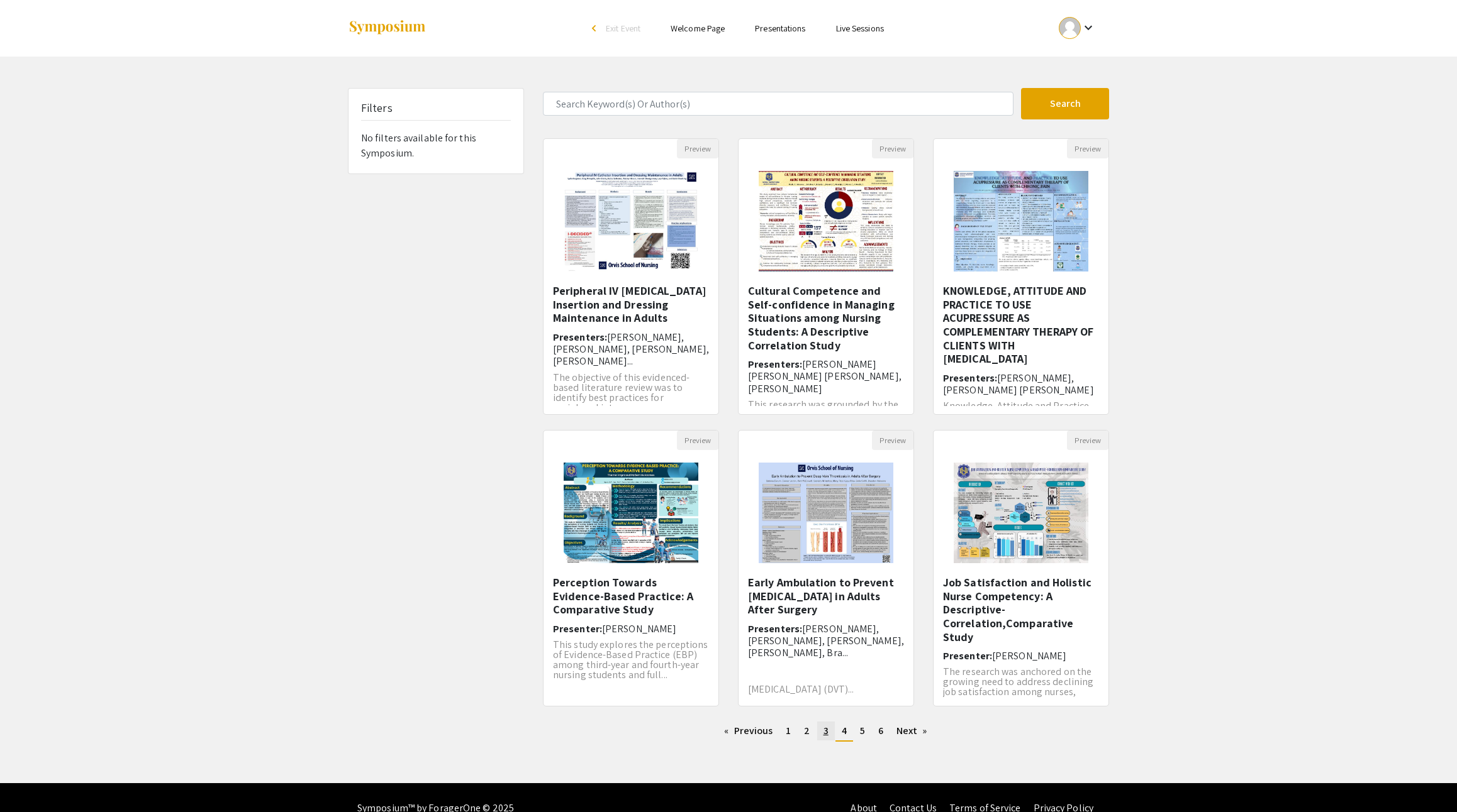
click at [825, 738] on span "3" at bounding box center [825, 731] width 5 height 13
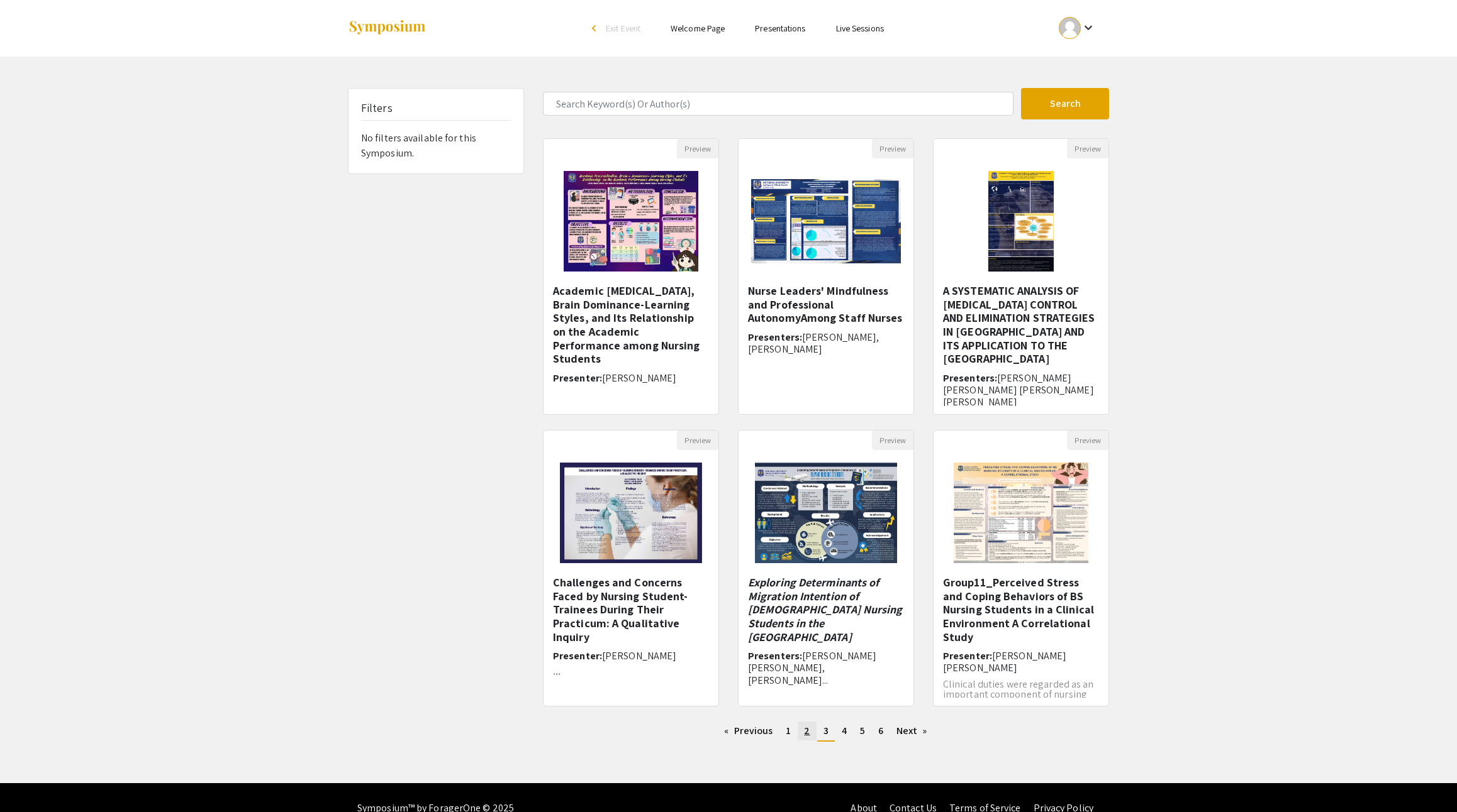
click at [804, 738] on span "2" at bounding box center [807, 731] width 6 height 13
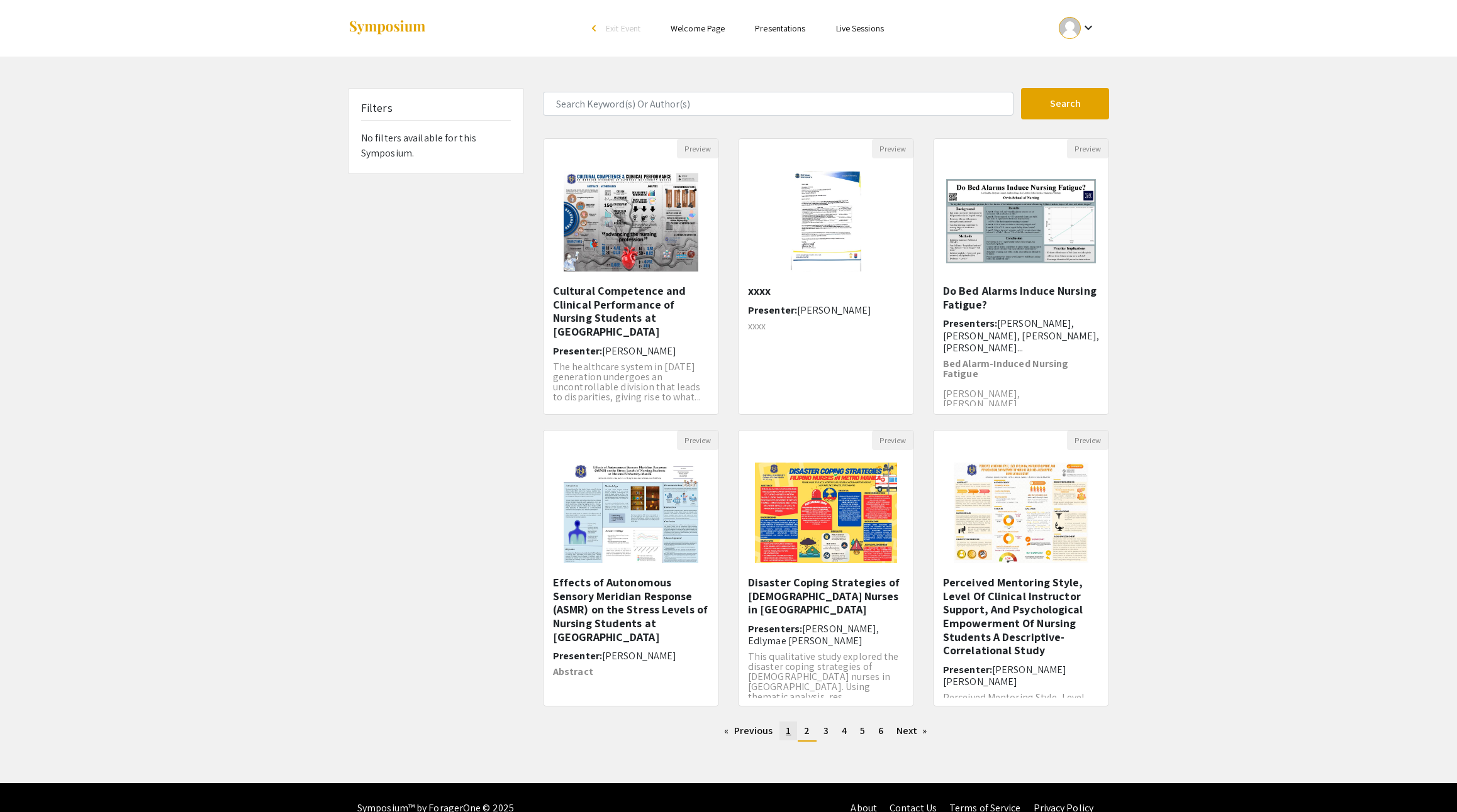
click at [785, 738] on span "1" at bounding box center [787, 731] width 5 height 13
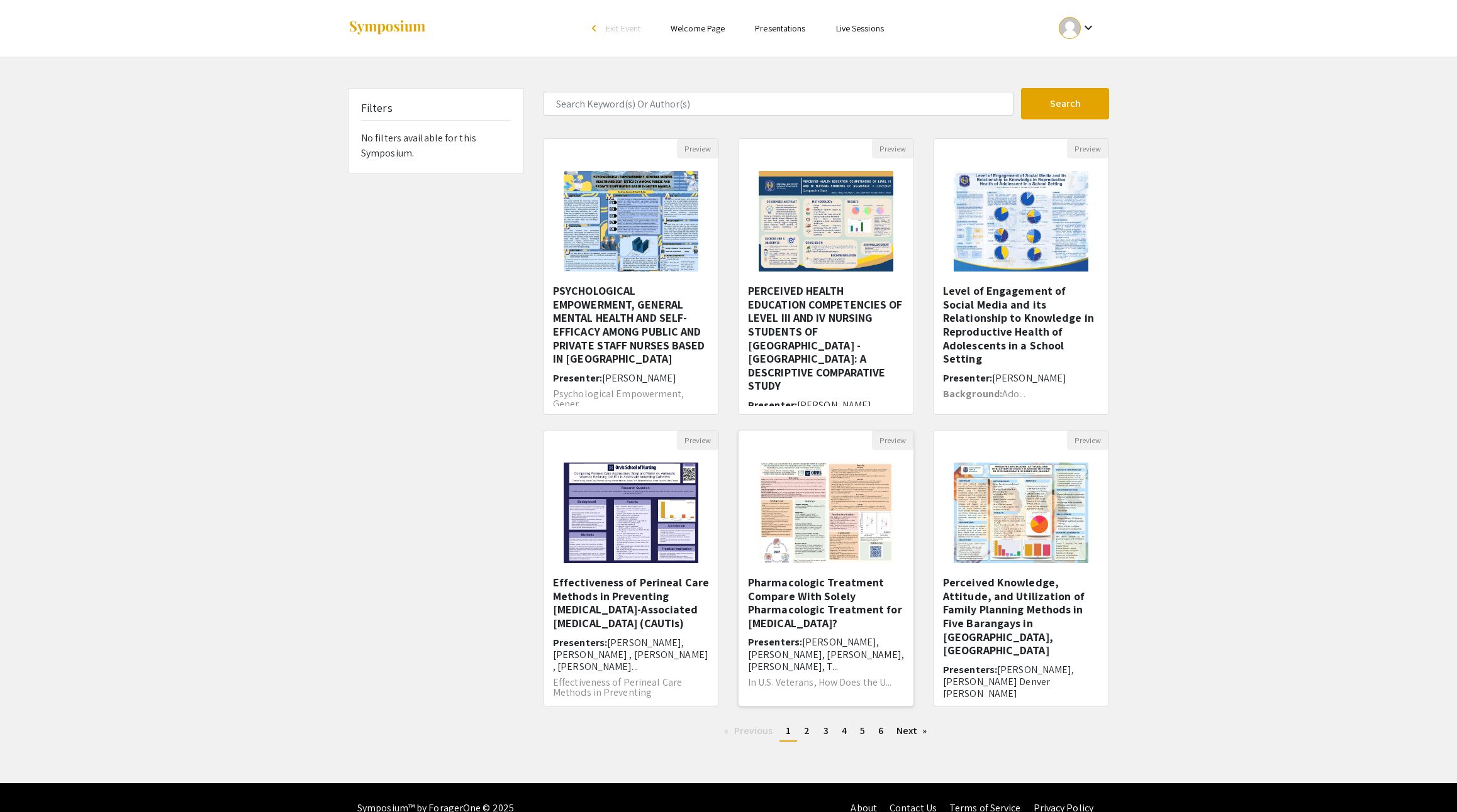
scroll to position [152, 0]
click at [890, 740] on link "page 6" at bounding box center [880, 731] width 18 height 19
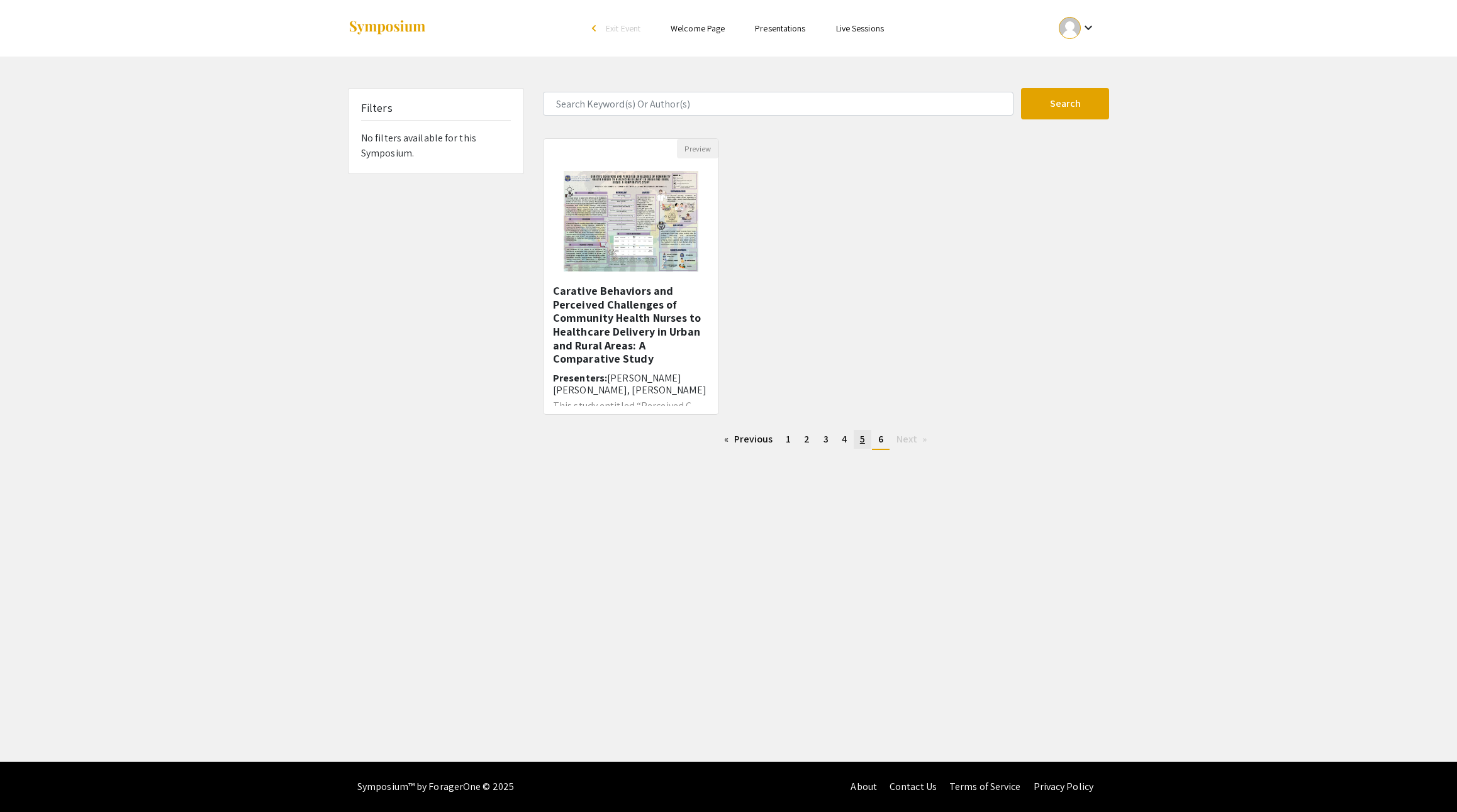
click at [865, 446] on span "5" at bounding box center [862, 439] width 5 height 13
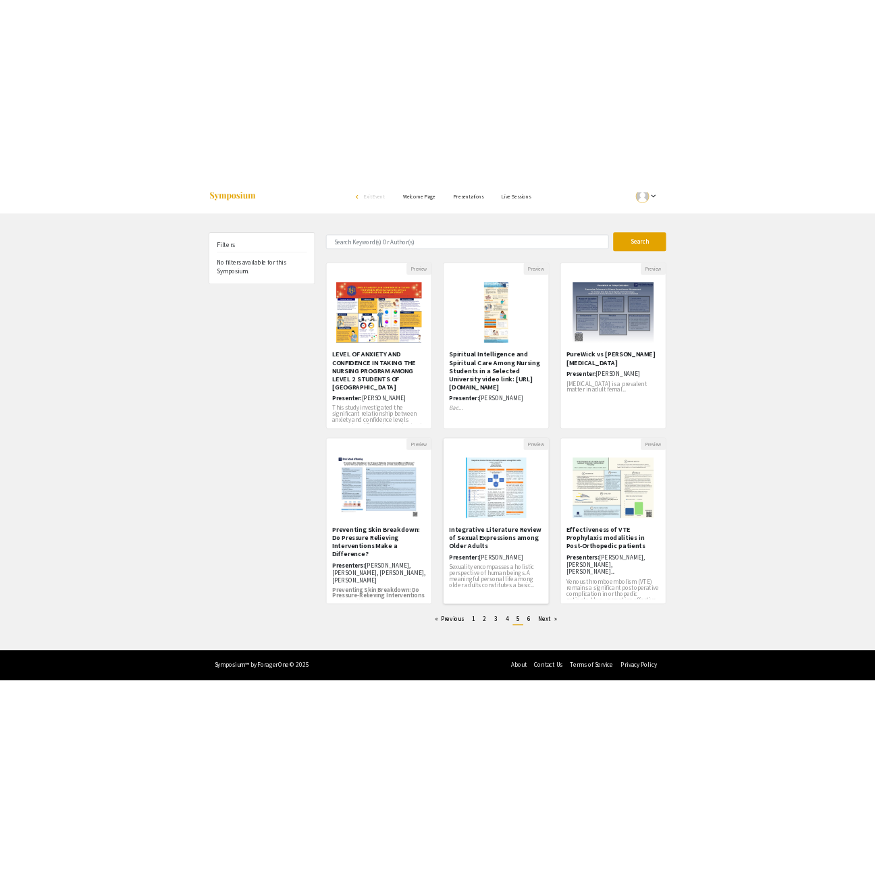
scroll to position [90, 0]
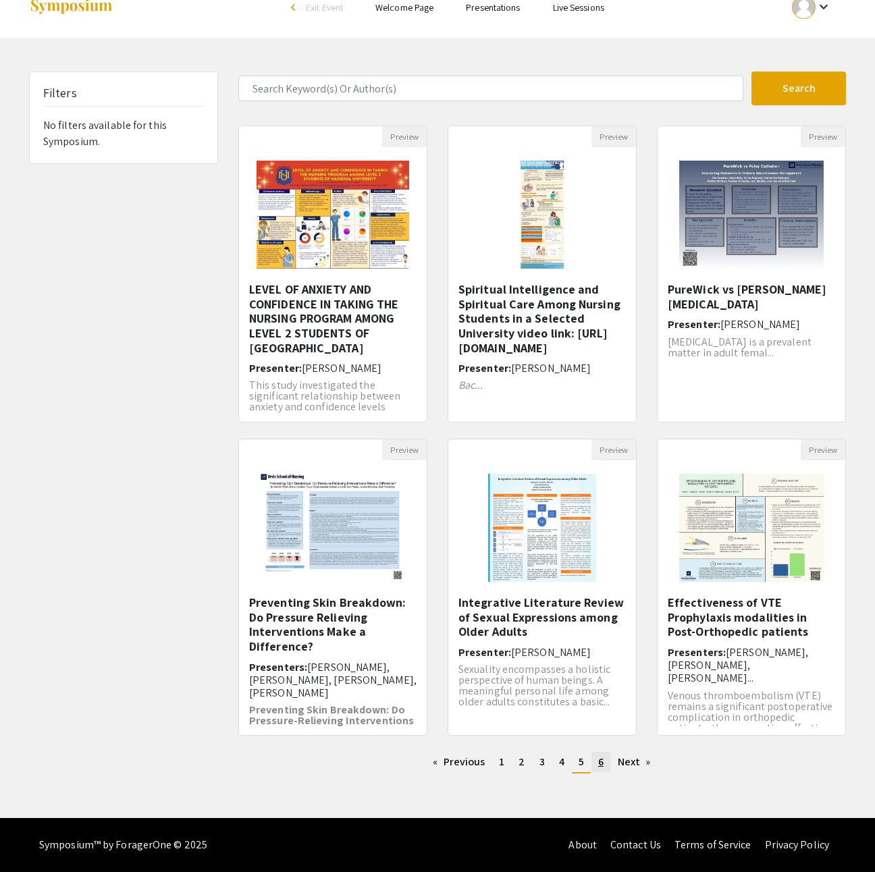
click at [610, 752] on link "page 6" at bounding box center [600, 762] width 19 height 20
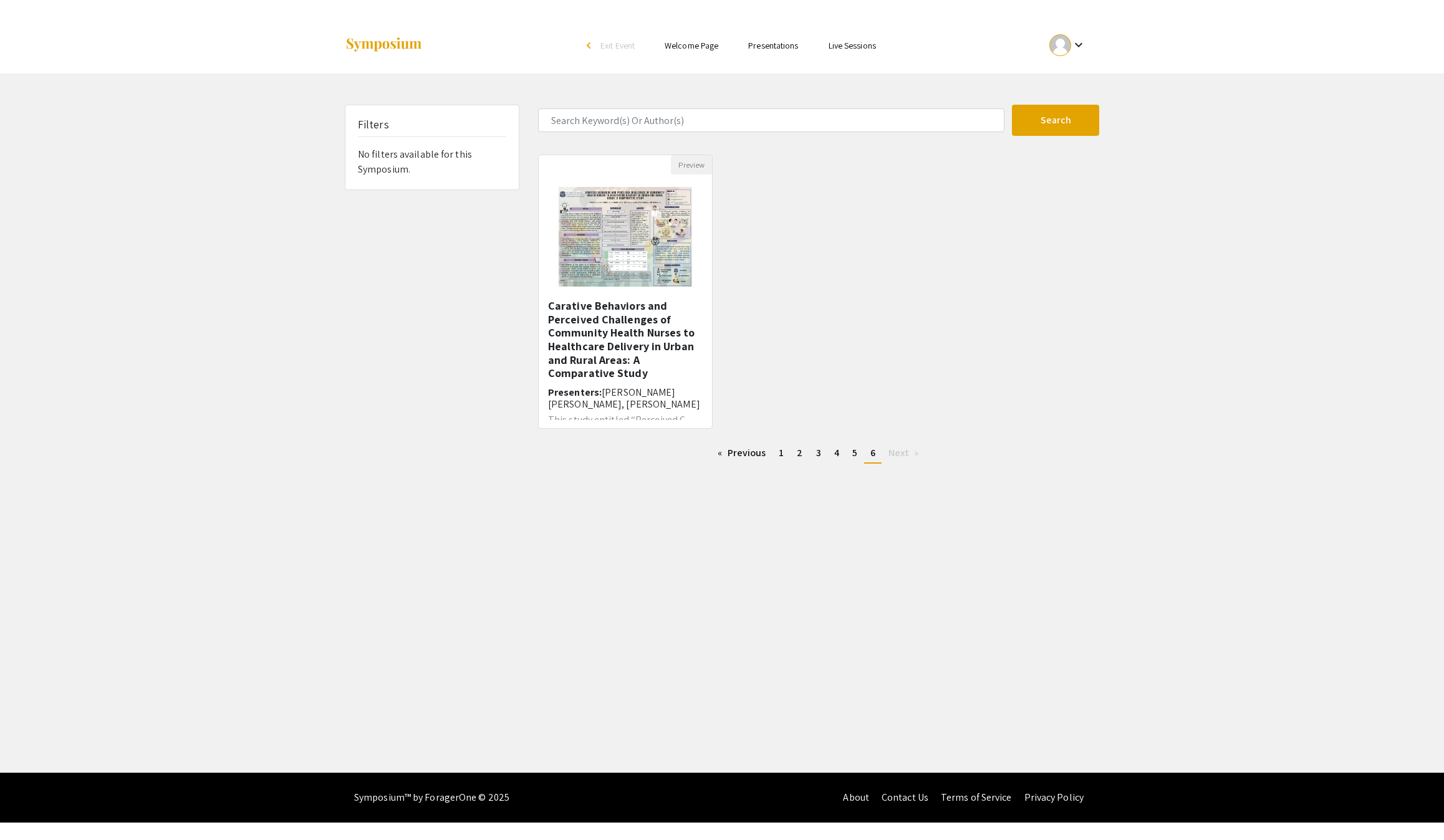
scroll to position [25, 0]
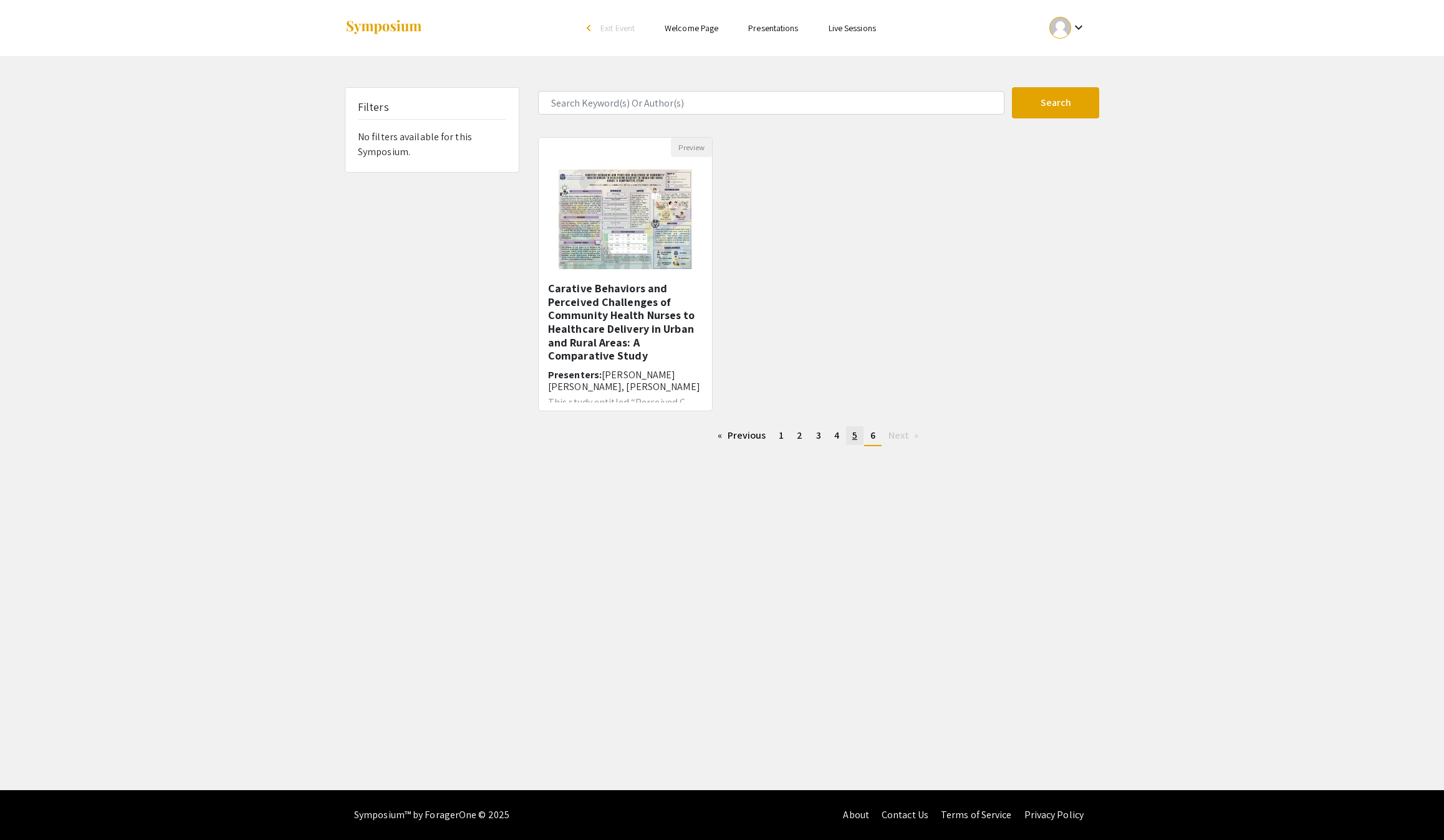
click at [857, 442] on span "5" at bounding box center [854, 435] width 5 height 13
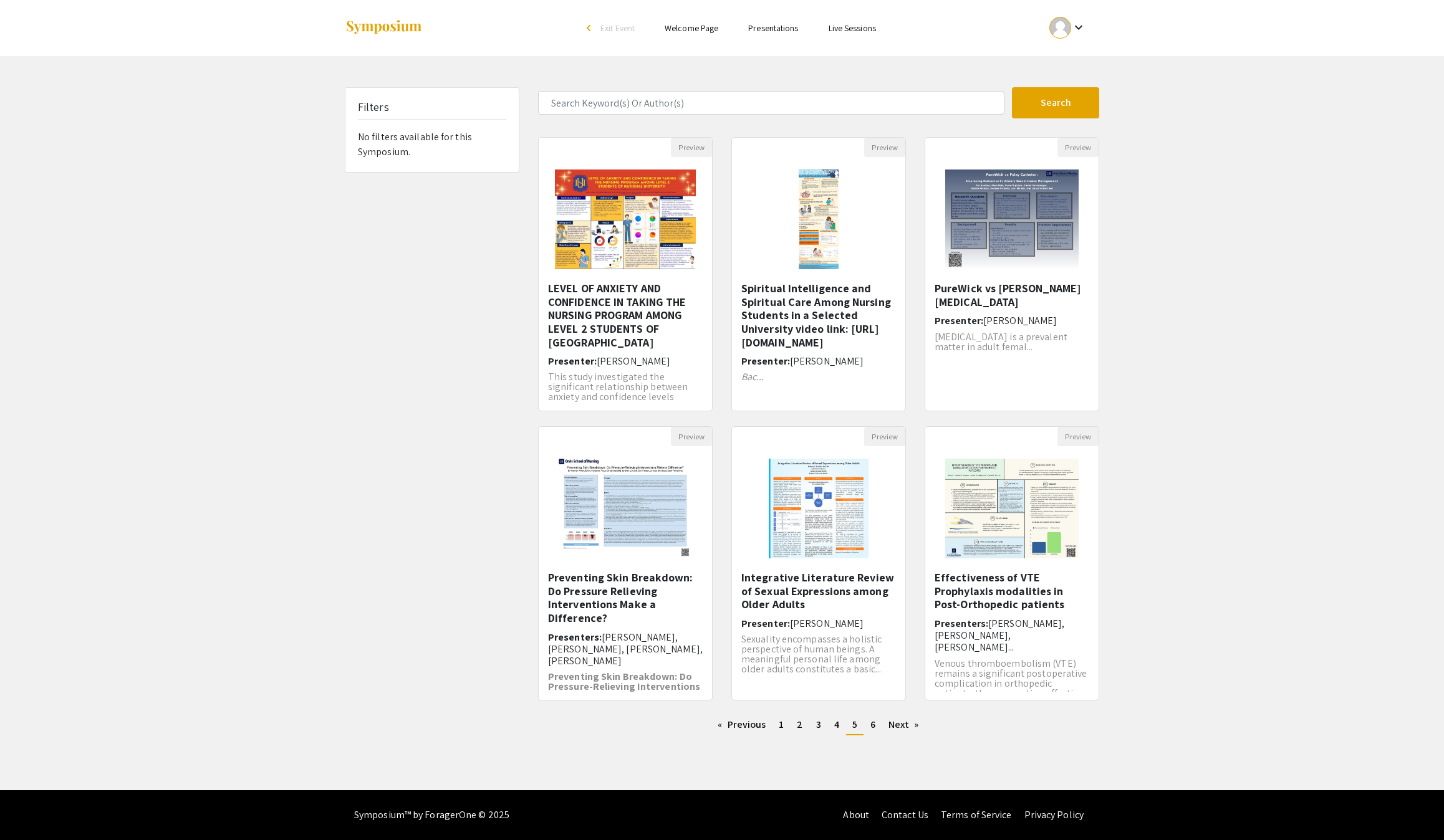
scroll to position [6, 0]
click at [875, 718] on span "6" at bounding box center [872, 725] width 5 height 13
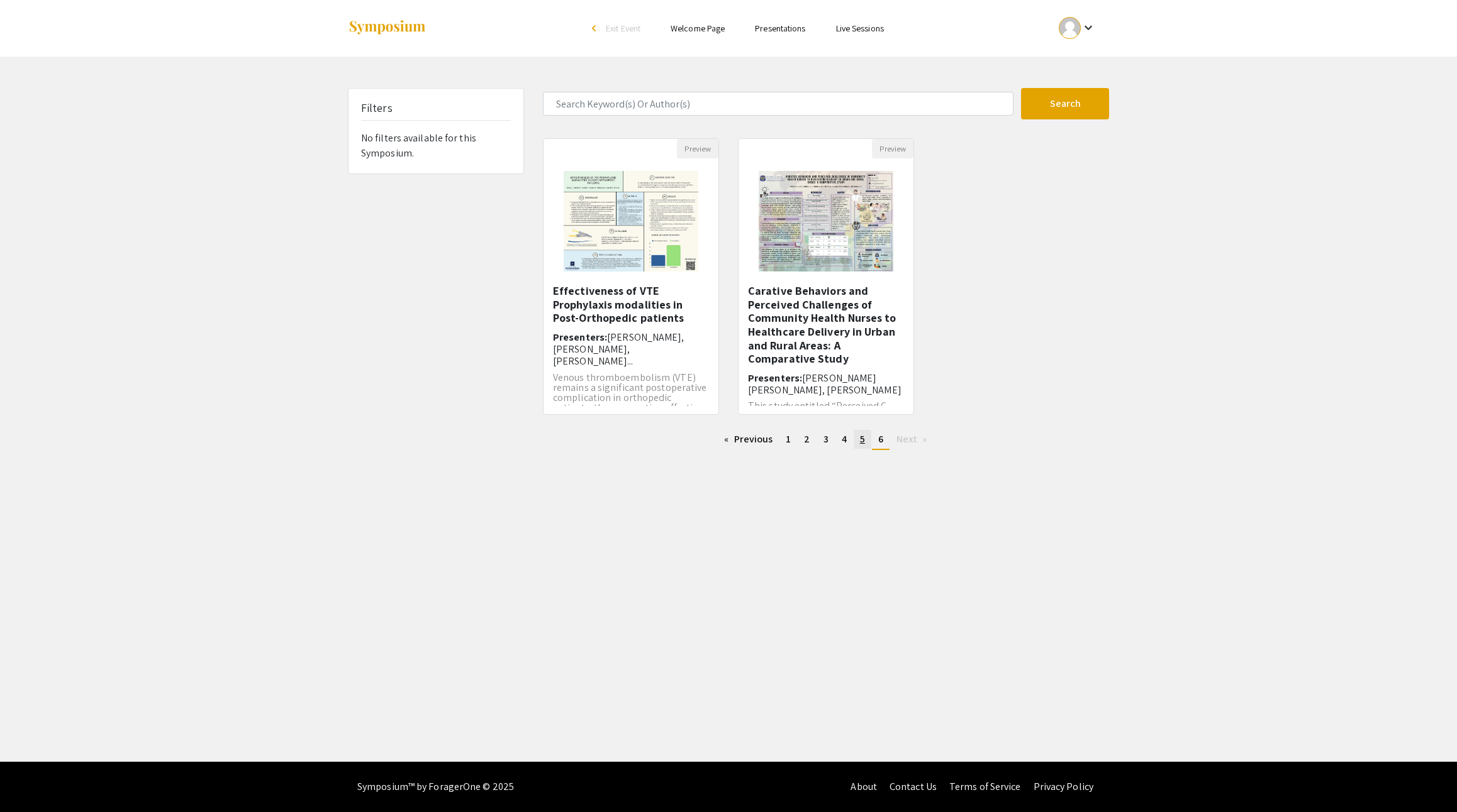
click at [871, 449] on link "page 5" at bounding box center [862, 440] width 18 height 19
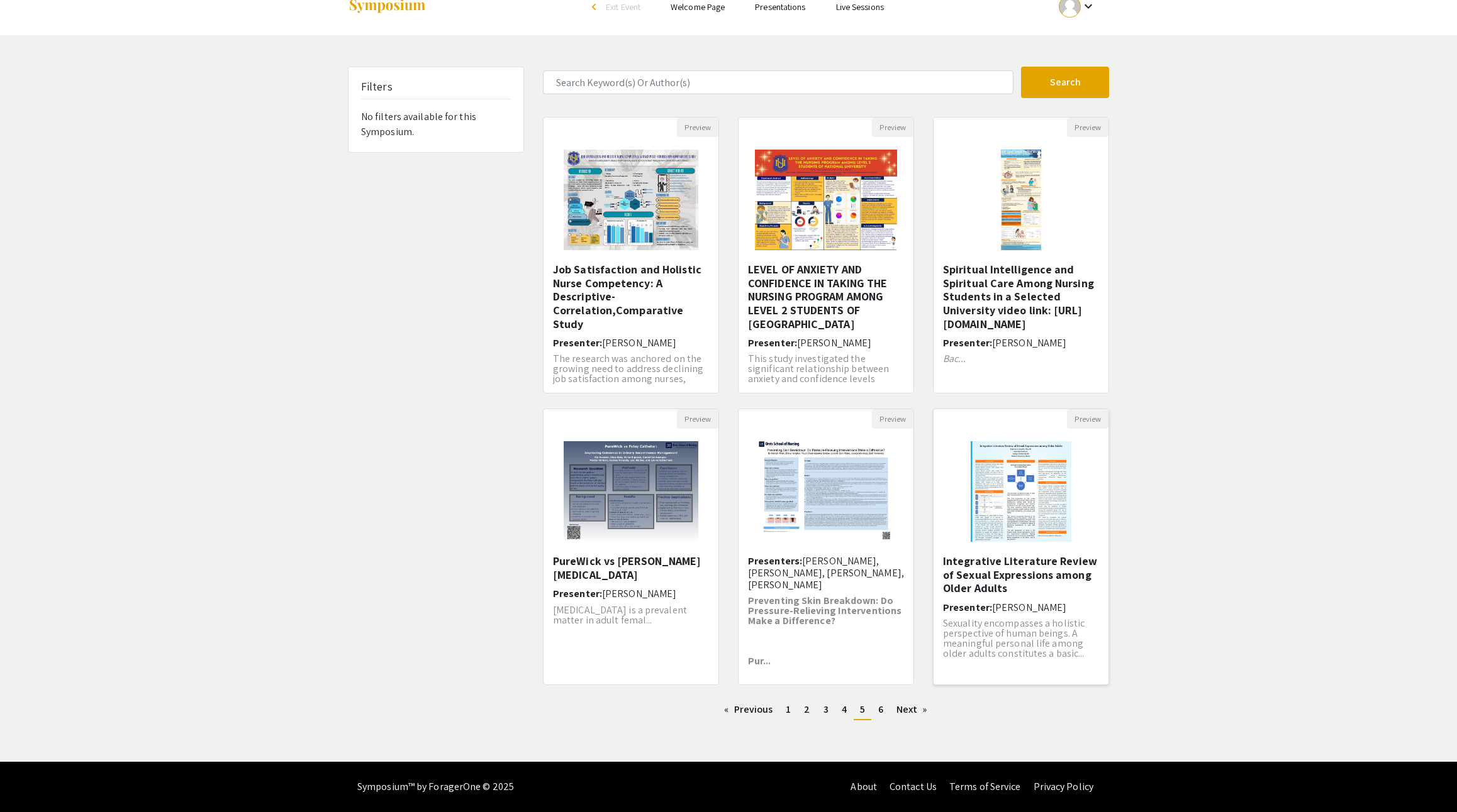
scroll to position [104, 0]
click at [883, 703] on span "6" at bounding box center [879, 710] width 5 height 13
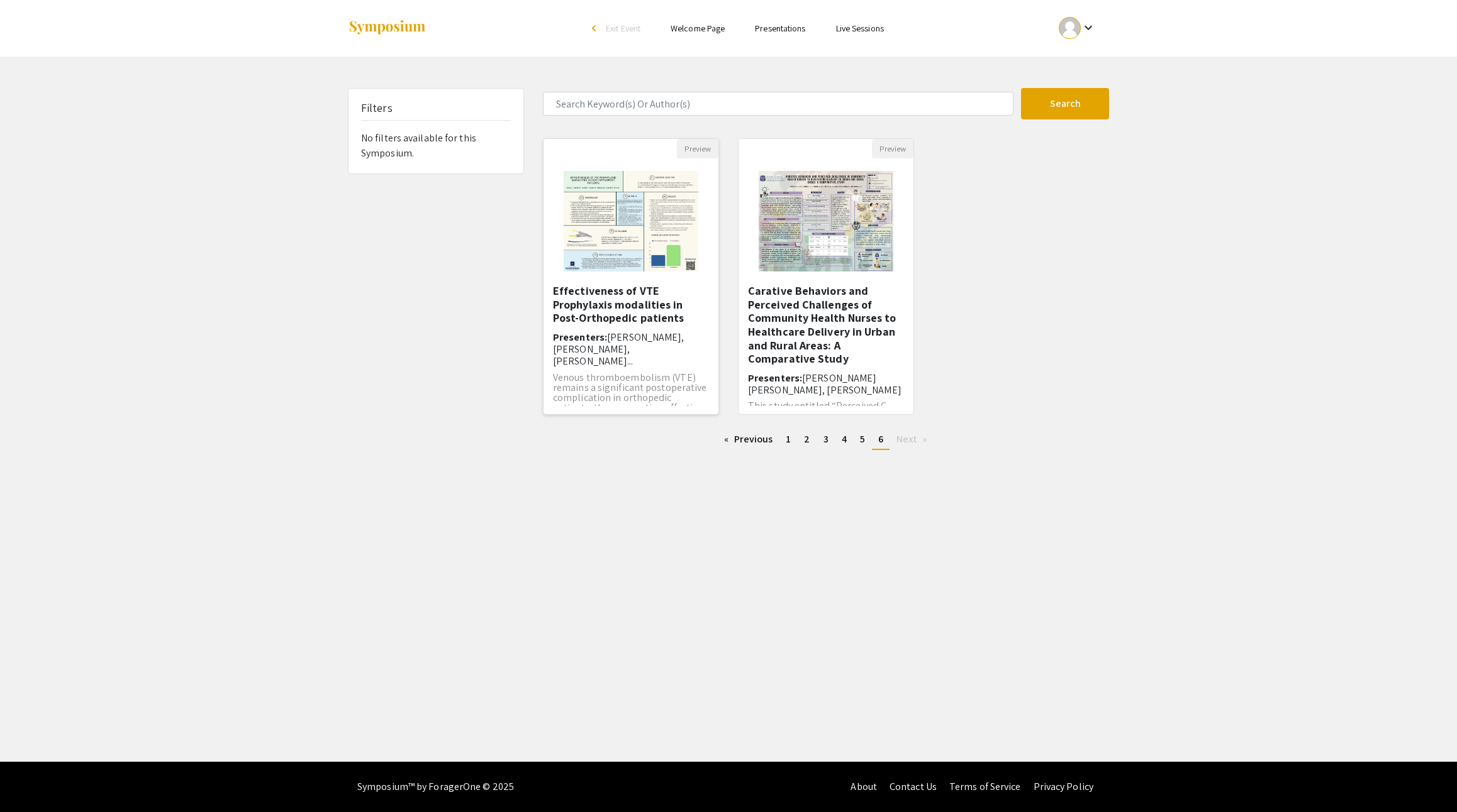
click at [618, 325] on h5 "Effectiveness of VTE Prophylaxis modalities in Post-Orthopedic patients" at bounding box center [630, 304] width 156 height 41
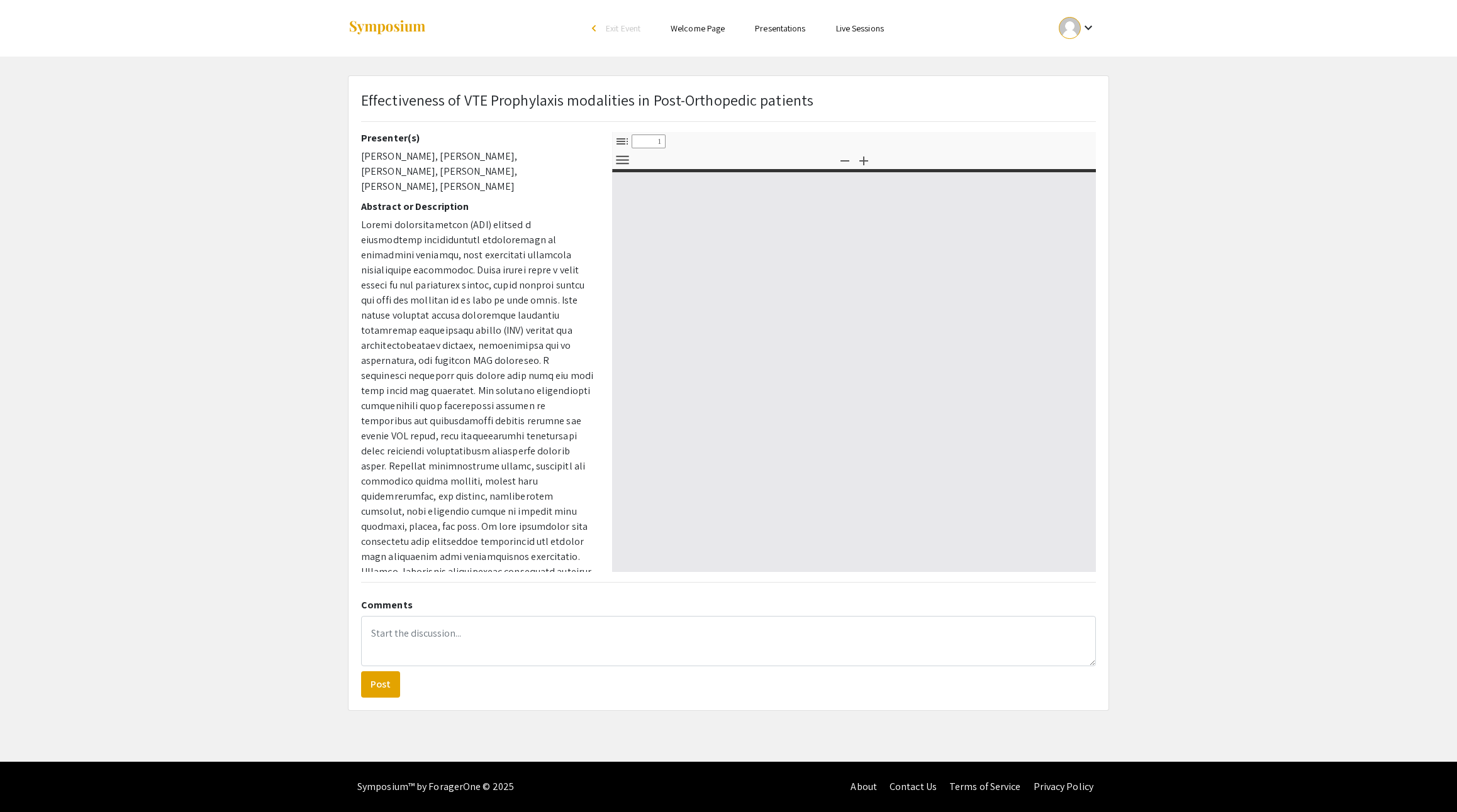
select select "custom"
type input "0"
select select "custom"
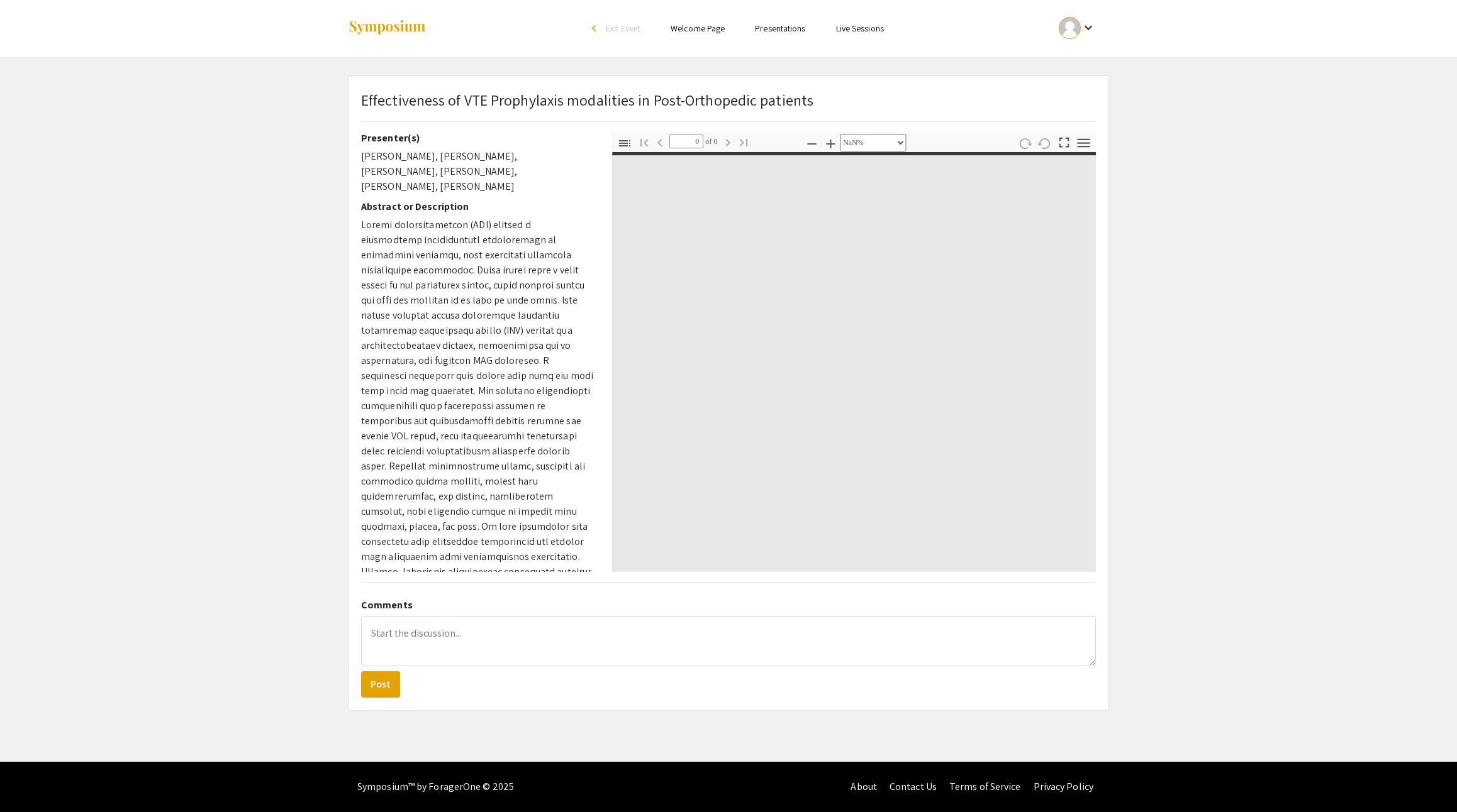
type input "1"
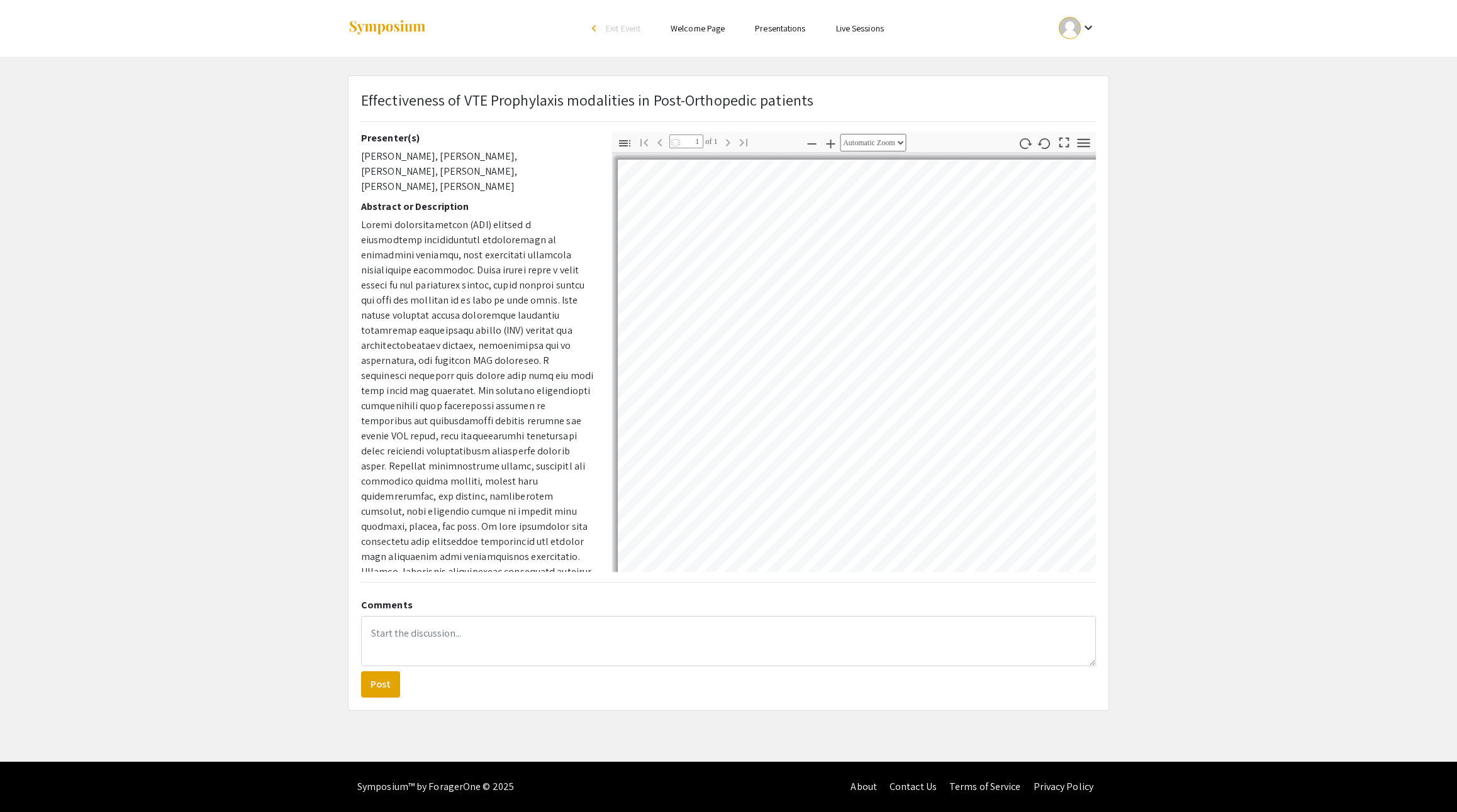
select select "auto"
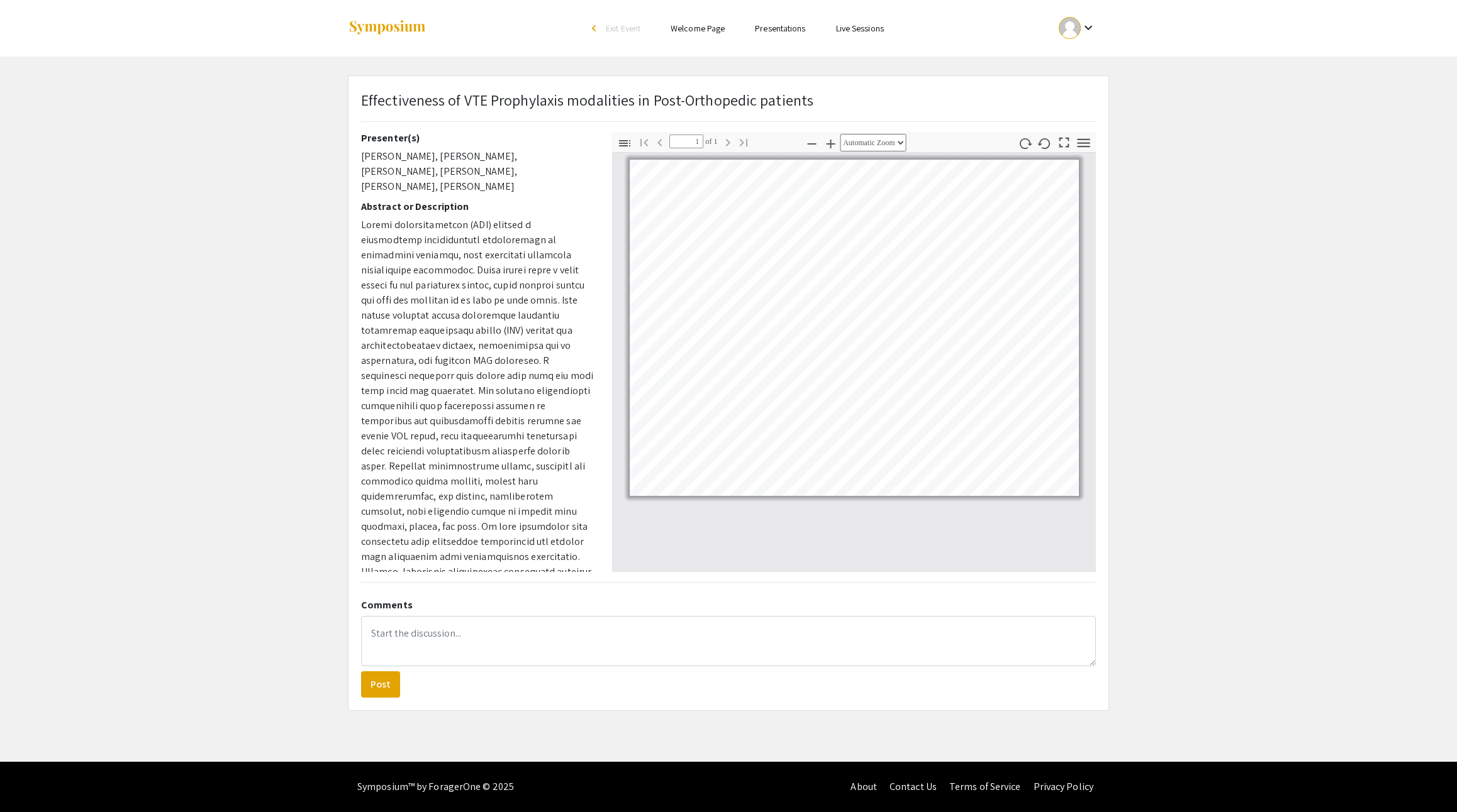
click at [794, 34] on link "Presentations" at bounding box center [780, 28] width 50 height 11
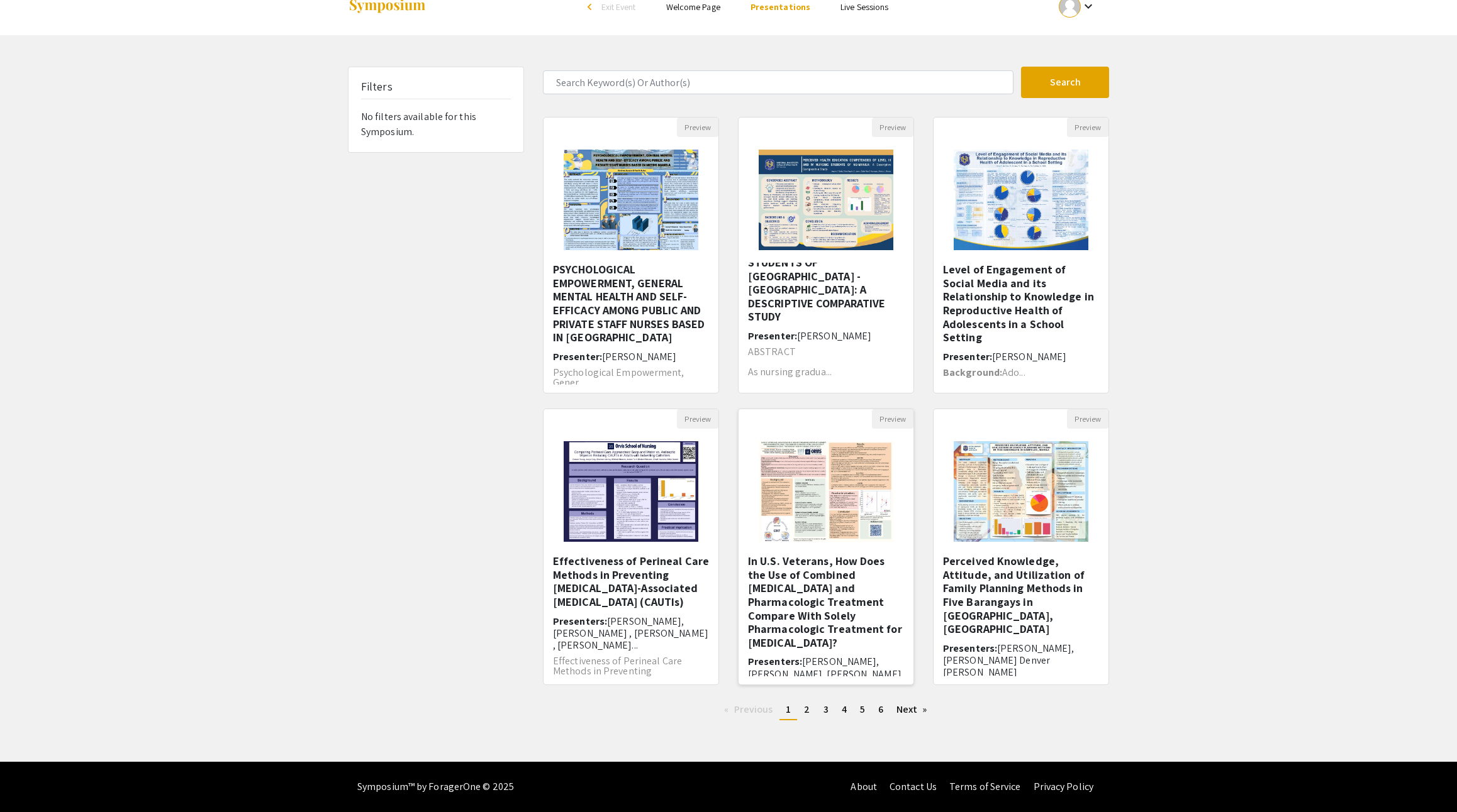
scroll to position [84, 0]
click at [804, 703] on span "2" at bounding box center [807, 710] width 6 height 13
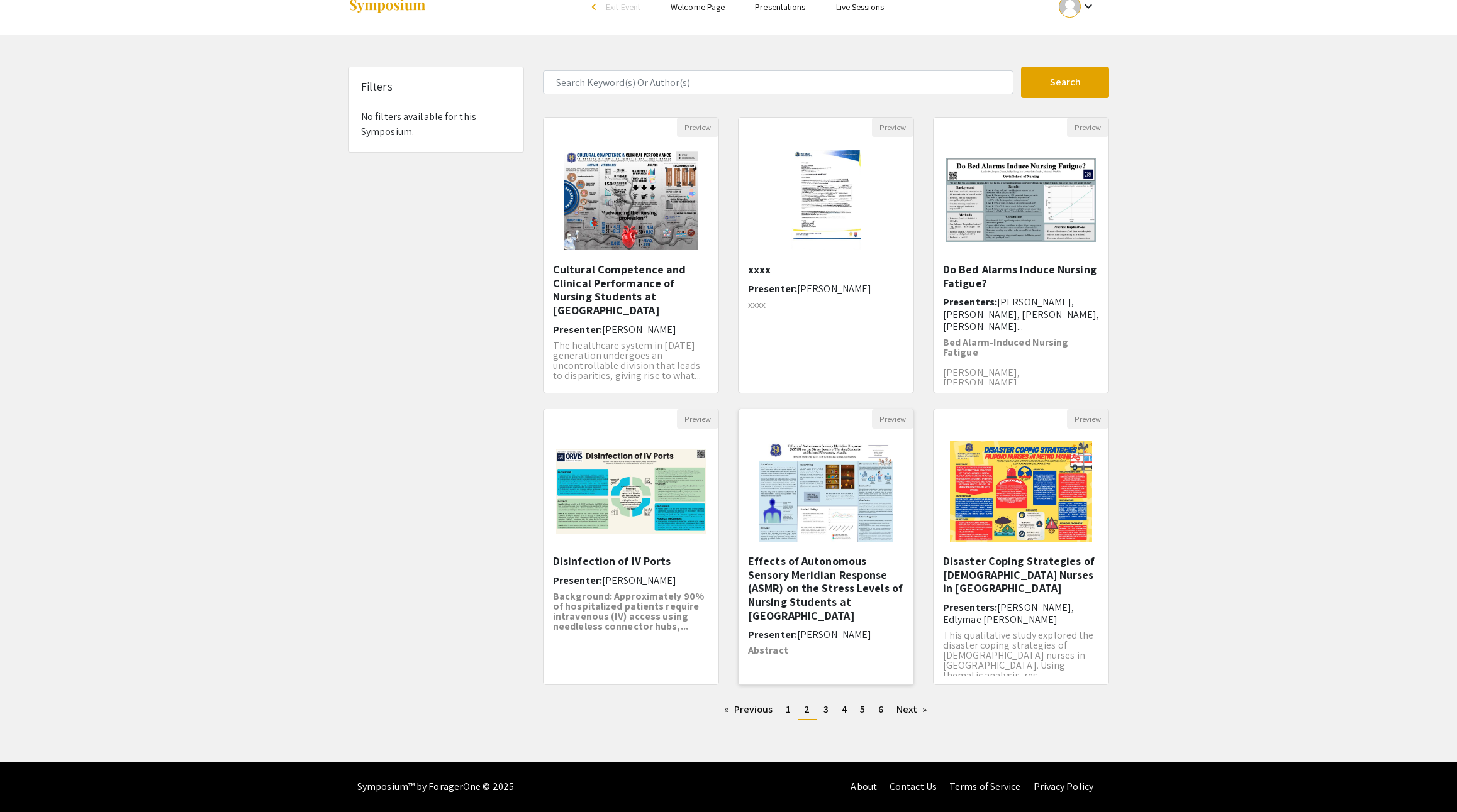
scroll to position [84, 0]
click at [593, 554] on div "Disinfection of IV Ports Presenter: Avery Lauf Background: Approximately 90% of…" at bounding box center [630, 615] width 156 height 122
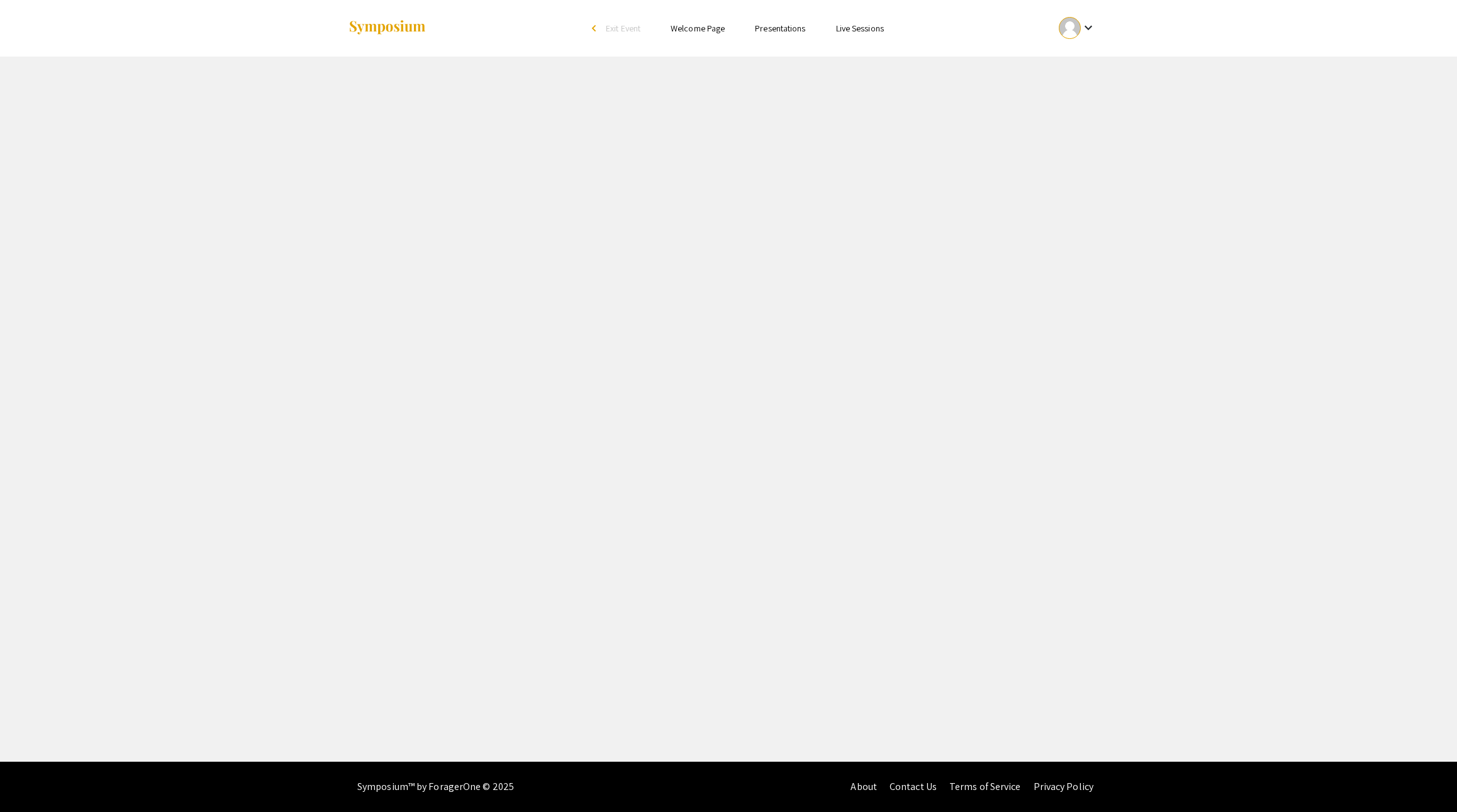
select select "custom"
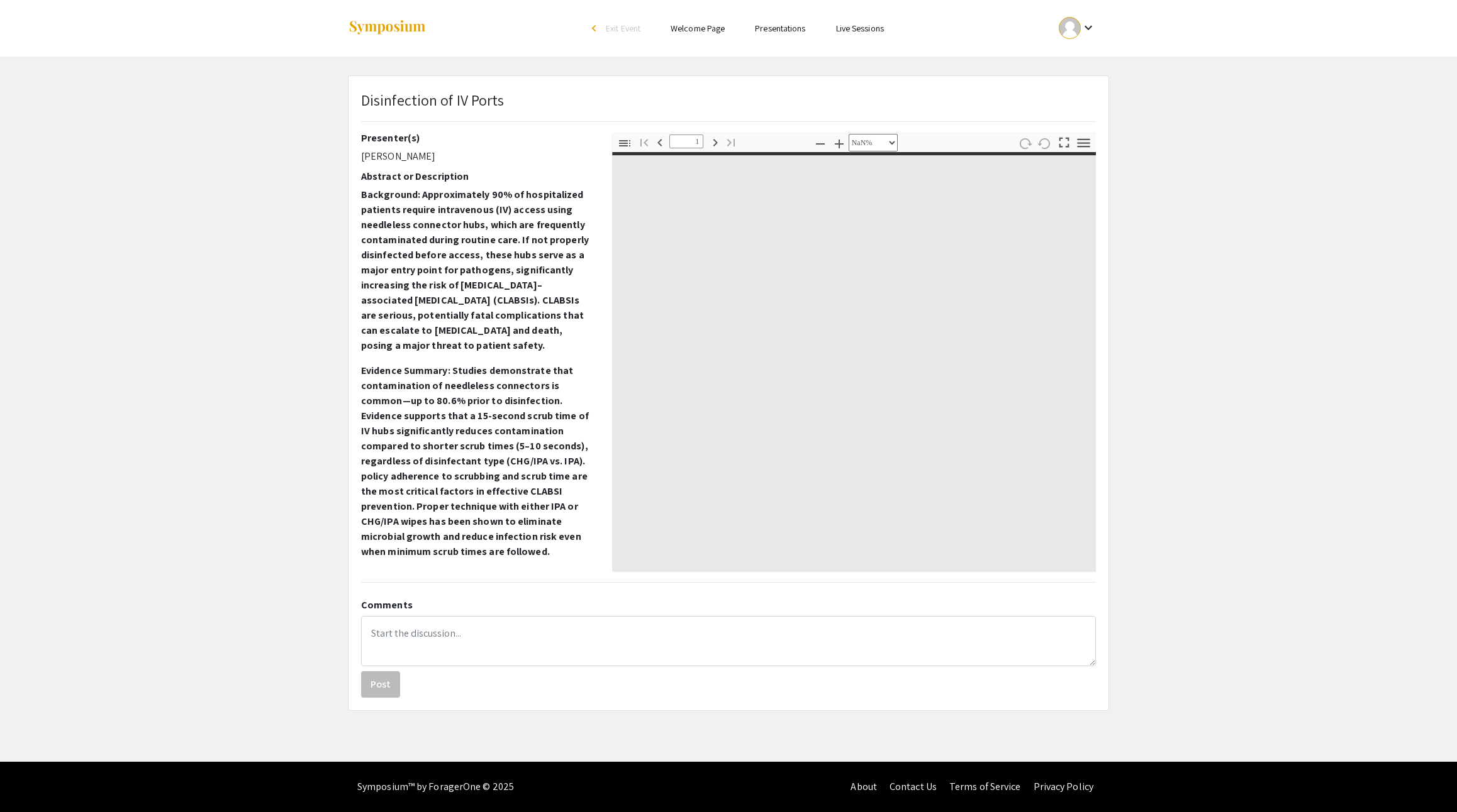
type input "0"
select select "custom"
type input "1"
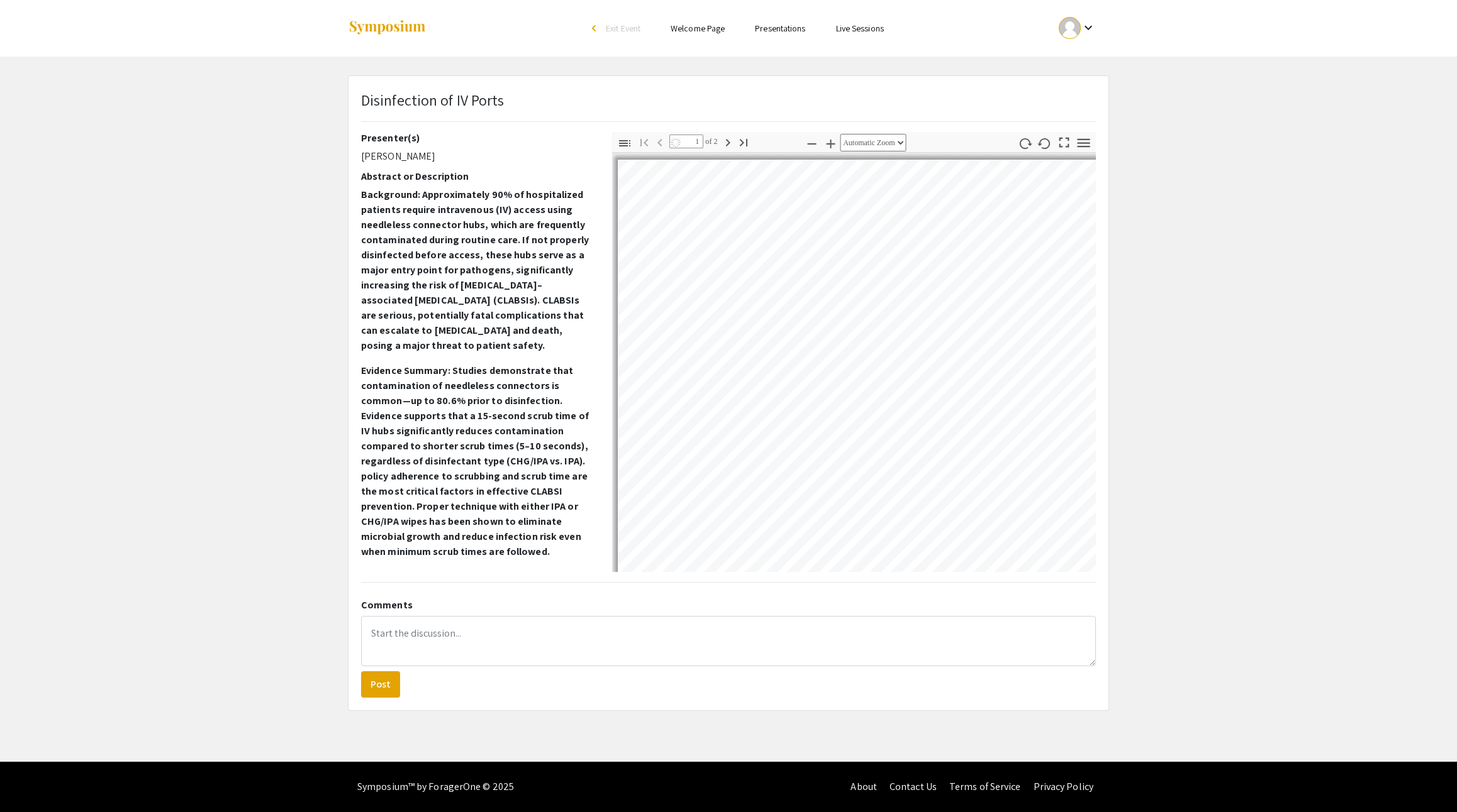
select select "auto"
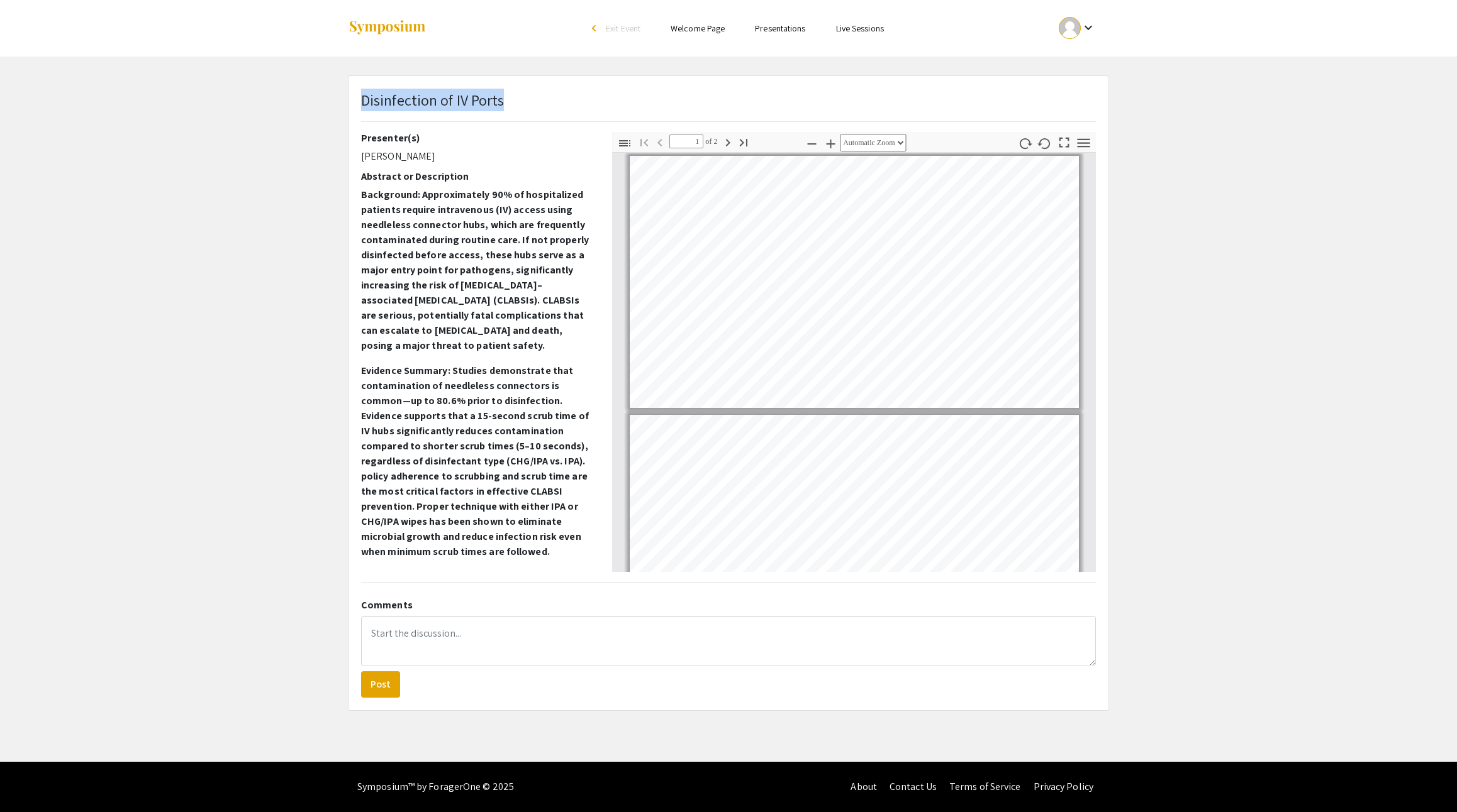
drag, startPoint x: 517, startPoint y: 107, endPoint x: 363, endPoint y: 107, distance: 154.0
click at [363, 107] on div "Disinfection of IV Ports" at bounding box center [728, 110] width 754 height 44
copy p "Disinfection of IV Ports"
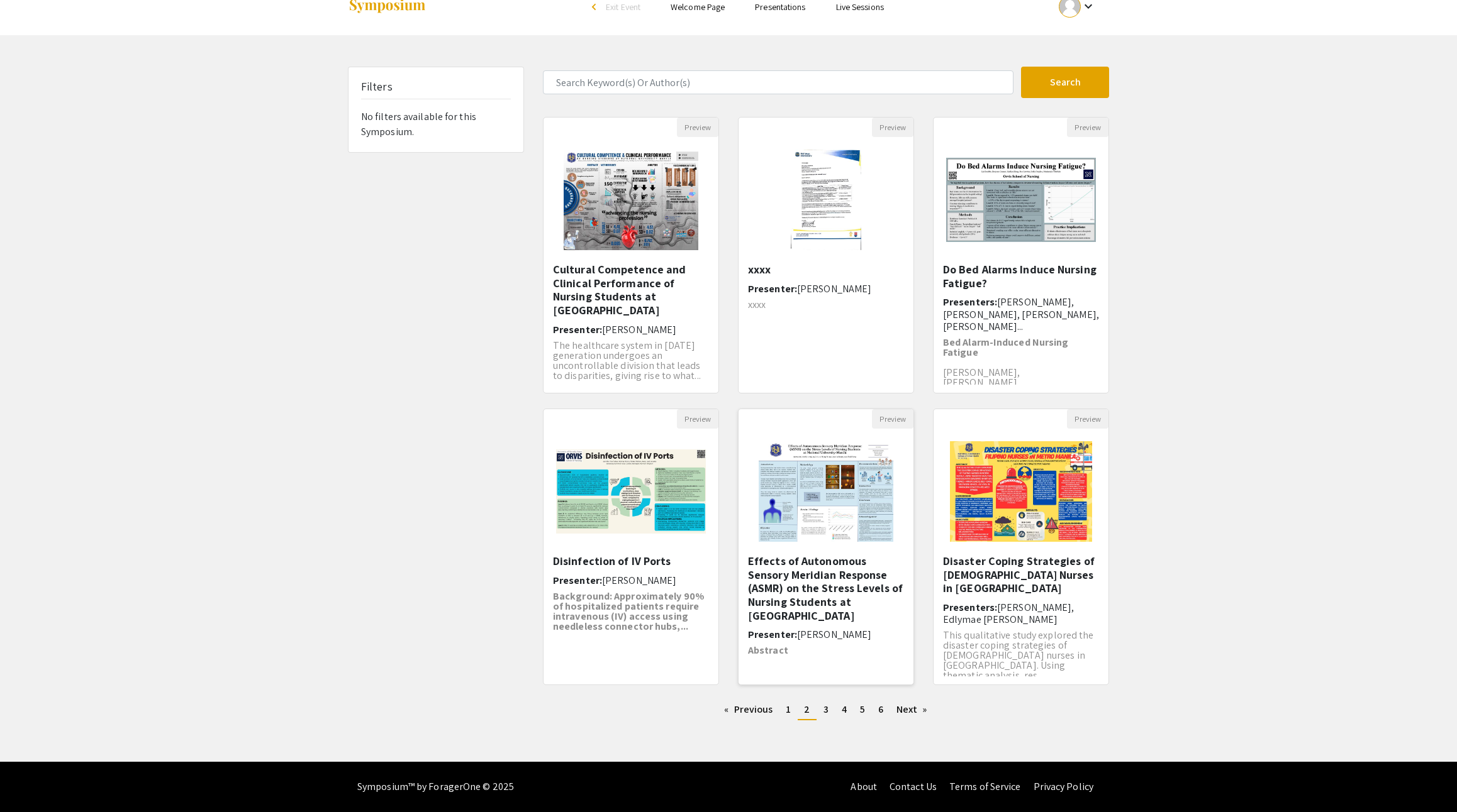
scroll to position [84, 0]
click at [834, 700] on link "page 3" at bounding box center [825, 710] width 18 height 19
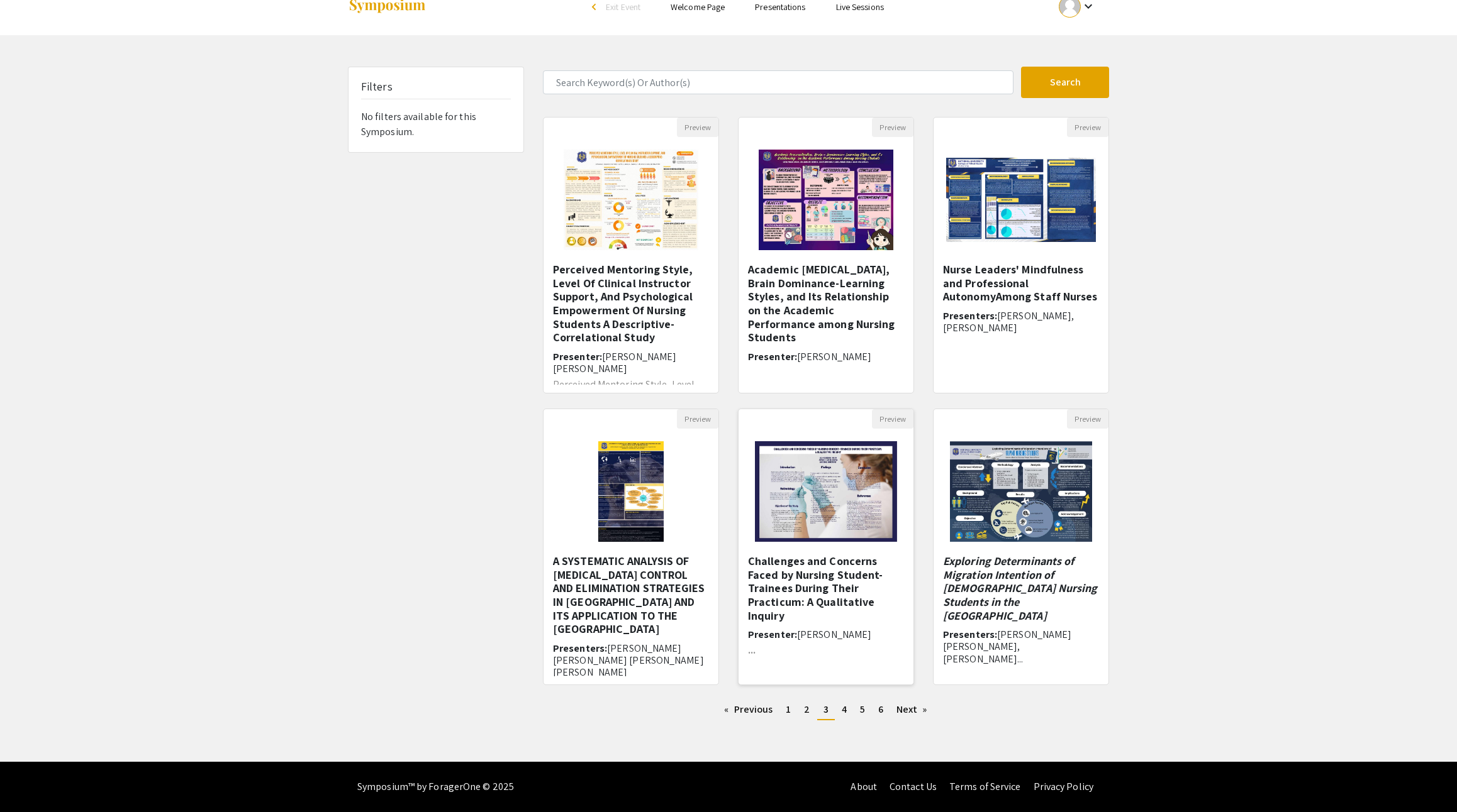
scroll to position [84, 0]
click at [847, 703] on span "4" at bounding box center [843, 710] width 5 height 13
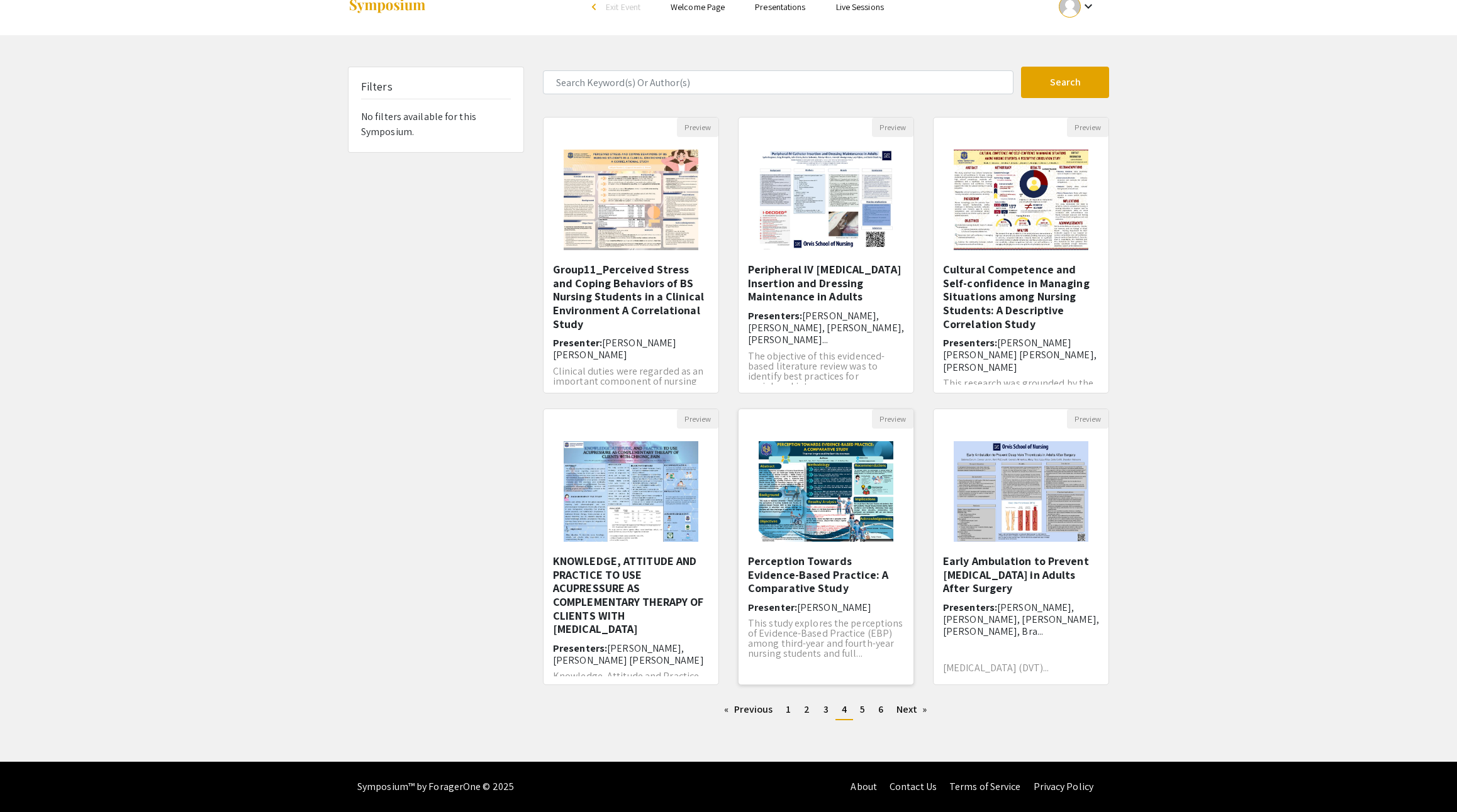
scroll to position [84, 0]
click at [871, 700] on link "page 5" at bounding box center [862, 710] width 18 height 19
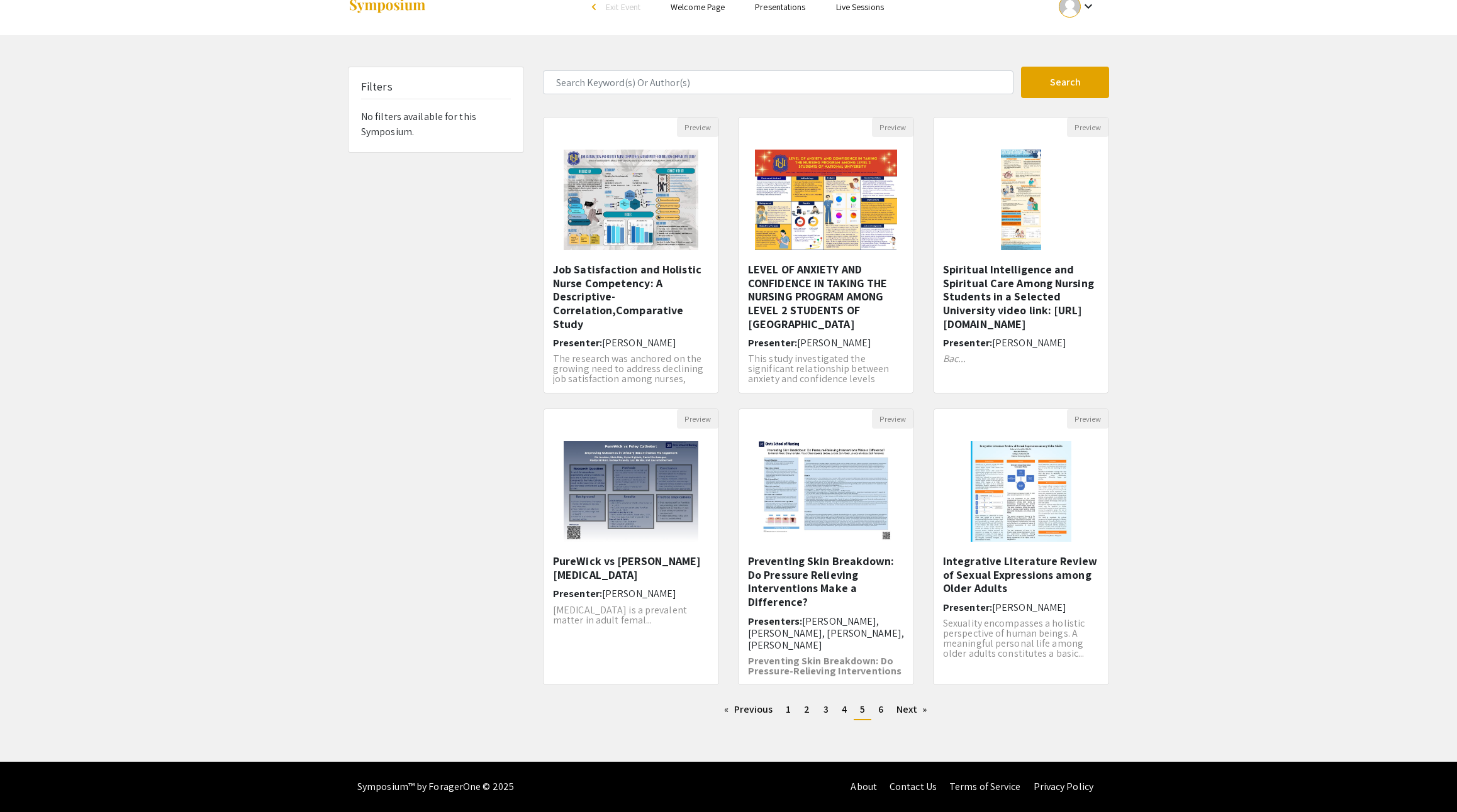
scroll to position [84, 0]
click at [933, 700] on link "Next page" at bounding box center [911, 710] width 44 height 19
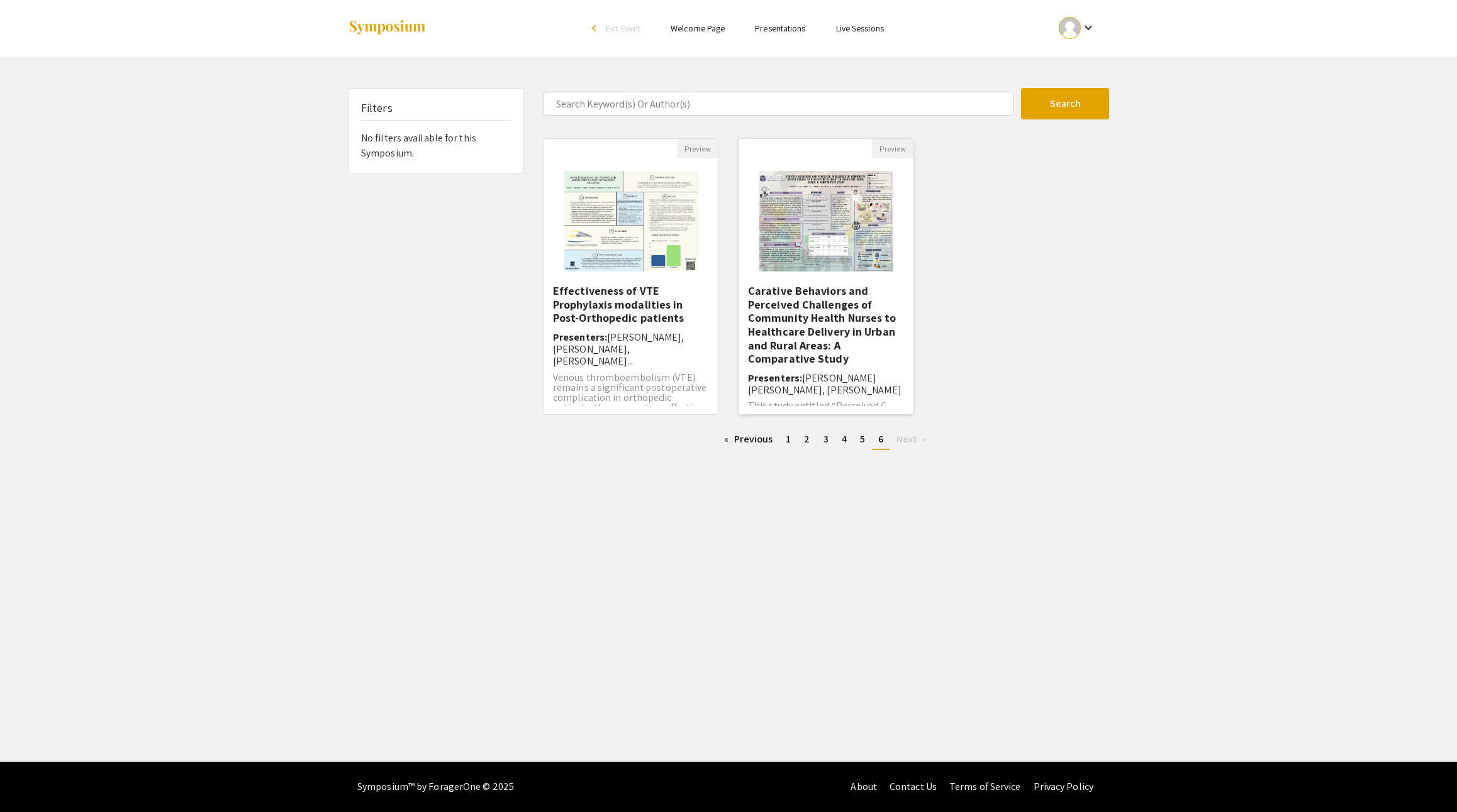
scroll to position [13, 0]
click at [667, 270] on img at bounding box center [630, 221] width 159 height 126
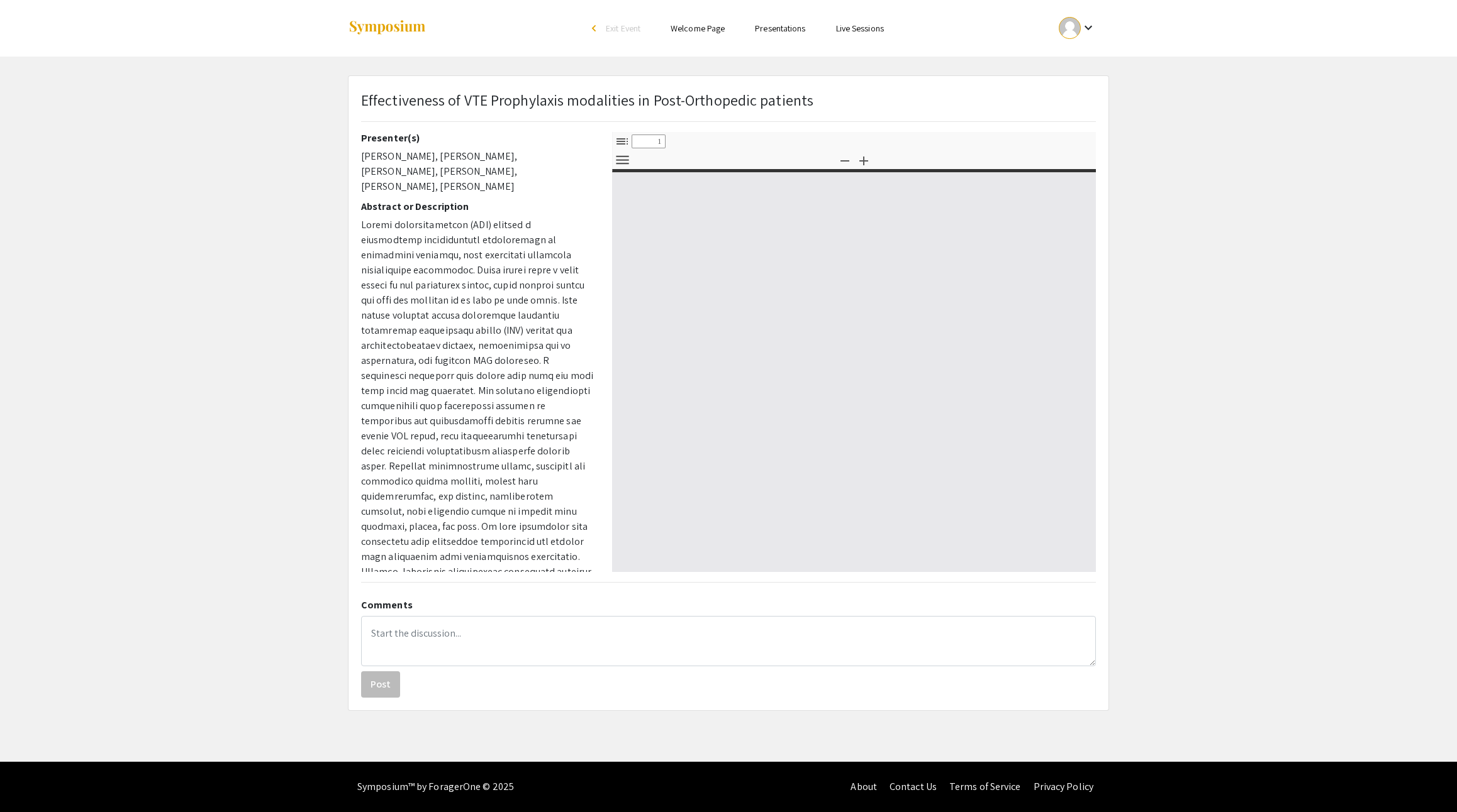
select select "custom"
type input "0"
select select "custom"
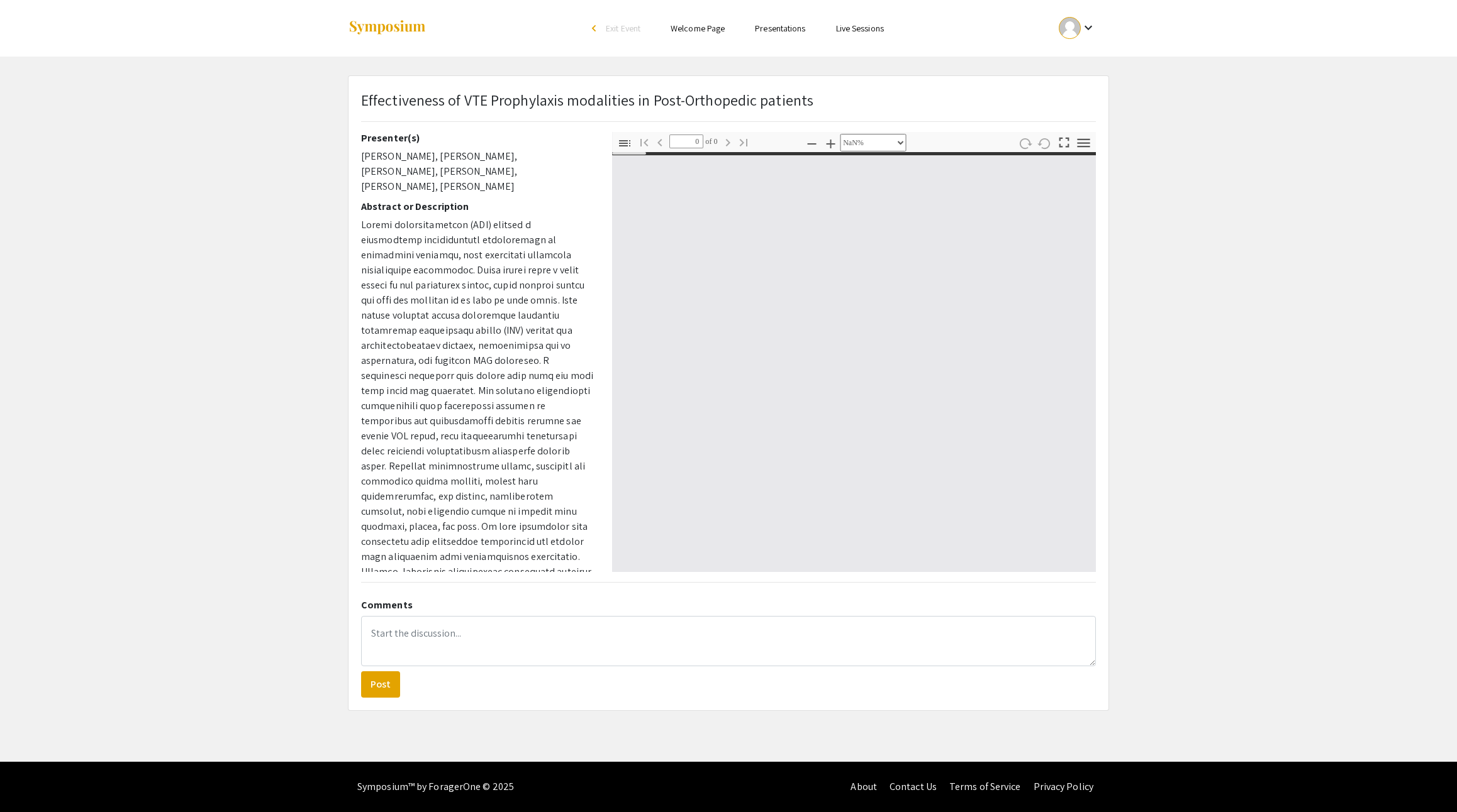
type input "1"
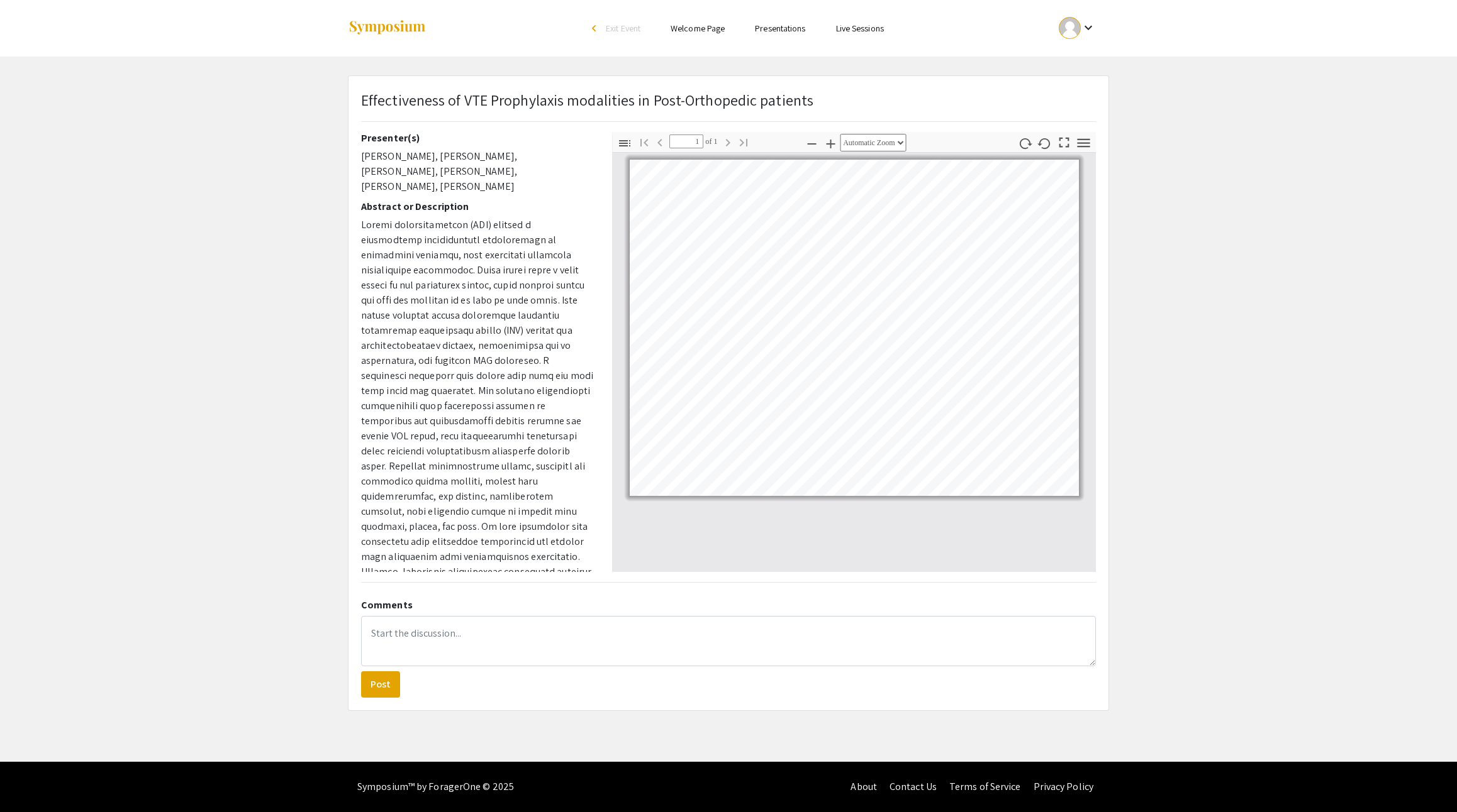
select select "custom"
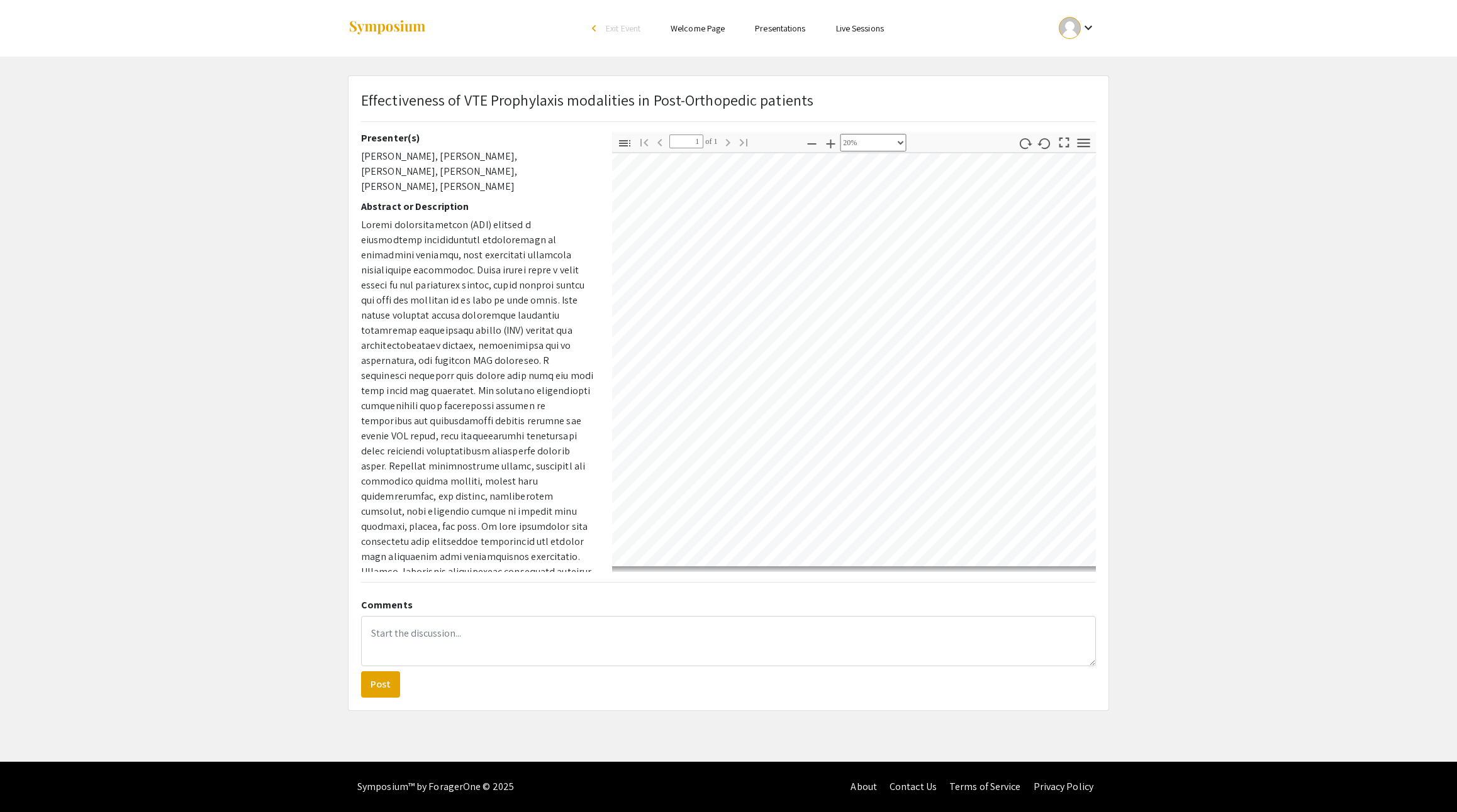
click at [638, 154] on pdf-paging-area "Go to First Page Previous 1 of 1 Next Go to Last Page" at bounding box center [693, 142] width 118 height 21
click at [630, 152] on button "Toggle Sidebar" at bounding box center [624, 143] width 21 height 19
click at [1077, 152] on icon "button" at bounding box center [1083, 142] width 17 height 17
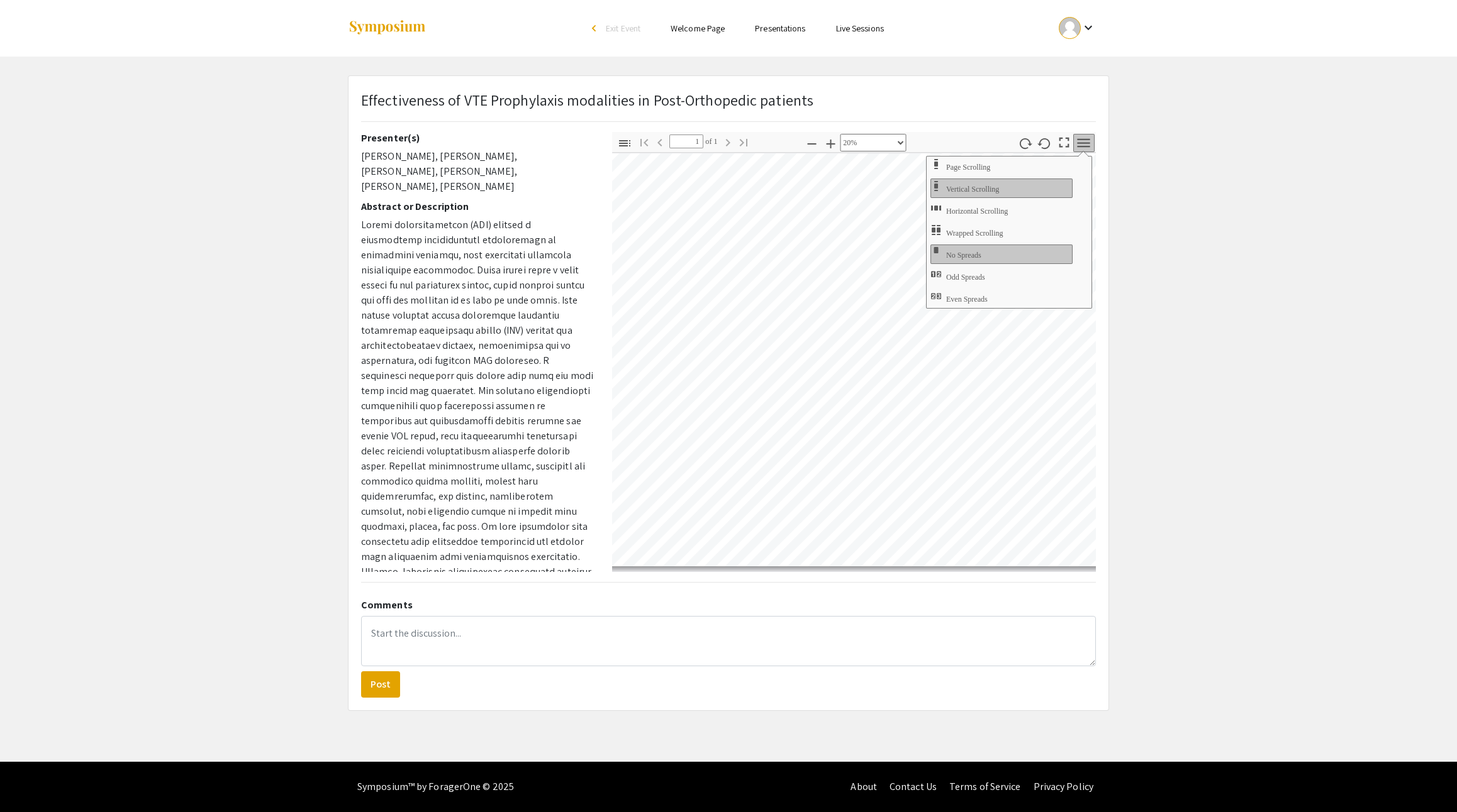
click at [992, 171] on span "Page Scrolling" at bounding box center [969, 167] width 47 height 8
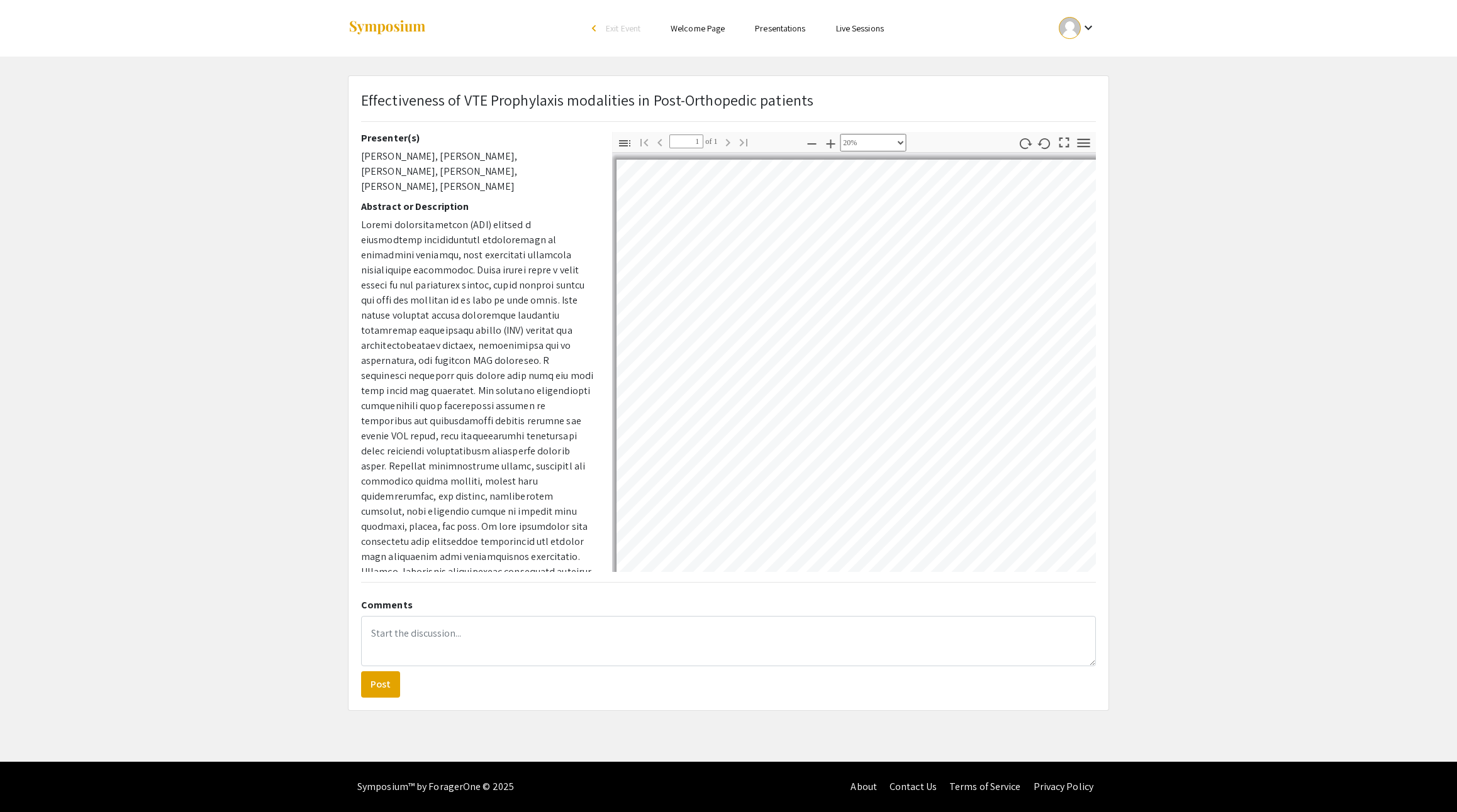
scroll to position [0, 1]
click at [805, 34] on link "Presentations" at bounding box center [780, 28] width 50 height 11
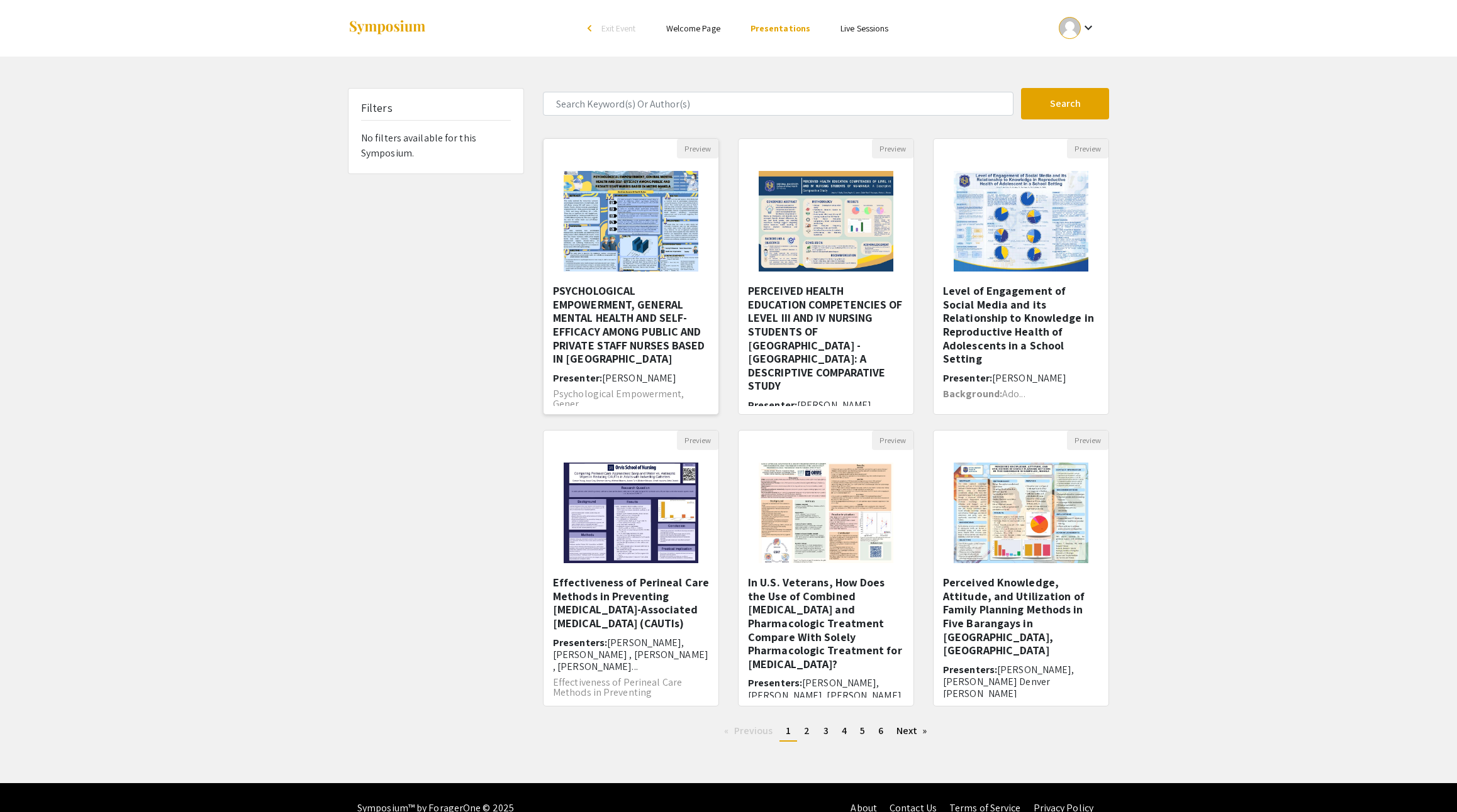
click at [651, 245] on img at bounding box center [630, 221] width 159 height 126
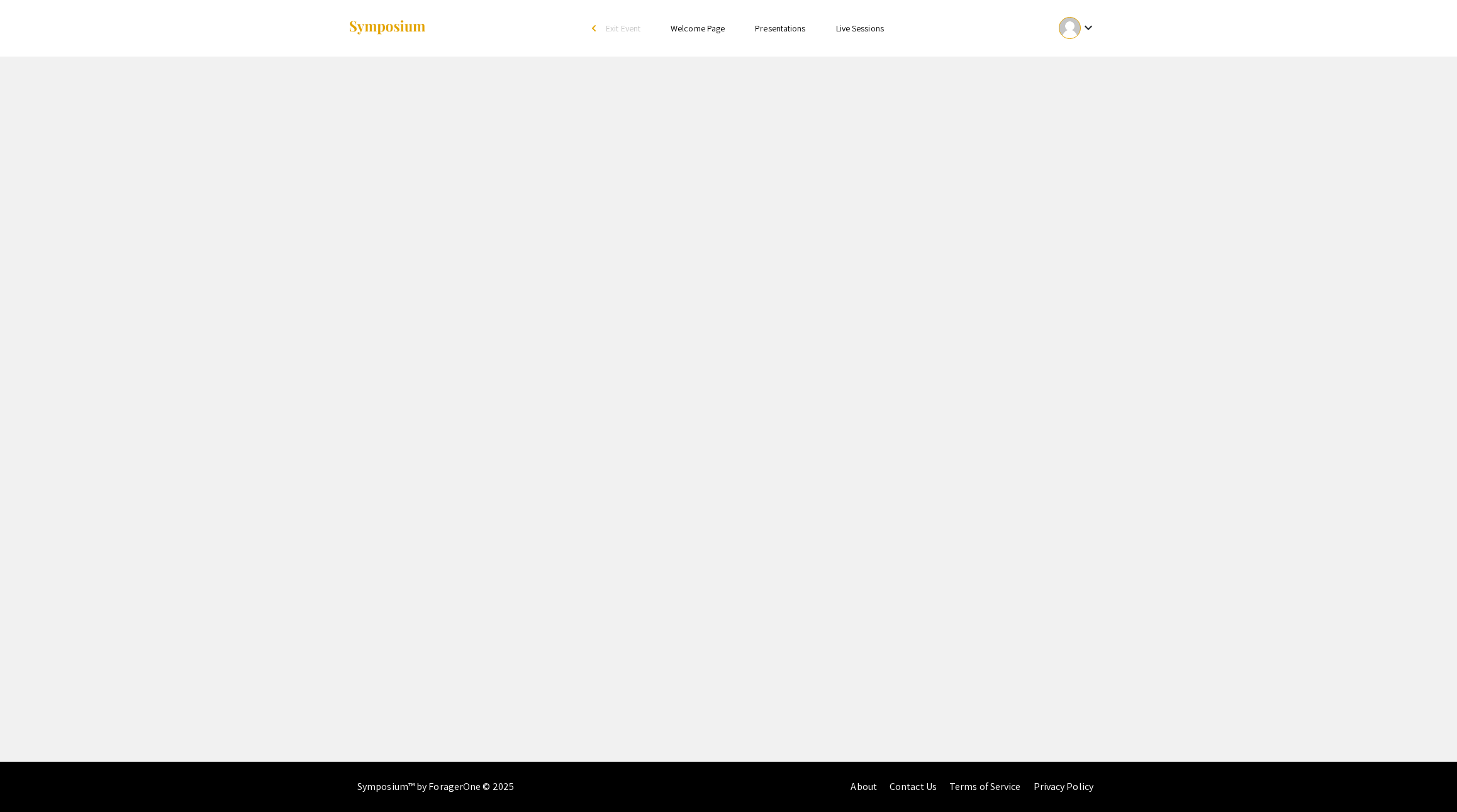
select select "custom"
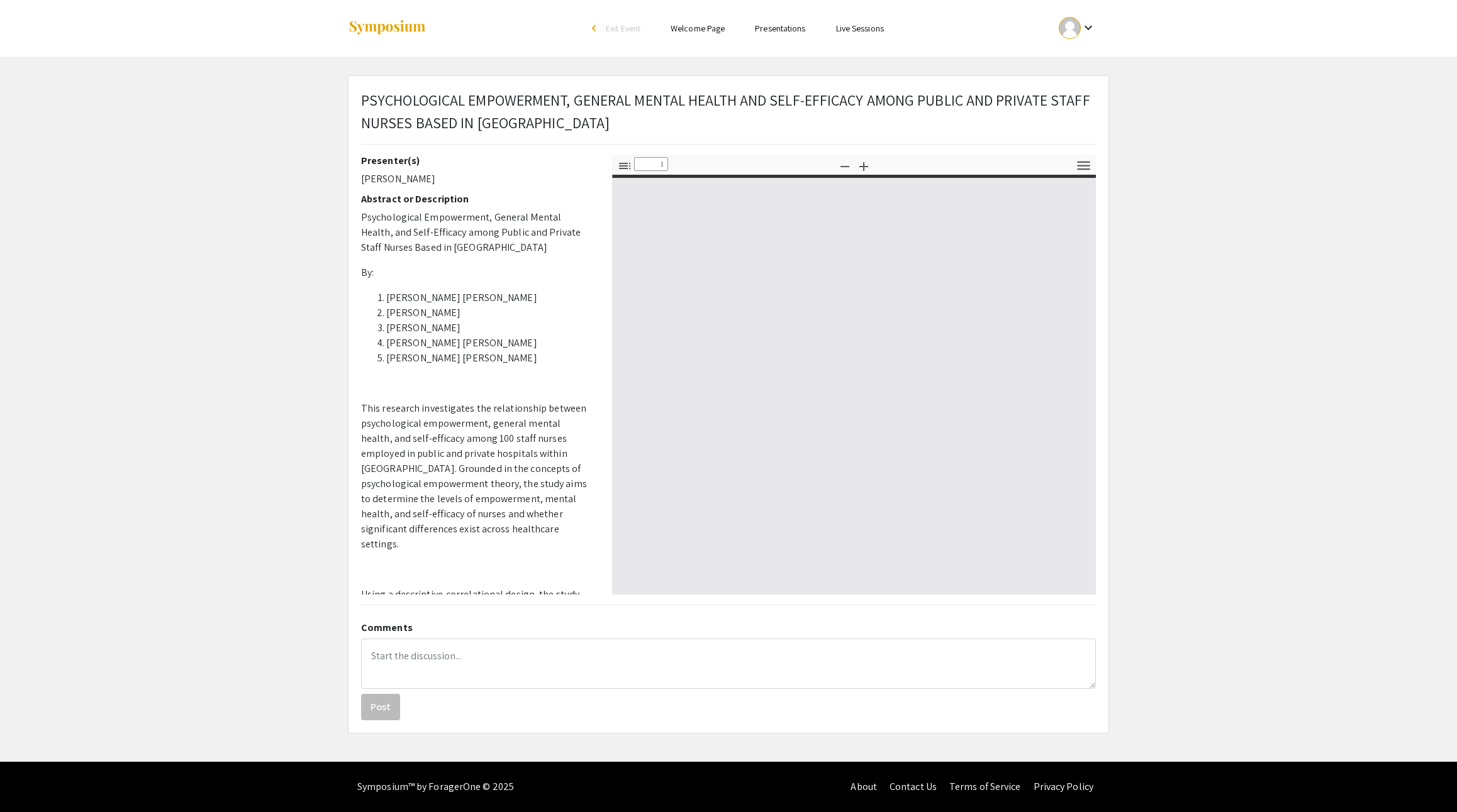
type input "0"
select select "custom"
type input "1"
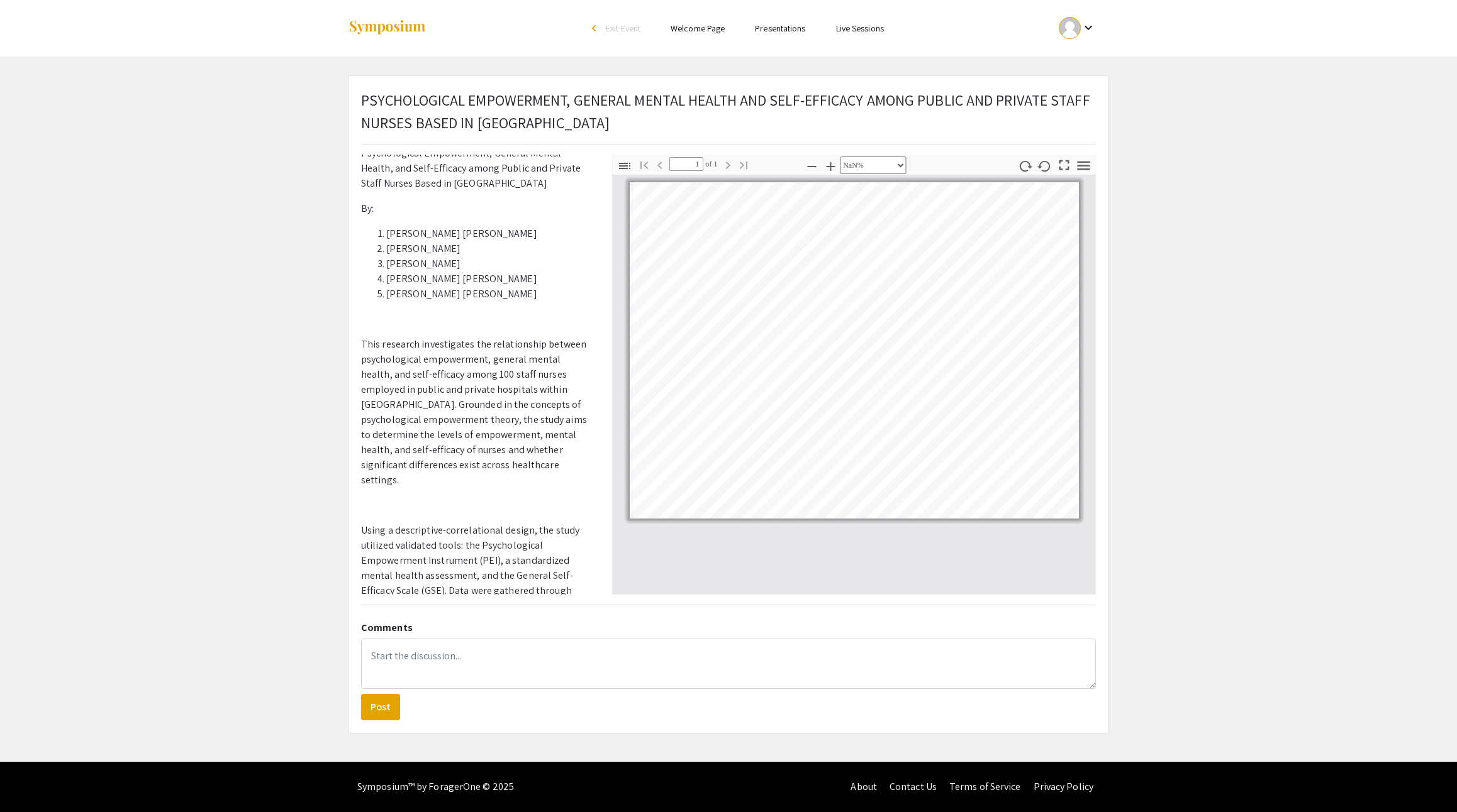
scroll to position [28, 71]
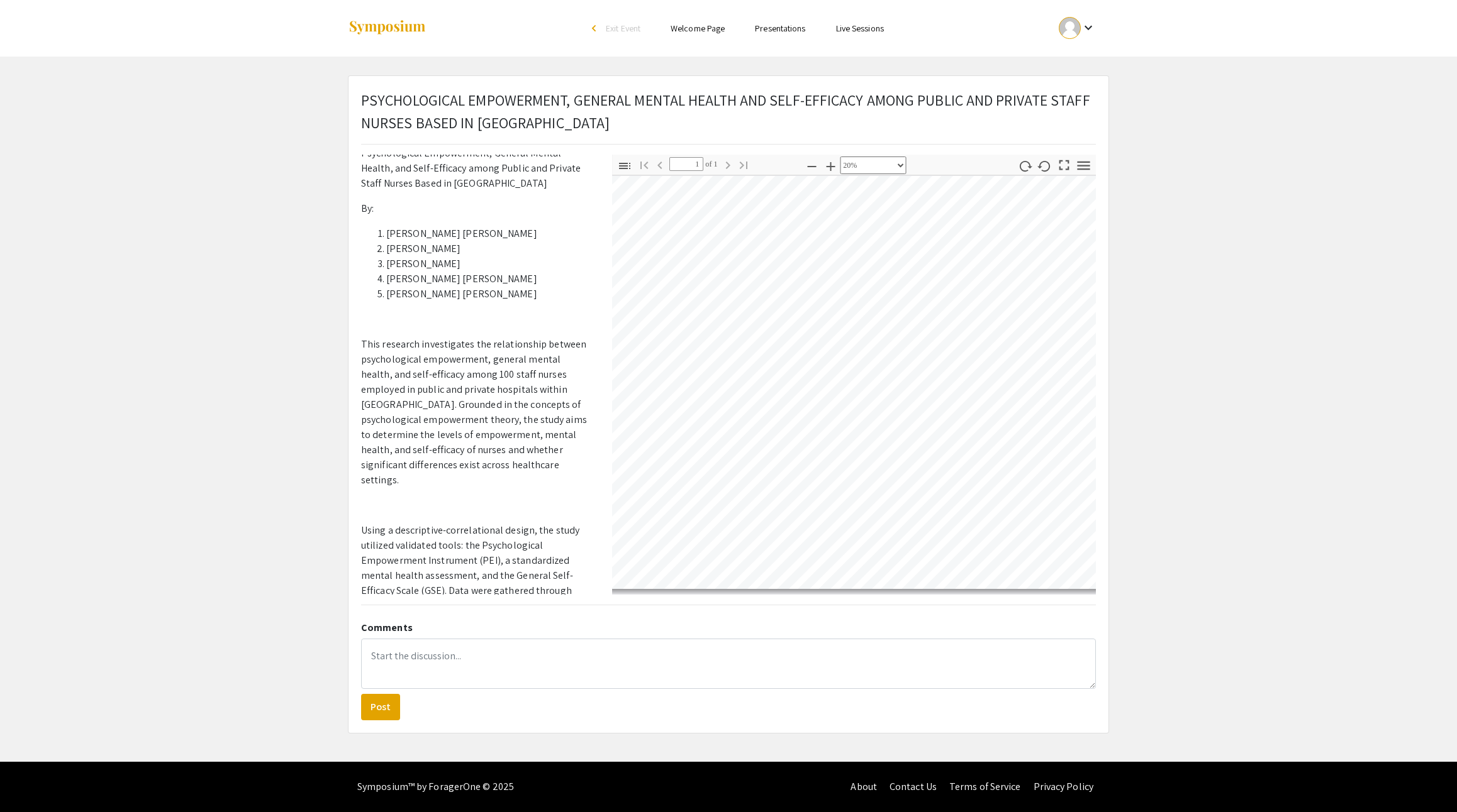
select select "custom"
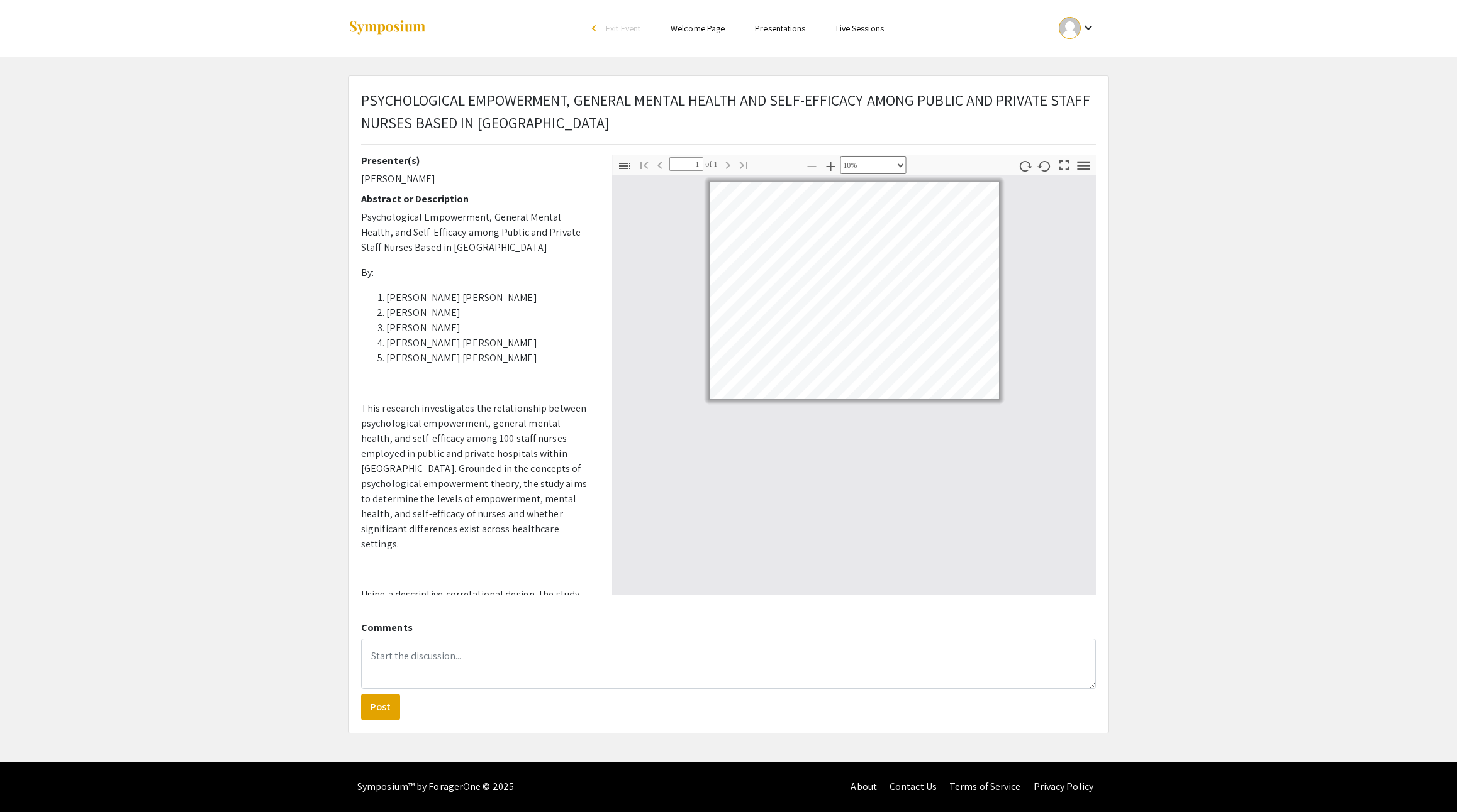
scroll to position [0, 0]
click at [805, 29] on link "Presentations" at bounding box center [780, 28] width 50 height 11
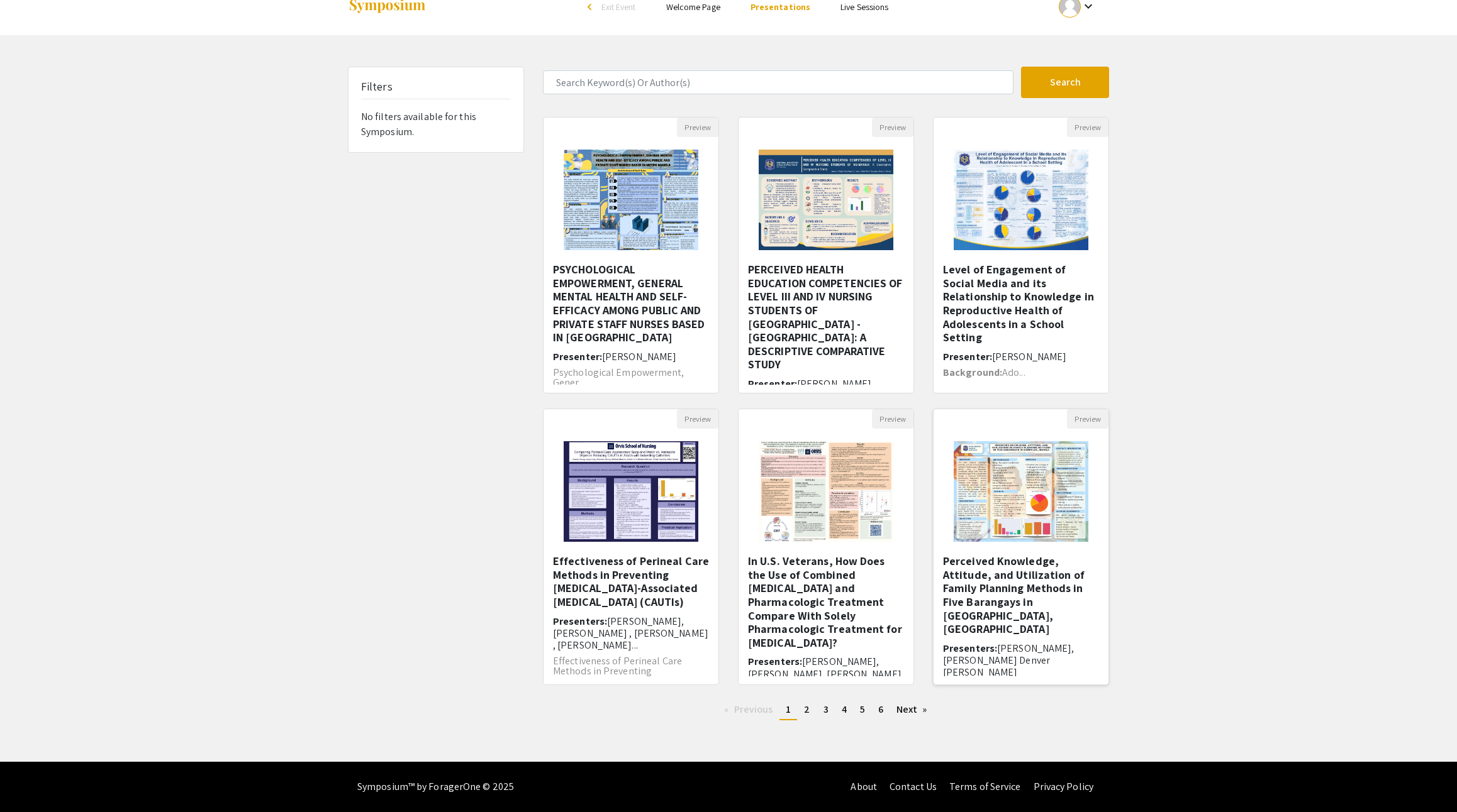
scroll to position [84, 0]
click at [883, 703] on span "6" at bounding box center [879, 710] width 5 height 13
